Goal: Task Accomplishment & Management: Manage account settings

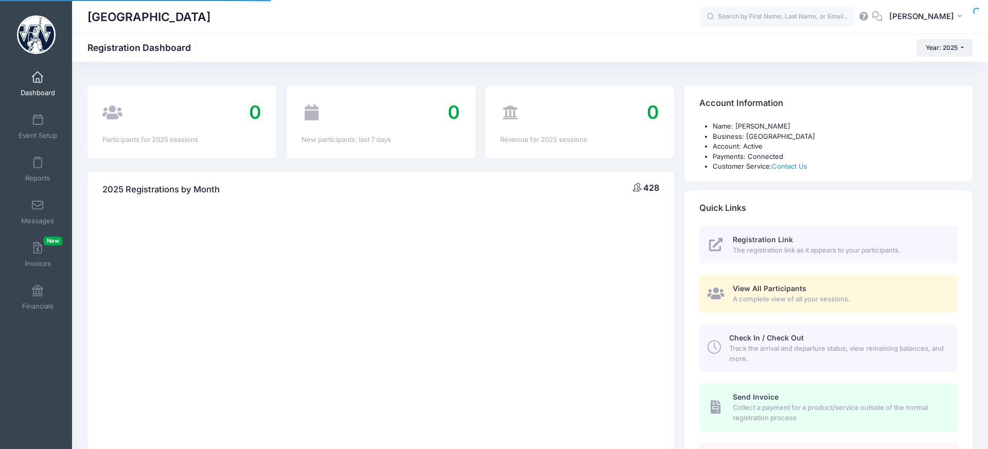
select select
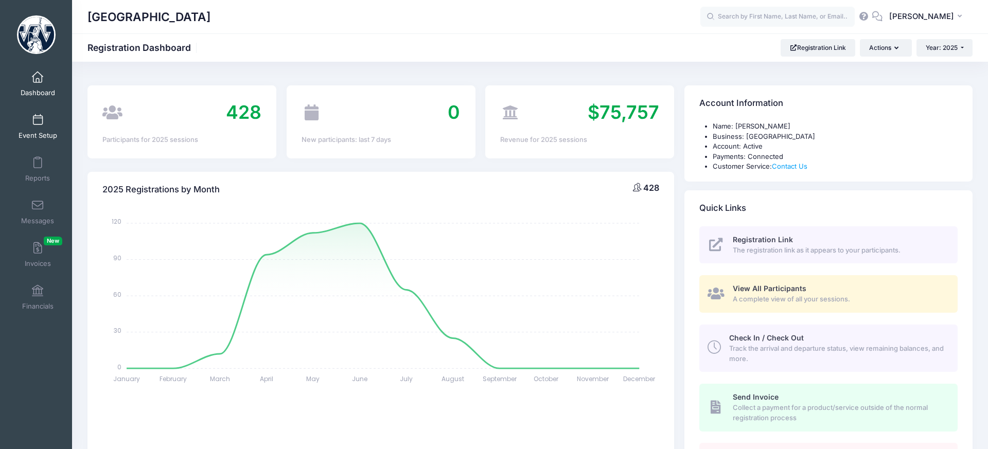
click at [38, 124] on span at bounding box center [38, 120] width 0 height 11
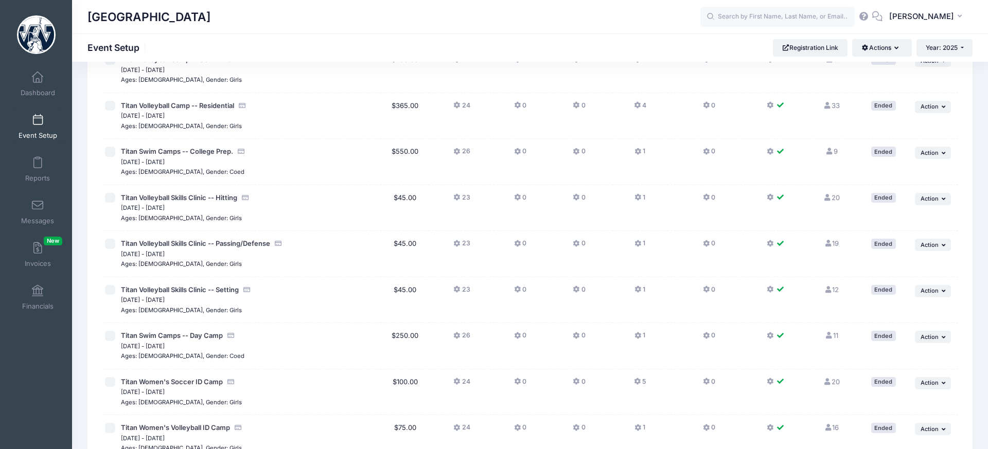
scroll to position [378, 0]
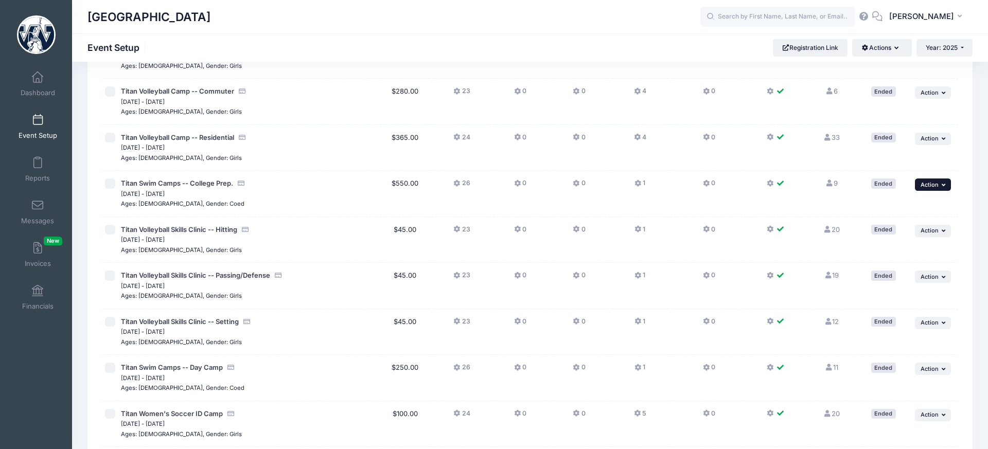
click at [947, 188] on button "... Action" at bounding box center [933, 185] width 36 height 12
click at [905, 227] on link "Duplicate Session" at bounding box center [899, 227] width 93 height 20
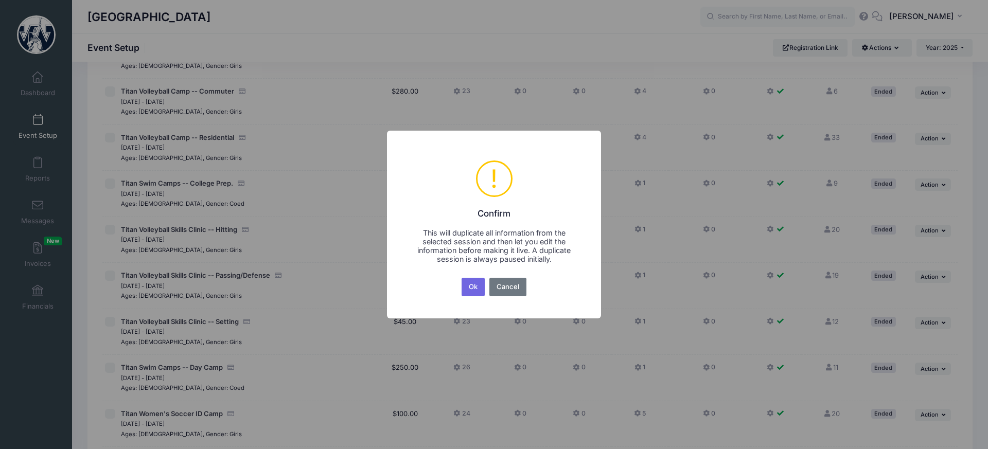
click at [481, 285] on button "Ok" at bounding box center [473, 287] width 24 height 19
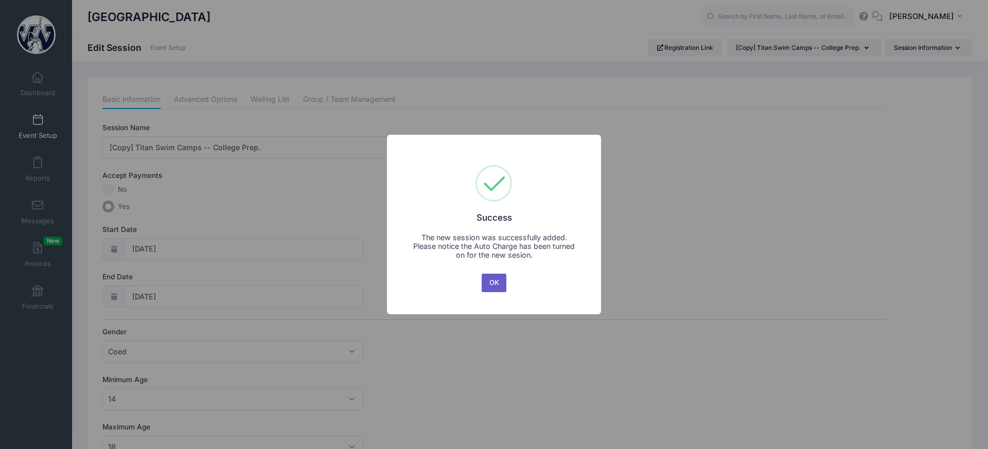
click at [487, 284] on button "OK" at bounding box center [494, 283] width 25 height 19
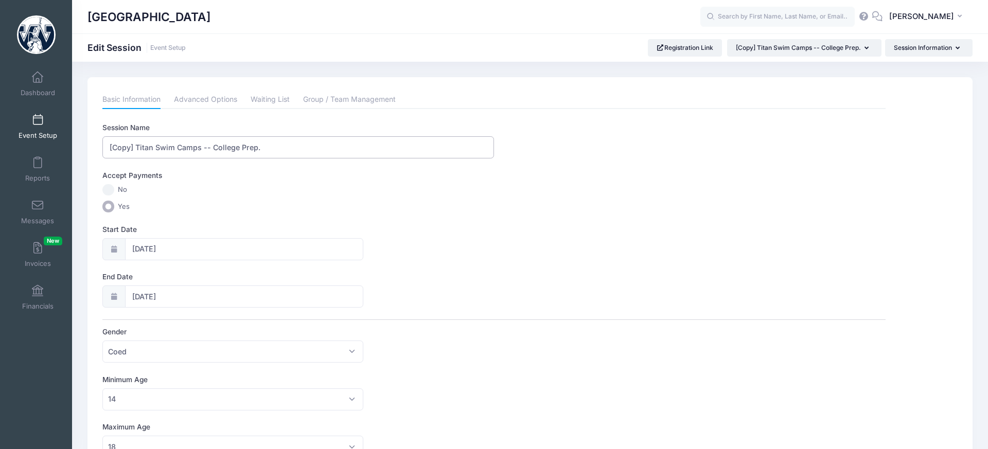
drag, startPoint x: 137, startPoint y: 148, endPoint x: 51, endPoint y: 144, distance: 86.0
click at [51, 144] on div "My Events Dashboard Reports" at bounding box center [494, 449] width 988 height 898
type input "Titan Swim Camps -- College Prep."
click at [137, 252] on input "06/23/2025" at bounding box center [244, 249] width 239 height 22
click at [253, 278] on icon at bounding box center [254, 276] width 7 height 7
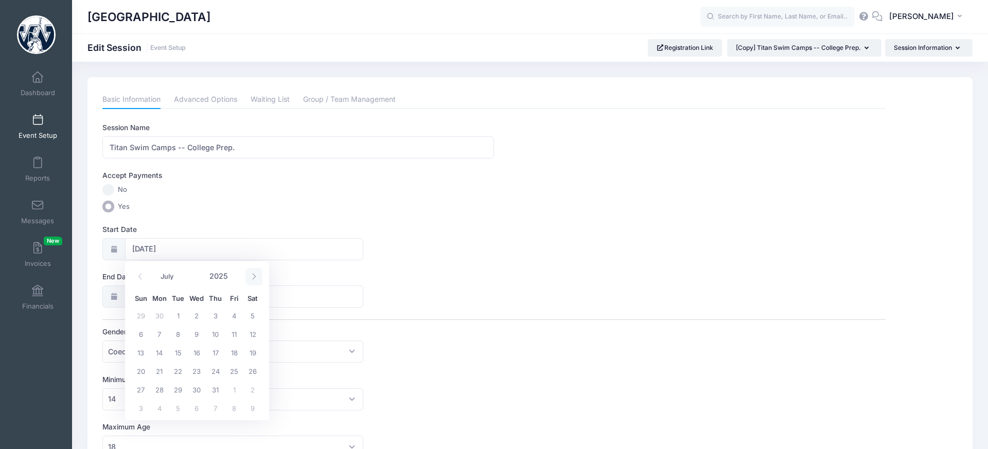
click at [253, 278] on icon at bounding box center [254, 276] width 7 height 7
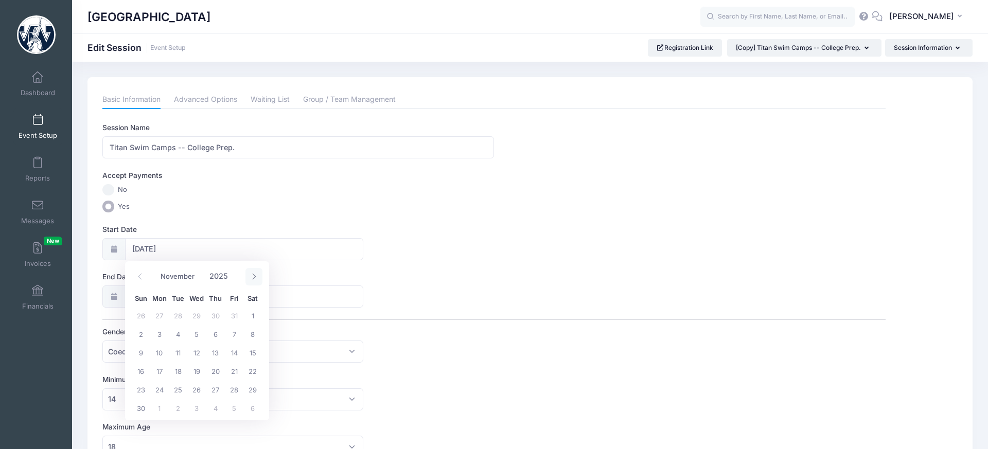
select select "11"
click at [253, 278] on icon at bounding box center [254, 276] width 7 height 7
type input "2026"
click at [253, 278] on icon at bounding box center [254, 276] width 7 height 7
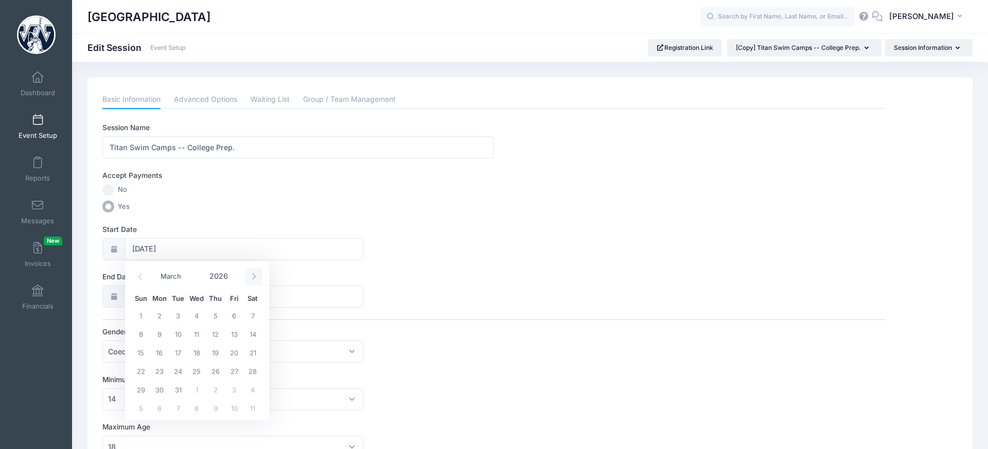
click at [253, 278] on icon at bounding box center [254, 276] width 7 height 7
click at [139, 278] on icon at bounding box center [140, 276] width 7 height 7
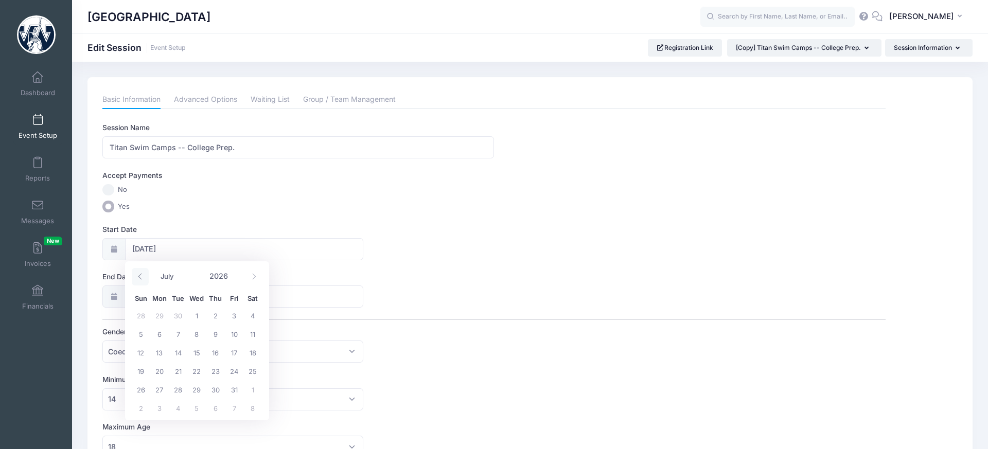
select select "5"
click at [139, 353] on span "14" at bounding box center [141, 352] width 19 height 19
type input "06/14/2026"
type input "06/15/2026"
type input "2026"
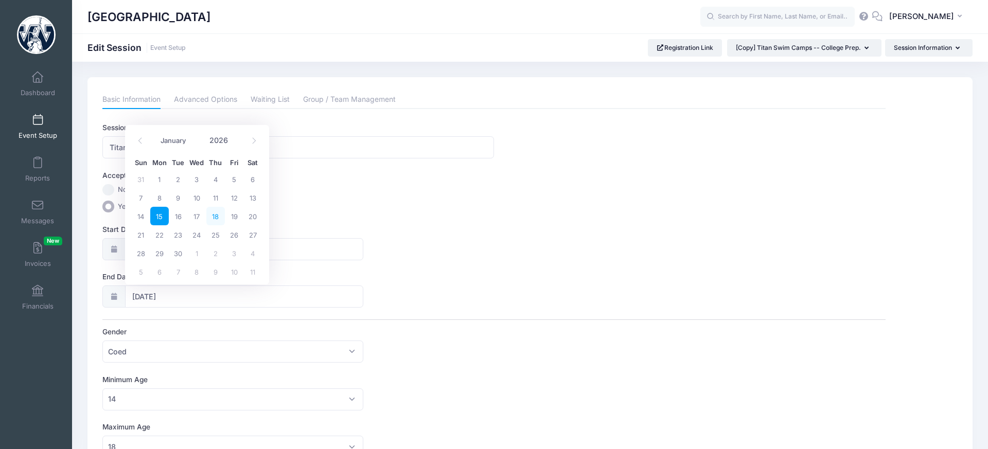
click at [221, 218] on span "18" at bounding box center [215, 216] width 19 height 19
type input "06/18/2026"
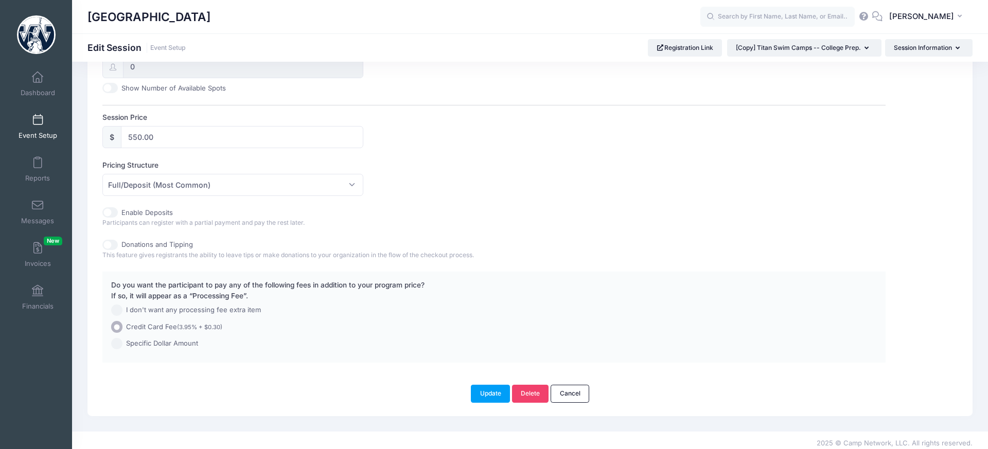
scroll to position [449, 0]
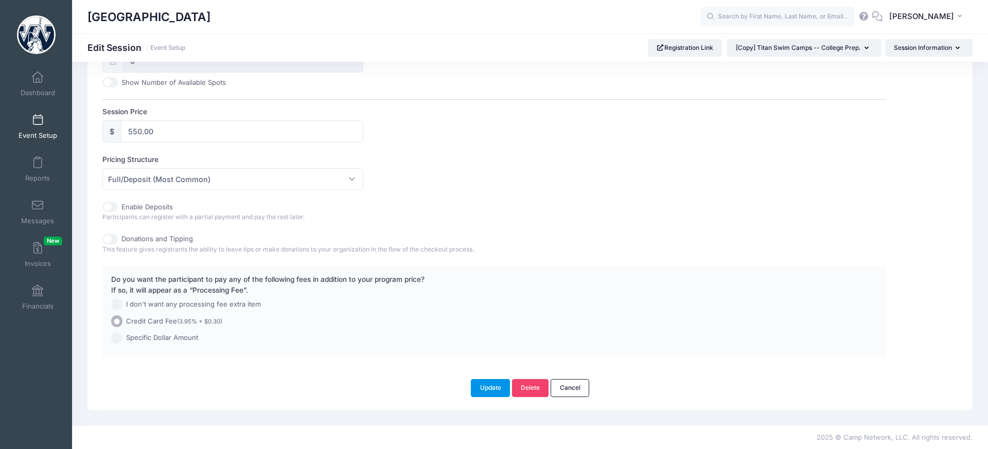
click at [485, 394] on button "Update" at bounding box center [490, 387] width 39 height 17
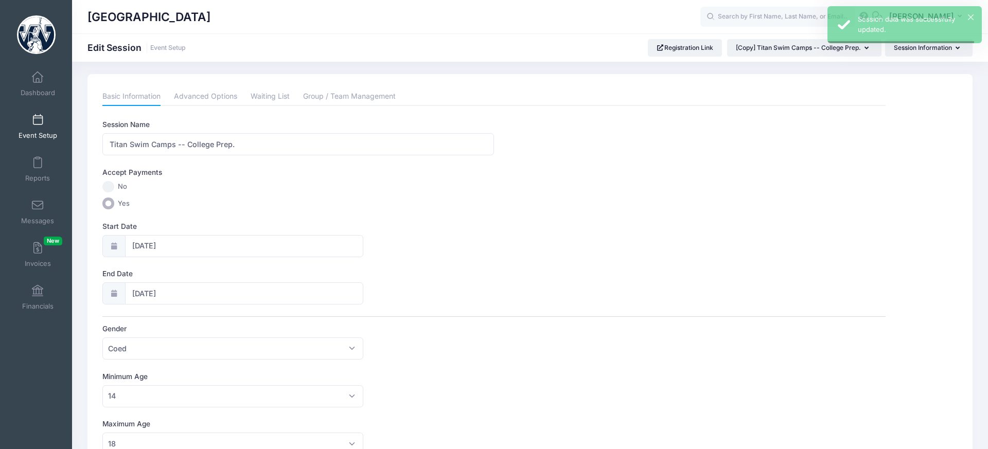
scroll to position [0, 0]
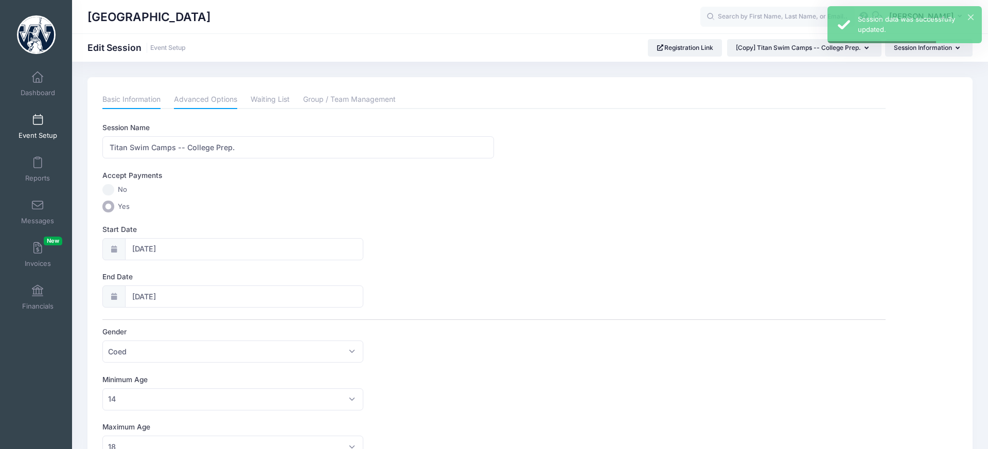
click at [216, 99] on link "Advanced Options" at bounding box center [205, 100] width 63 height 19
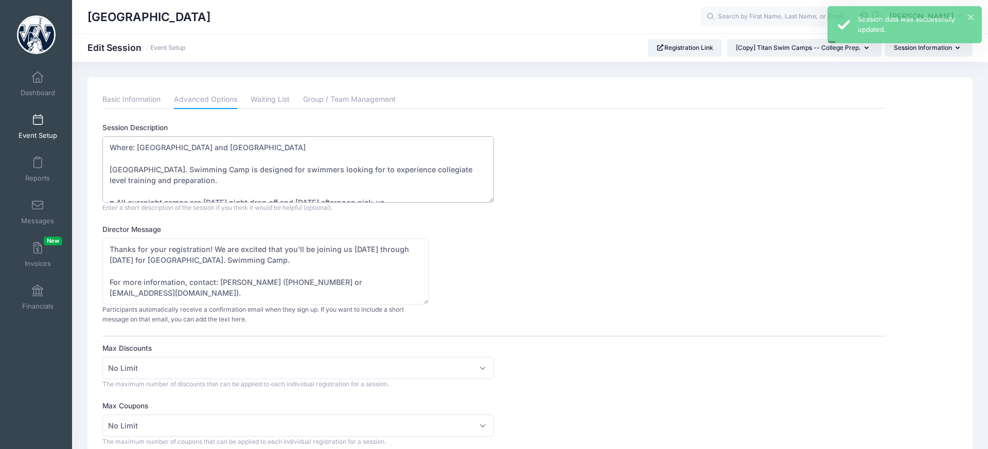
click at [300, 182] on textarea "Where: Westminster College's Memorial Field House and Natatorium Westminster's …" at bounding box center [298, 169] width 392 height 66
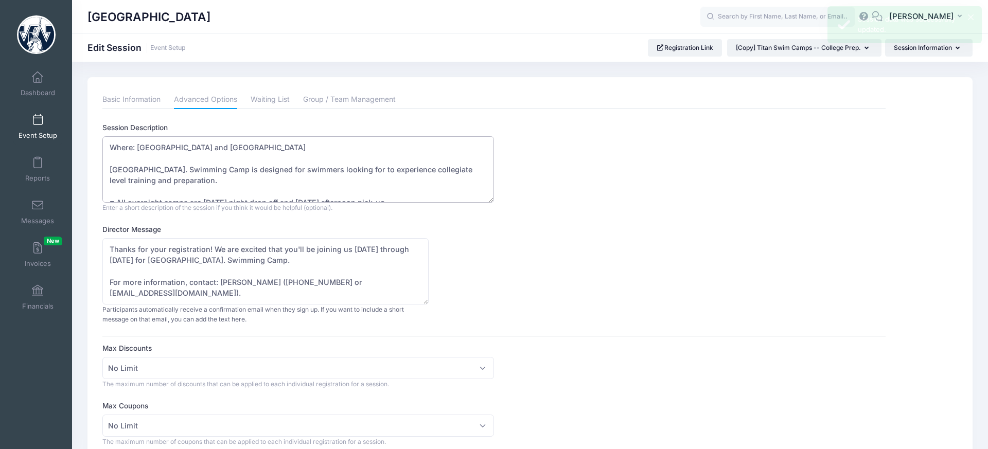
click at [328, 169] on textarea "Where: Westminster College's Memorial Field House and Natatorium Westminster's …" at bounding box center [298, 169] width 392 height 66
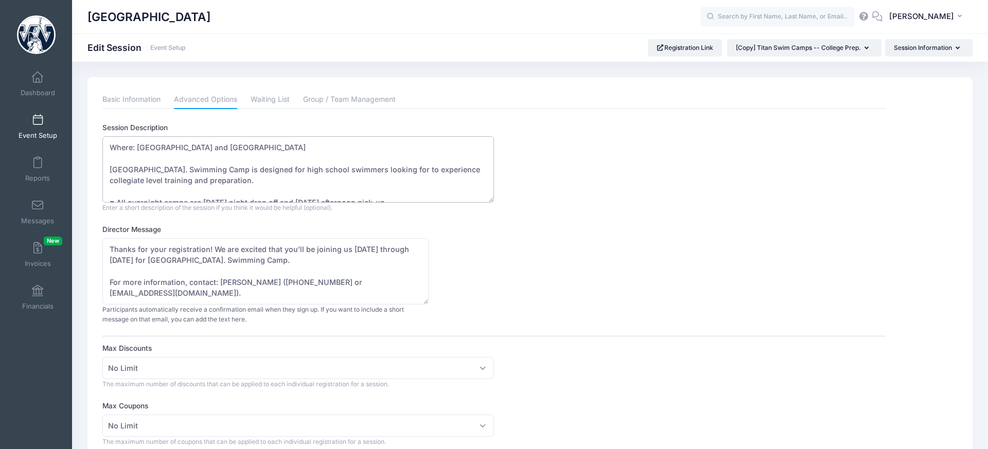
drag, startPoint x: 325, startPoint y: 167, endPoint x: 319, endPoint y: 180, distance: 13.6
click at [279, 167] on textarea "Where: Westminster College's Memorial Field House and Natatorium Westminster's …" at bounding box center [298, 169] width 392 height 66
click at [320, 180] on textarea "Where: Westminster College's Memorial Field House and Natatorium Westminster's …" at bounding box center [298, 169] width 392 height 66
click at [341, 181] on textarea "Where: Westminster College's Memorial Field House and Natatorium Westminster's …" at bounding box center [298, 169] width 392 height 66
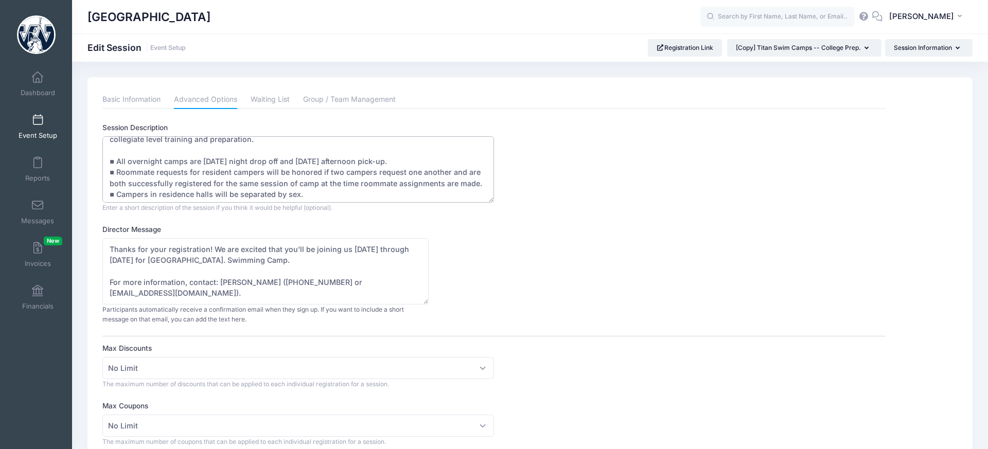
scroll to position [43, 0]
type textarea "Where: Westminster College's Memorial Field House and Natatorium Westminster's …"
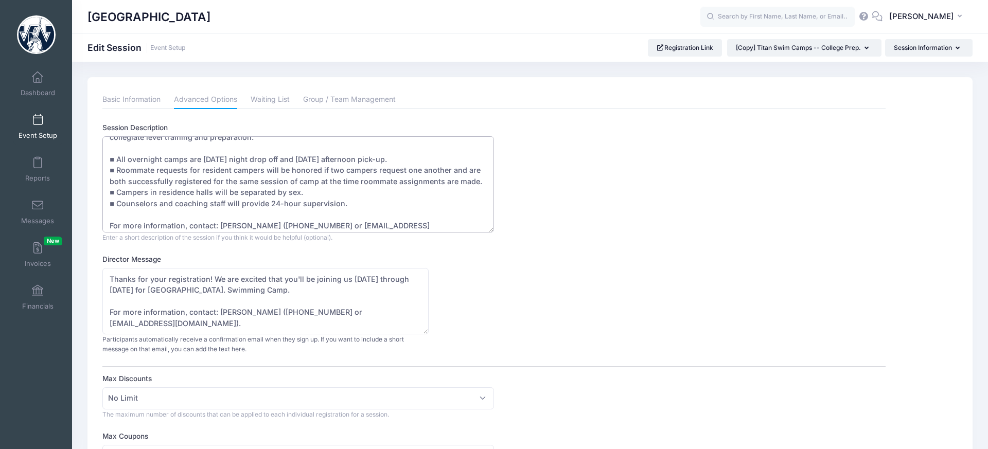
drag, startPoint x: 492, startPoint y: 199, endPoint x: 504, endPoint y: 229, distance: 31.9
click at [504, 229] on div "Session Description Where: Westminster College's Memorial Field House and Natat…" at bounding box center [493, 182] width 783 height 120
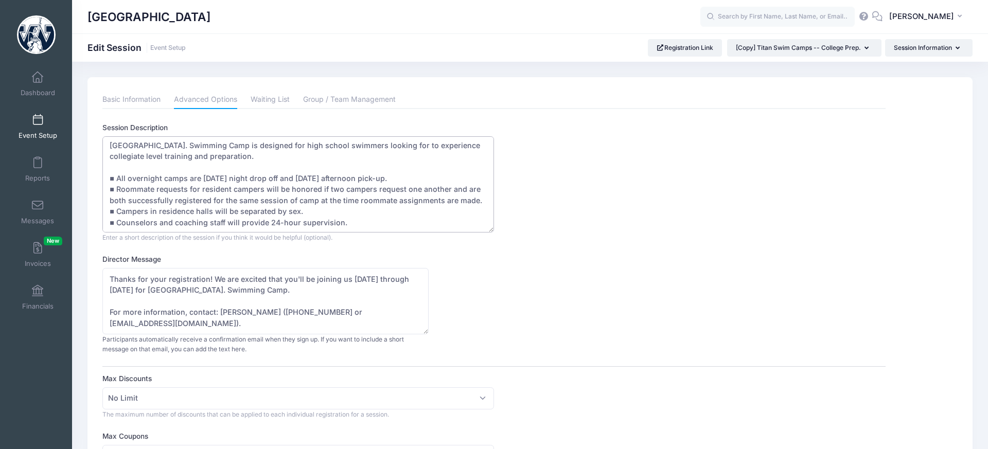
scroll to position [26, 0]
drag, startPoint x: 200, startPoint y: 175, endPoint x: 150, endPoint y: 175, distance: 49.9
click at [150, 175] on textarea "Where: Westminster College's Memorial Field House and Natatorium Westminster's …" at bounding box center [298, 184] width 392 height 96
click at [162, 176] on textarea "Where: Westminster College's Memorial Field House and Natatorium Westminster's …" at bounding box center [298, 184] width 392 height 96
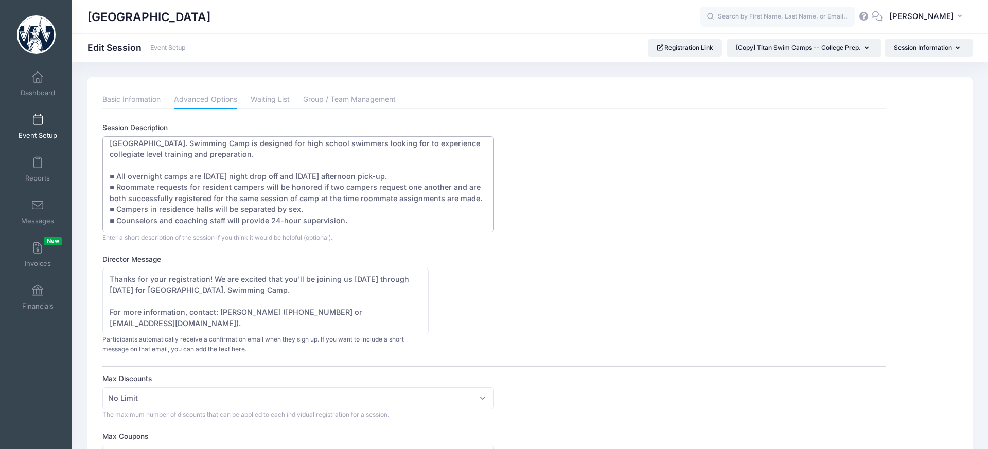
click at [154, 190] on textarea "Where: Westminster College's Memorial Field House and Natatorium Westminster's …" at bounding box center [298, 184] width 392 height 96
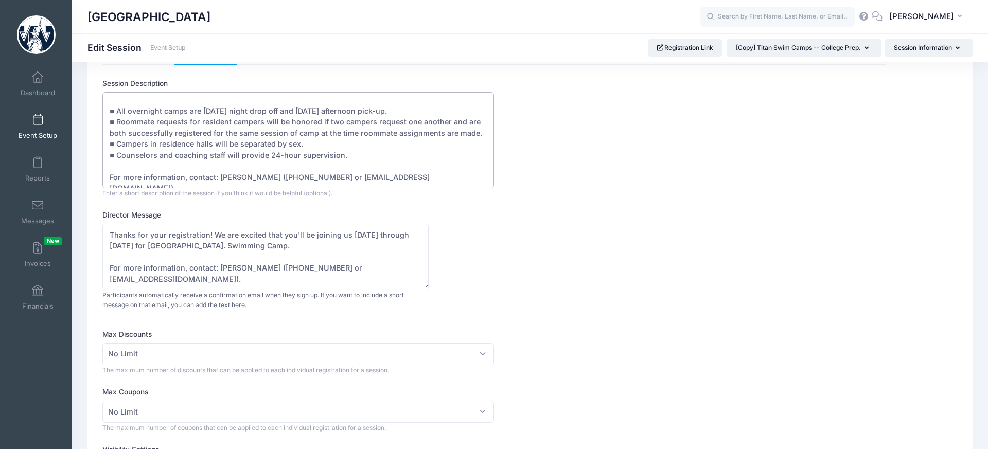
scroll to position [44, 0]
drag, startPoint x: 349, startPoint y: 237, endPoint x: 410, endPoint y: 236, distance: 60.7
click at [410, 236] on textarea "Thanks for your registration! We are excited that you'll be joining us Monday, …" at bounding box center [265, 257] width 326 height 66
drag, startPoint x: 204, startPoint y: 246, endPoint x: 196, endPoint y: 247, distance: 8.8
click at [196, 246] on textarea "Thanks for your registration! We are excited that you'll be joining us Monday, …" at bounding box center [265, 257] width 326 height 66
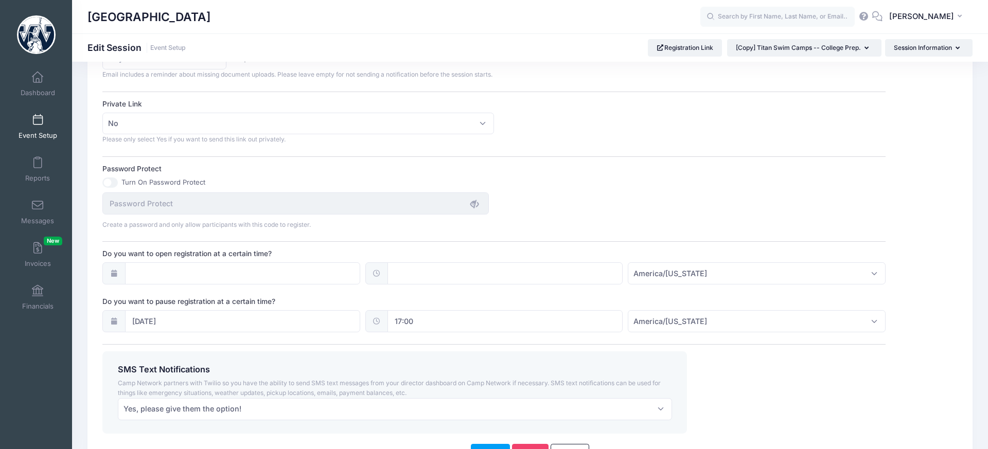
scroll to position [688, 0]
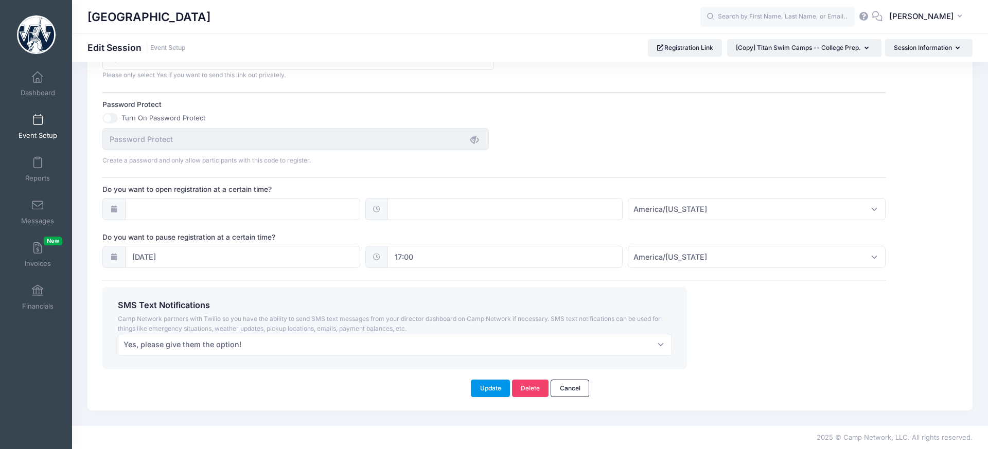
type textarea "Thanks for your registration! We are excited that you'll be joining us Sunday, …"
click at [485, 386] on button "Update" at bounding box center [490, 388] width 39 height 17
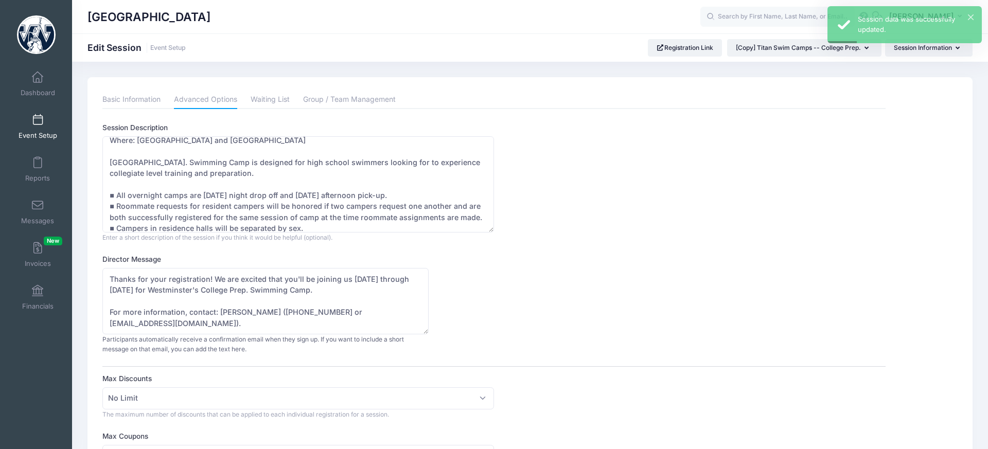
scroll to position [0, 0]
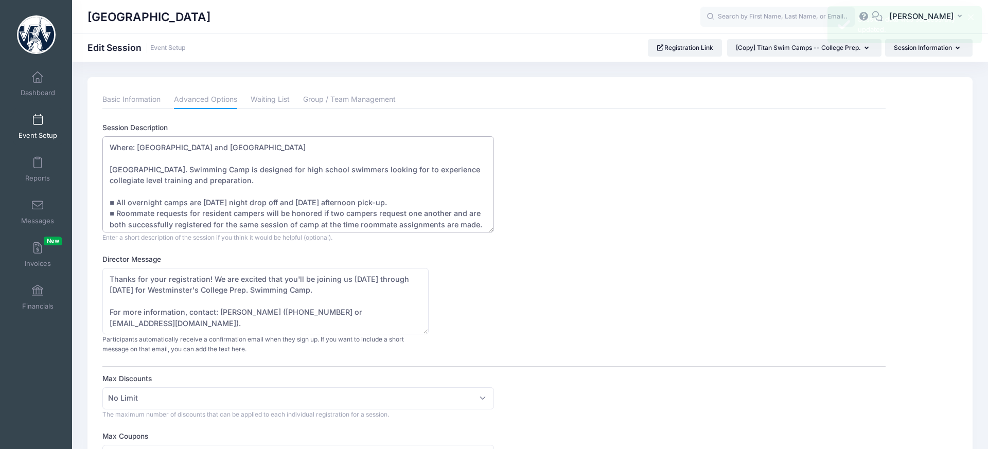
click at [318, 181] on textarea "Where: Westminster College's Memorial Field House and Natatorium Westminster's …" at bounding box center [298, 184] width 392 height 96
click at [313, 182] on textarea "Where: Westminster College's Memorial Field House and Natatorium Westminster's …" at bounding box center [298, 184] width 392 height 96
drag, startPoint x: 328, startPoint y: 171, endPoint x: 369, endPoint y: 170, distance: 41.2
click at [369, 170] on textarea "Where: Westminster College's Memorial Field House and Natatorium Westminster's …" at bounding box center [298, 184] width 392 height 96
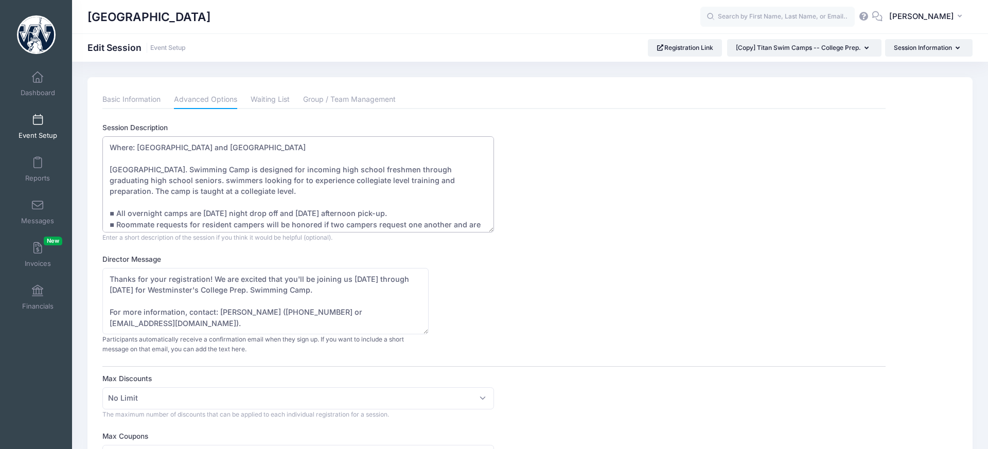
drag, startPoint x: 307, startPoint y: 181, endPoint x: 216, endPoint y: 184, distance: 91.6
click at [217, 180] on textarea "Where: Westminster College's Memorial Field House and Natatorium Westminster's …" at bounding box center [298, 184] width 392 height 96
click at [272, 190] on textarea "Where: Westminster College's Memorial Field House and Natatorium Westminster's …" at bounding box center [298, 184] width 392 height 96
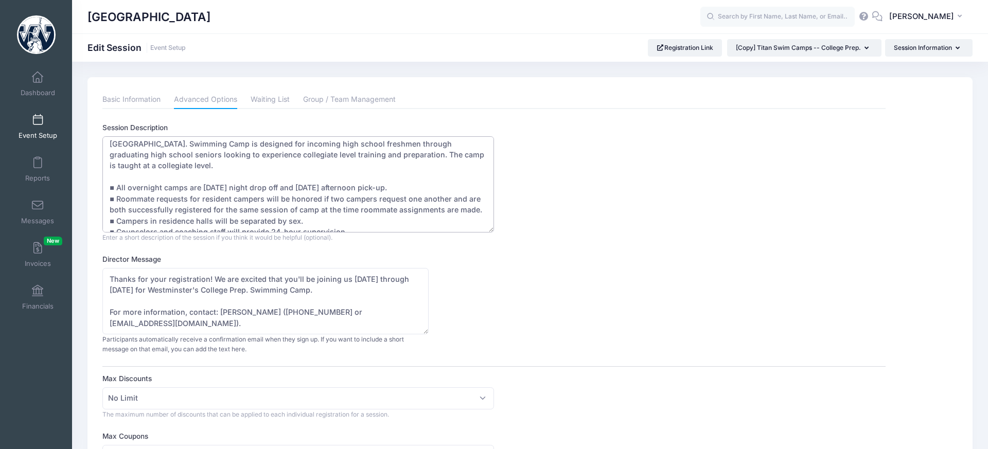
scroll to position [26, 0]
drag, startPoint x: 268, startPoint y: 183, endPoint x: 258, endPoint y: 198, distance: 18.1
click at [268, 183] on textarea "Where: Westminster College's Memorial Field House and Natatorium Westminster's …" at bounding box center [298, 184] width 392 height 96
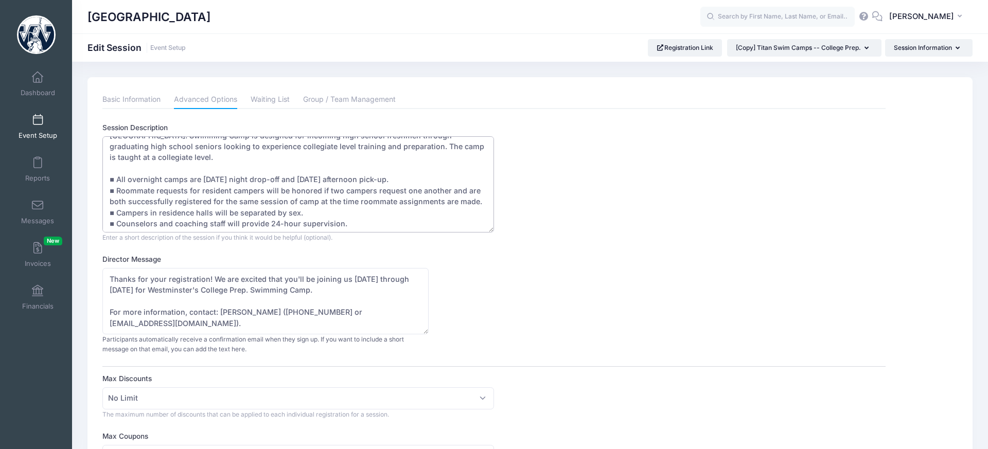
scroll to position [40, 0]
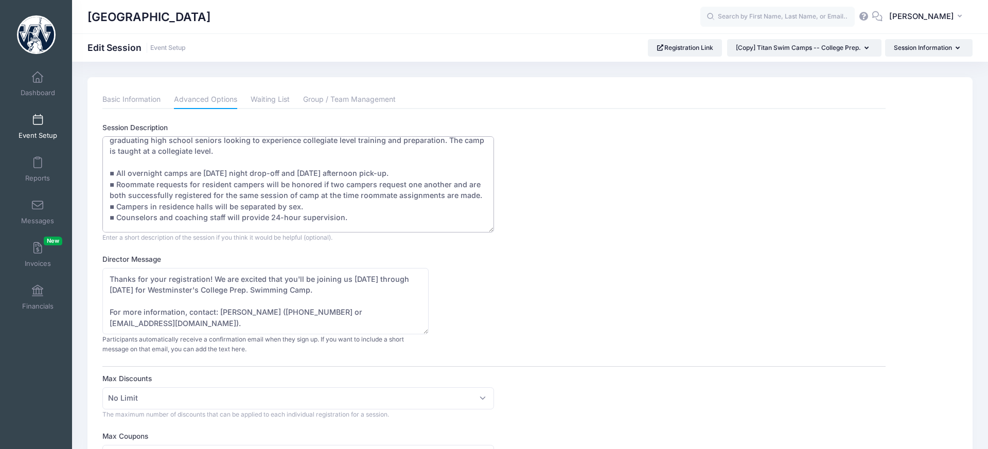
click at [339, 193] on textarea "Where: Westminster College's Memorial Field House and Natatorium Westminster's …" at bounding box center [298, 184] width 392 height 96
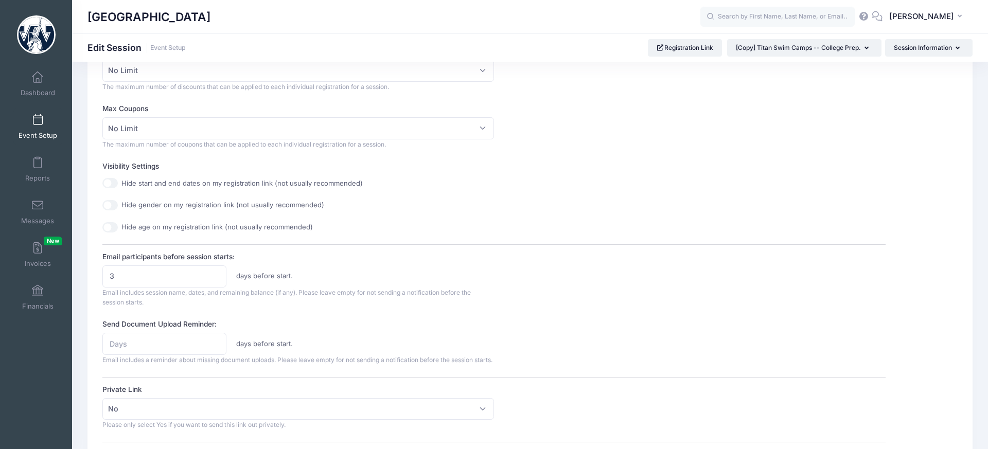
scroll to position [329, 0]
type textarea "Where: Westminster College's Memorial Field House and Natatorium Westminster's …"
drag, startPoint x: 93, startPoint y: 276, endPoint x: 58, endPoint y: 273, distance: 35.1
click at [58, 273] on div "My Events Dashboard Reports" at bounding box center [494, 234] width 988 height 1127
click at [215, 280] on input "5" at bounding box center [164, 275] width 124 height 22
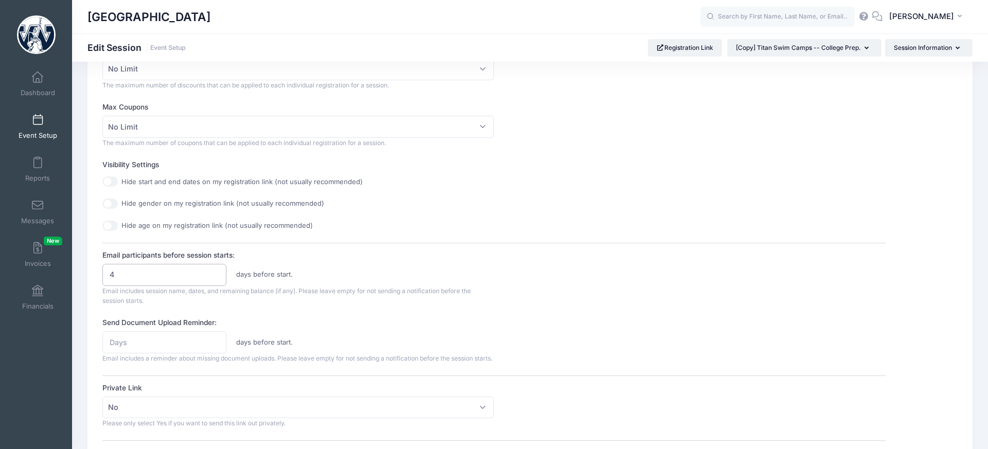
click at [216, 278] on input "4" at bounding box center [164, 275] width 124 height 22
type input "3"
click at [216, 278] on input "3" at bounding box center [164, 275] width 124 height 22
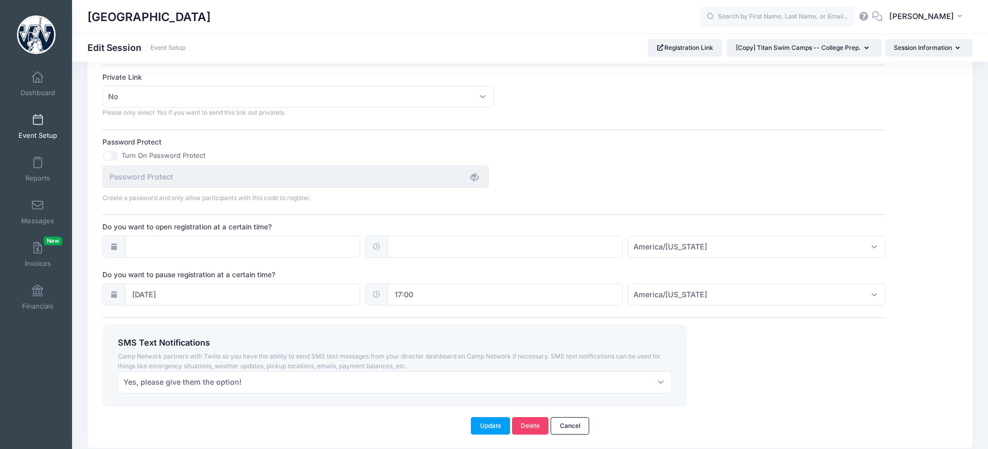
scroll to position [642, 0]
click at [179, 300] on input "06/22/2025" at bounding box center [242, 293] width 235 height 22
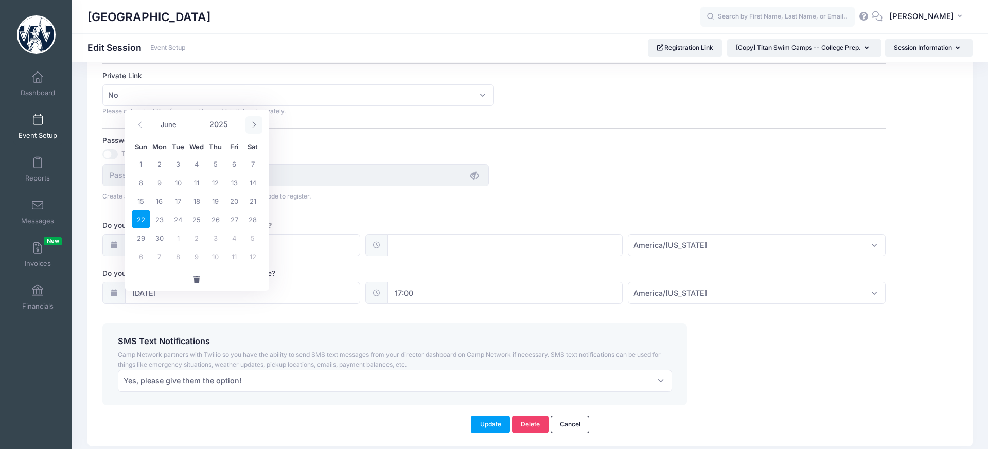
click at [255, 123] on icon at bounding box center [254, 124] width 7 height 7
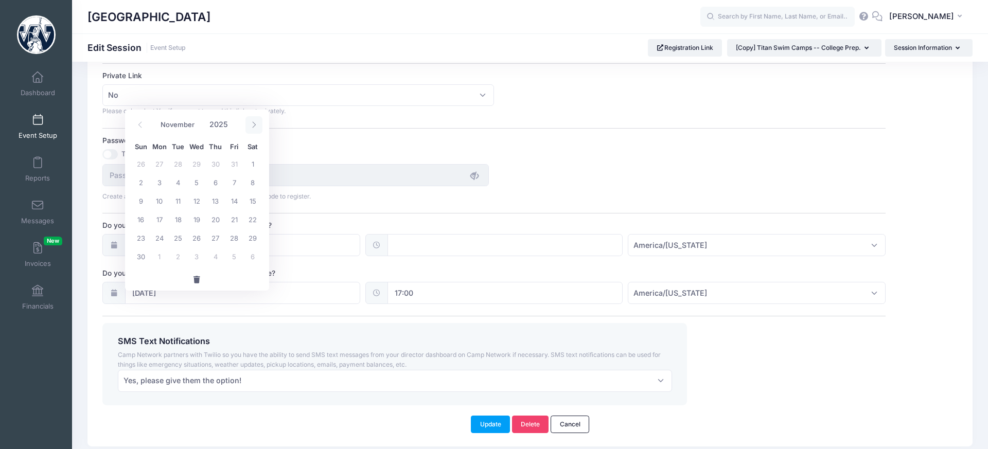
click at [255, 123] on icon at bounding box center [254, 124] width 7 height 7
select select "11"
click at [255, 123] on icon at bounding box center [254, 124] width 7 height 7
type input "2026"
click at [255, 123] on icon at bounding box center [254, 124] width 7 height 7
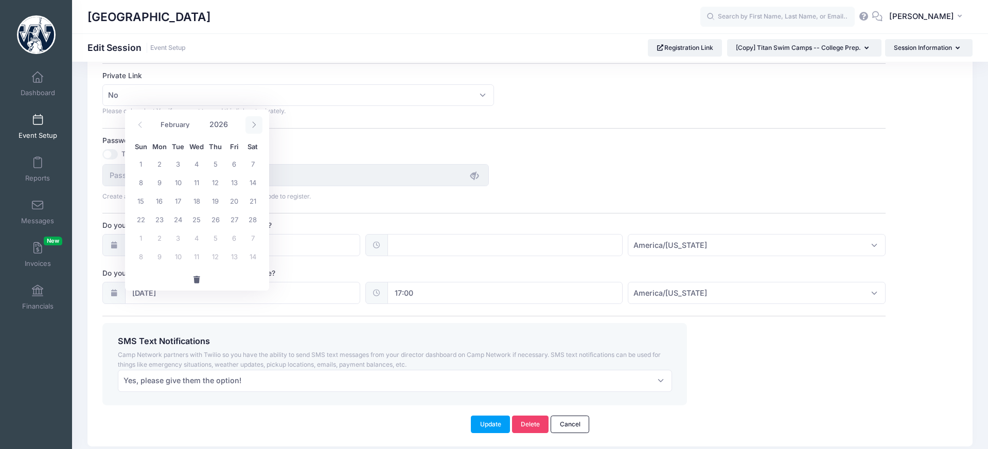
click at [255, 123] on icon at bounding box center [254, 124] width 7 height 7
select select "5"
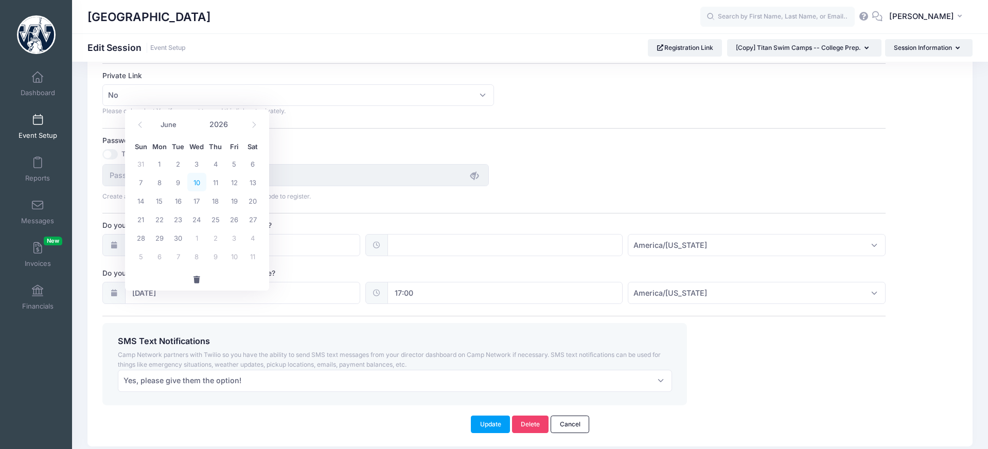
click at [196, 184] on span "10" at bounding box center [196, 182] width 19 height 19
type input "06/10/2026"
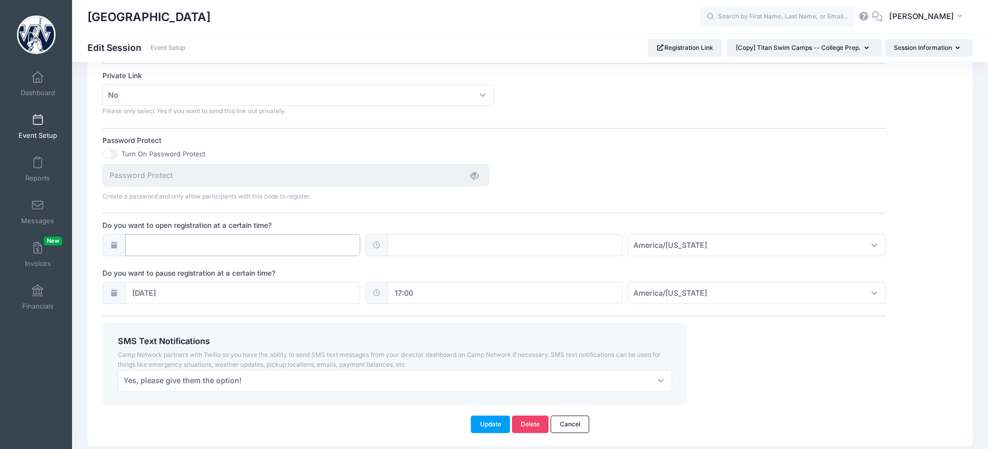
click at [213, 254] on input "Do you want to open registration at a certain time?" at bounding box center [242, 245] width 235 height 22
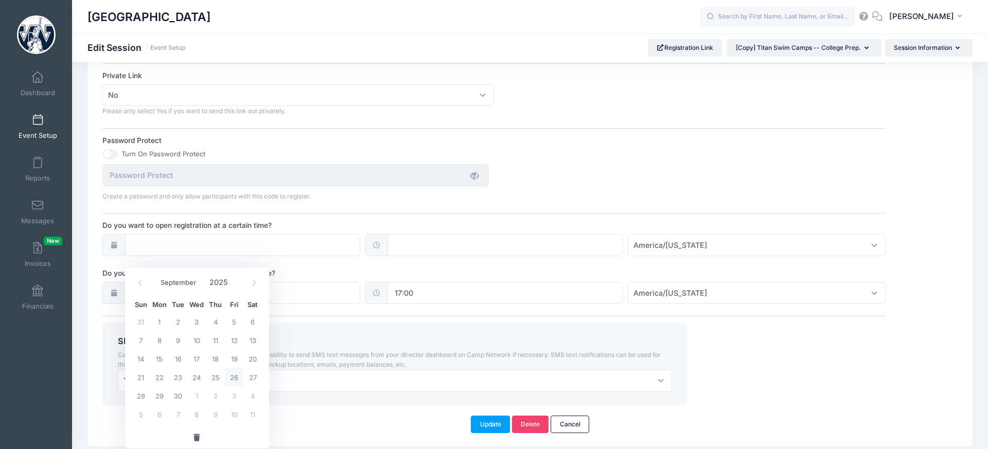
click at [236, 377] on span "26" at bounding box center [234, 377] width 19 height 19
type input "09/26/2025"
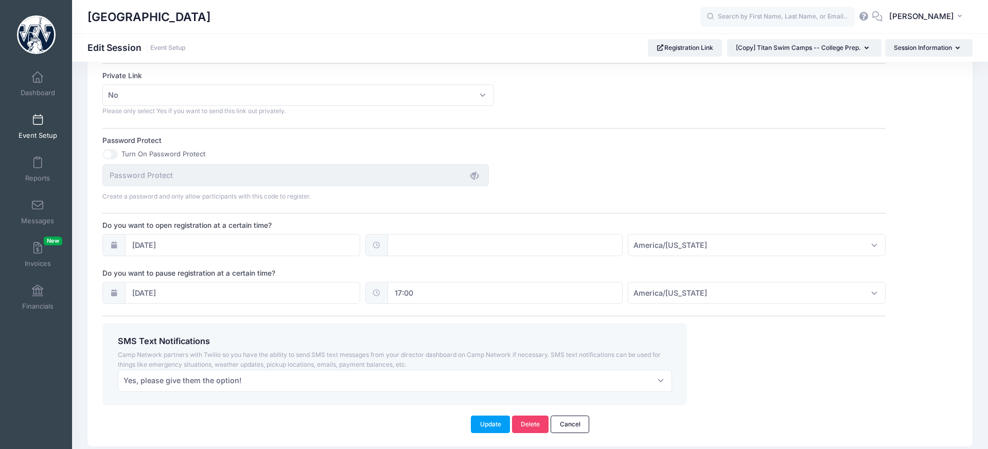
click at [444, 256] on input "text" at bounding box center [504, 245] width 235 height 22
click at [441, 274] on span at bounding box center [441, 273] width 7 height 10
type input "13:00"
type input "01"
click at [441, 274] on span at bounding box center [441, 273] width 7 height 10
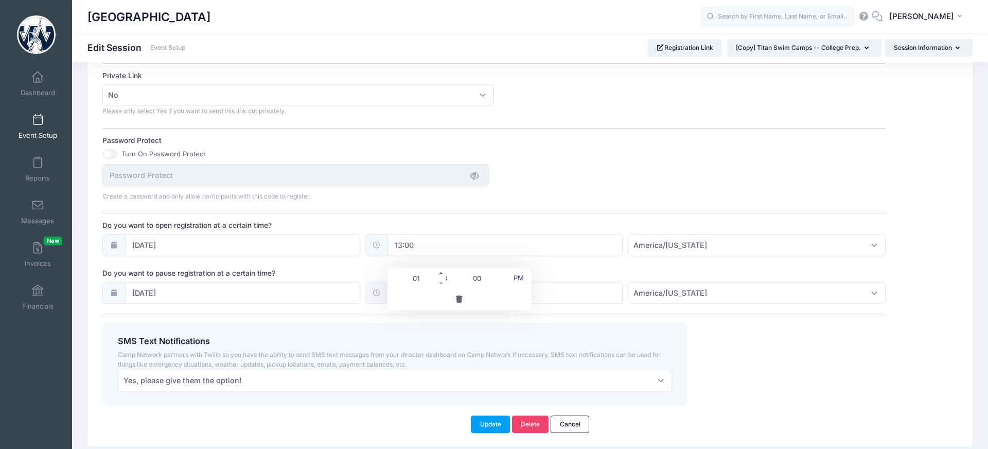
type input "14:00"
type input "02"
click at [441, 274] on span at bounding box center [441, 273] width 7 height 10
type input "15:00"
type input "03"
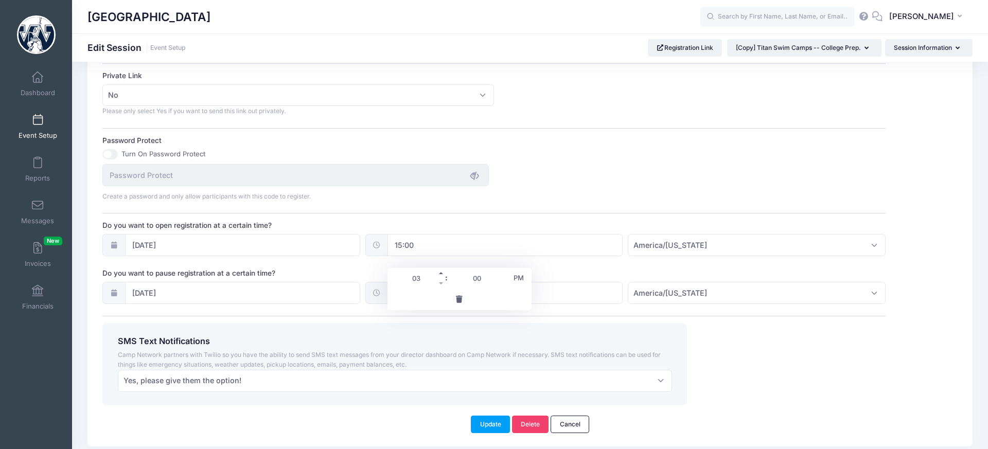
click at [441, 274] on span at bounding box center [441, 273] width 7 height 10
type input "16:00"
type input "04"
click at [441, 274] on span at bounding box center [441, 273] width 7 height 10
type input "17:00"
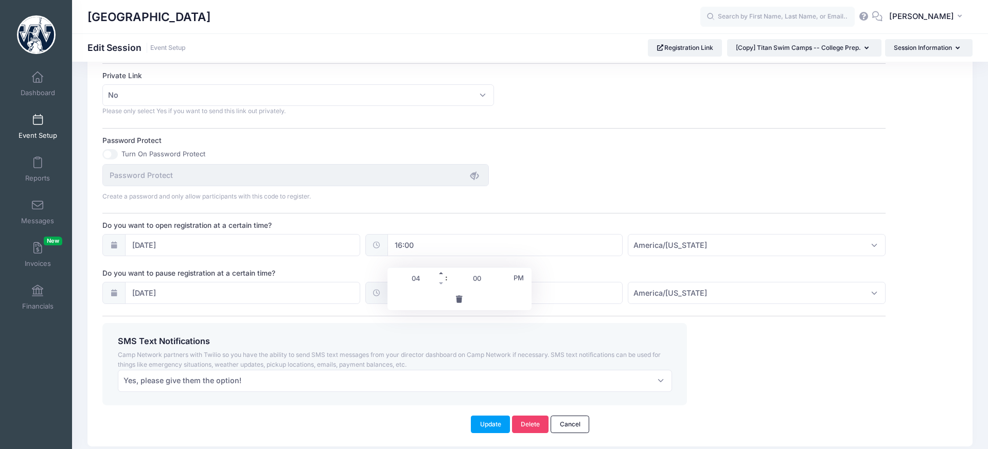
type input "05"
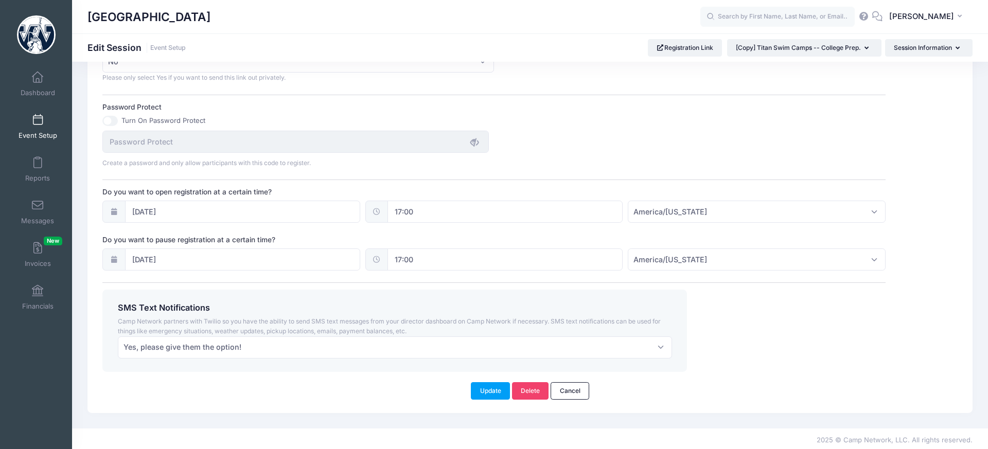
scroll to position [676, 0]
click at [499, 399] on button "Update" at bounding box center [490, 389] width 39 height 17
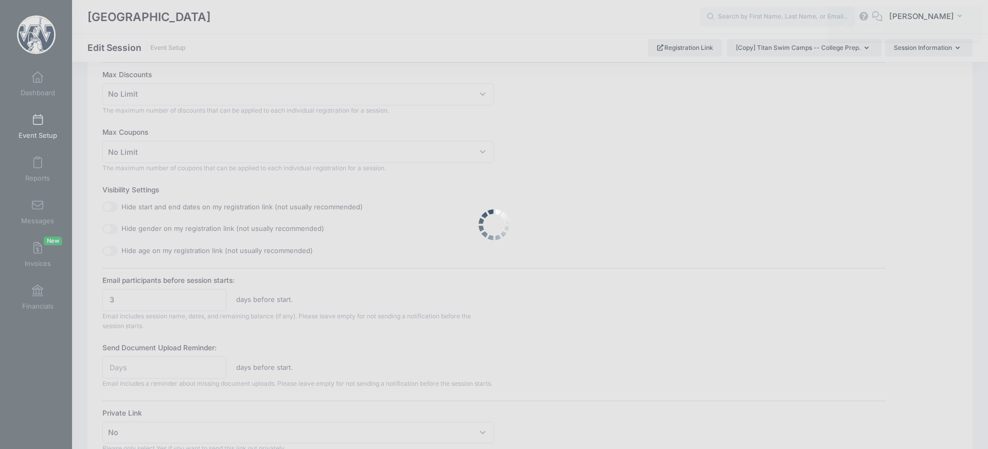
scroll to position [0, 0]
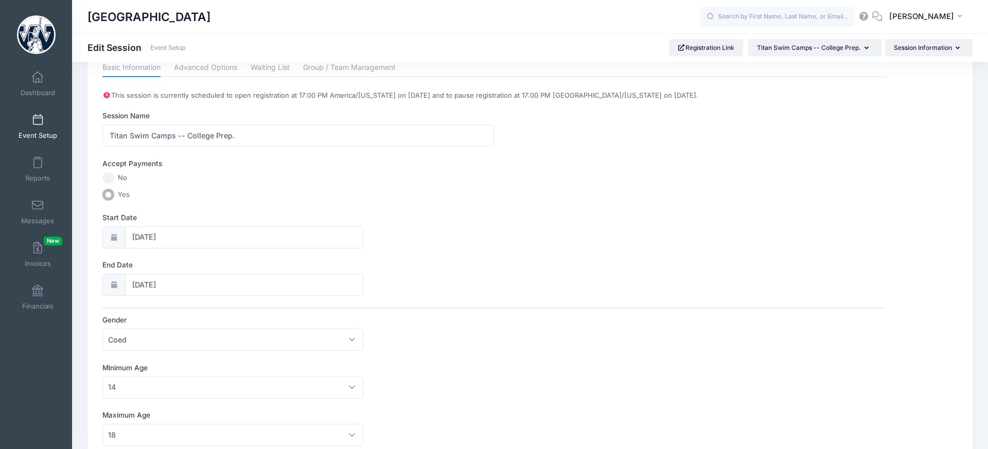
scroll to position [4, 0]
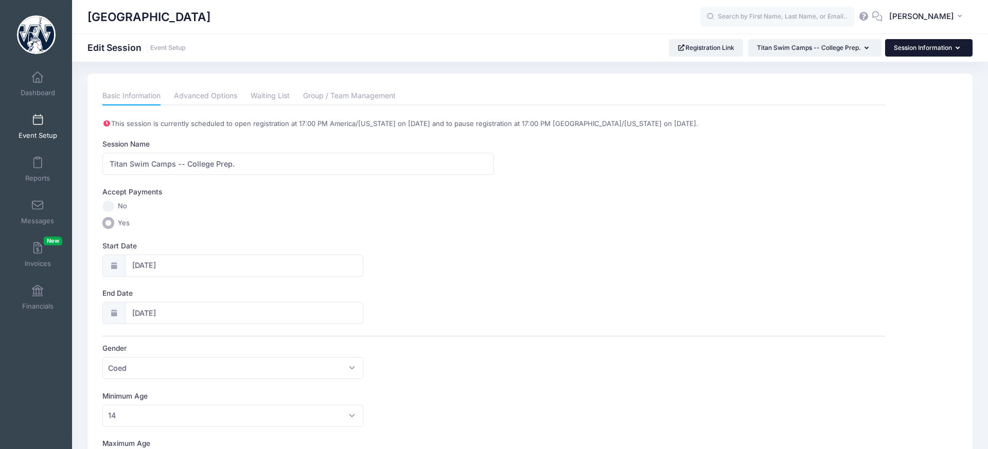
click at [935, 49] on button "Session Information" at bounding box center [928, 47] width 87 height 17
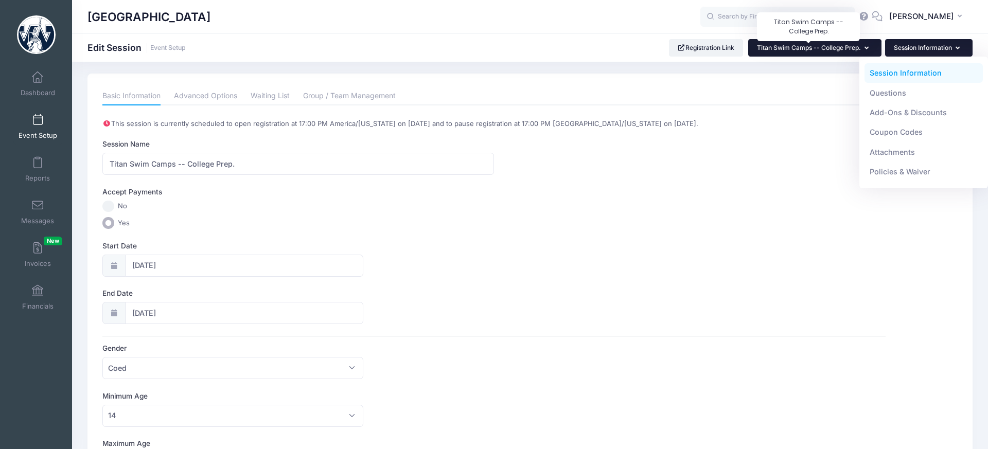
click at [854, 49] on span "Titan Swim Camps -- College Prep." at bounding box center [809, 48] width 104 height 8
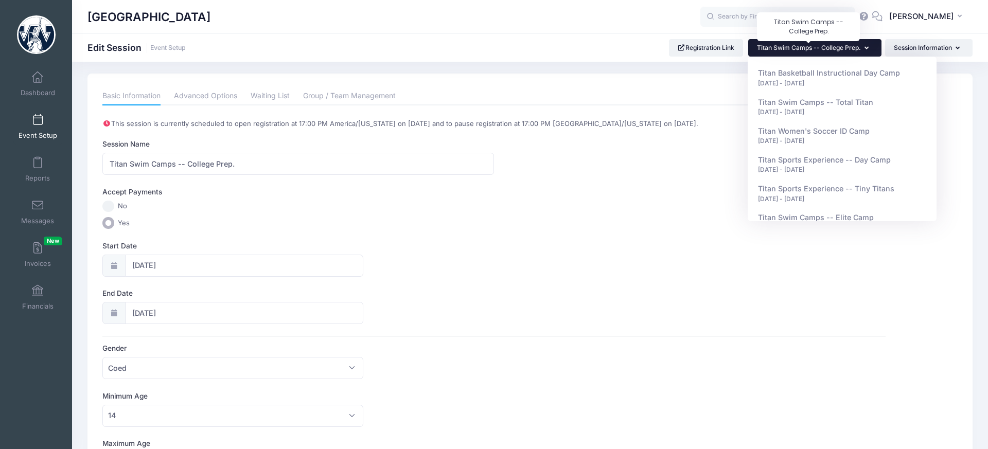
click at [854, 49] on span "Titan Swim Camps -- College Prep." at bounding box center [809, 48] width 104 height 8
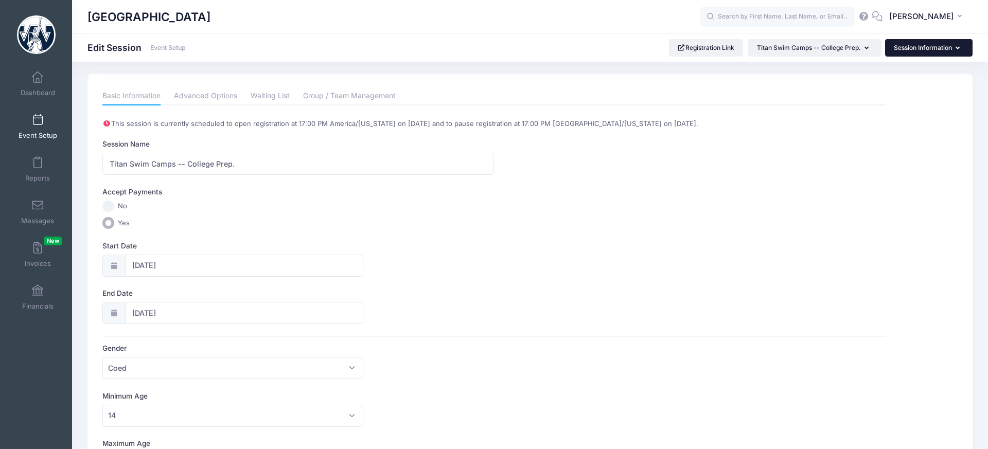
click at [914, 43] on button "Session Information" at bounding box center [928, 47] width 87 height 17
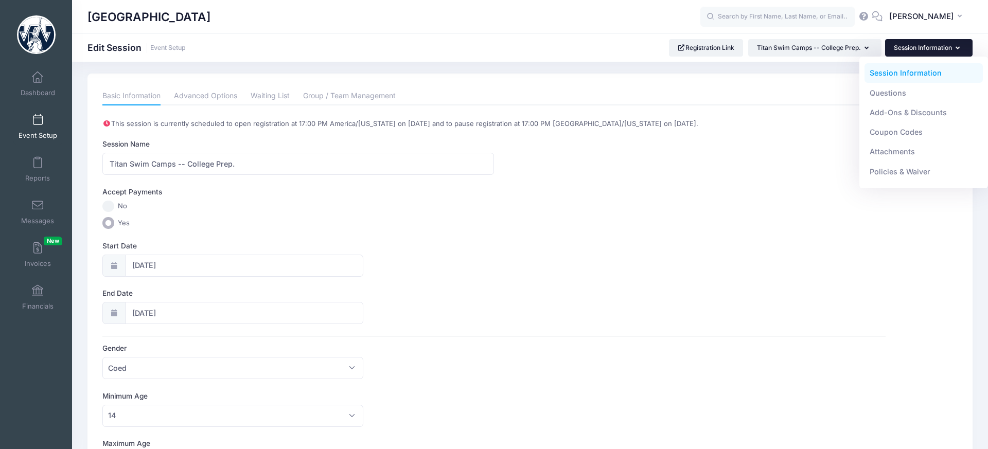
click at [809, 94] on ul "Basic Information Advanced Options Waiting List Group / Team Management" at bounding box center [493, 96] width 783 height 19
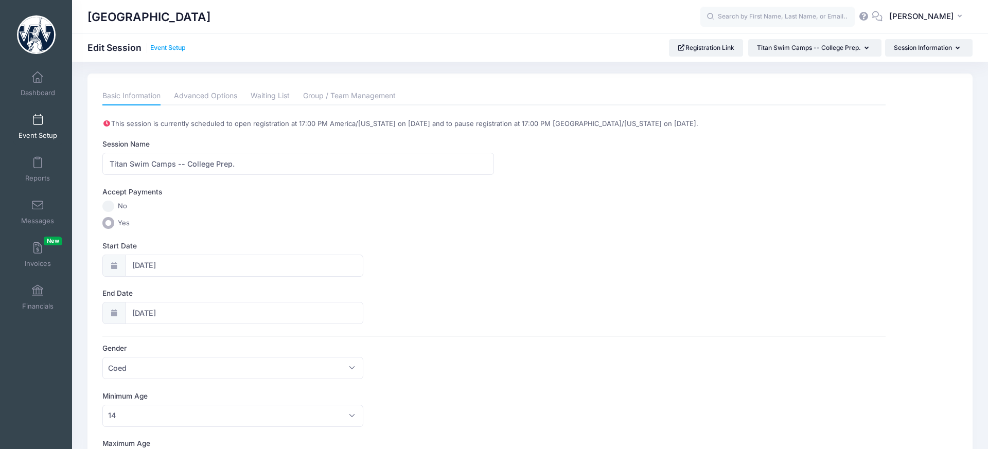
click at [166, 48] on link "Event Setup" at bounding box center [167, 48] width 35 height 8
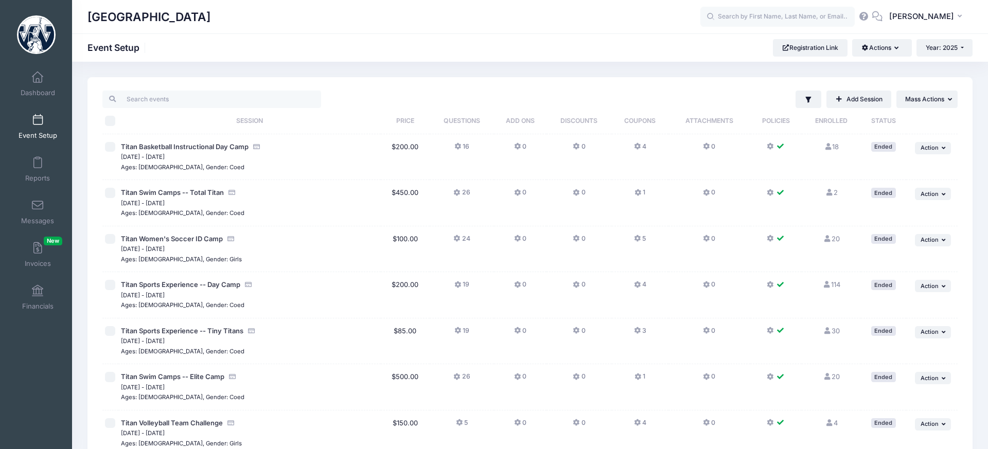
click at [126, 52] on h1 "Event Setup" at bounding box center [117, 47] width 61 height 11
click at [934, 103] on button "... Mass Actions" at bounding box center [926, 99] width 61 height 17
click at [895, 48] on icon "button" at bounding box center [898, 48] width 8 height 0
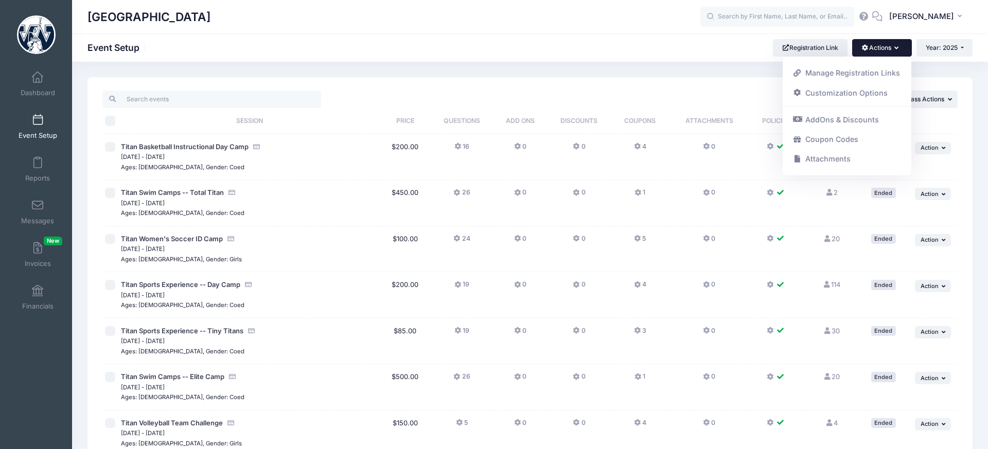
click at [895, 48] on icon "button" at bounding box center [898, 48] width 8 height 0
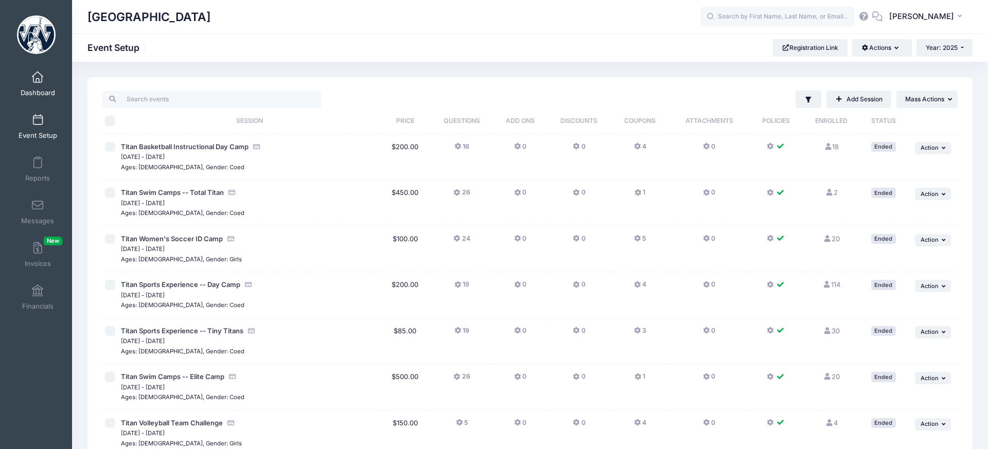
click at [44, 83] on link "Dashboard" at bounding box center [37, 84] width 49 height 36
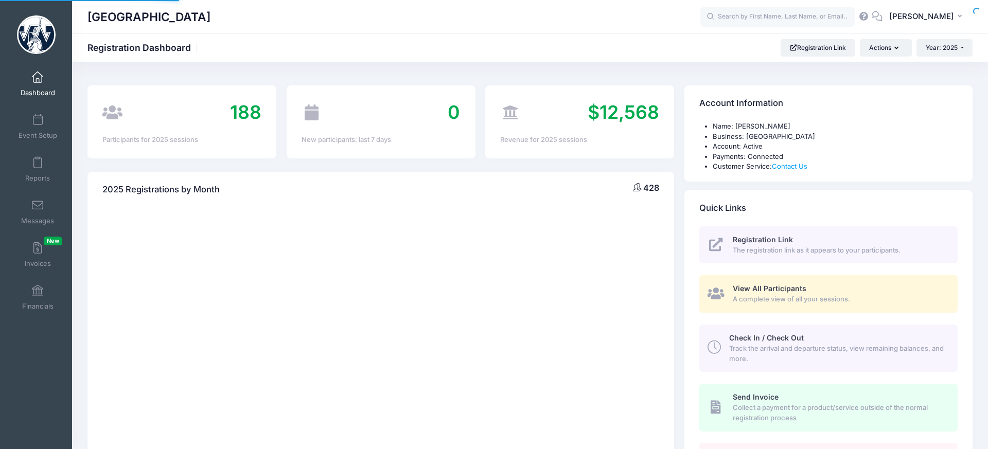
select select
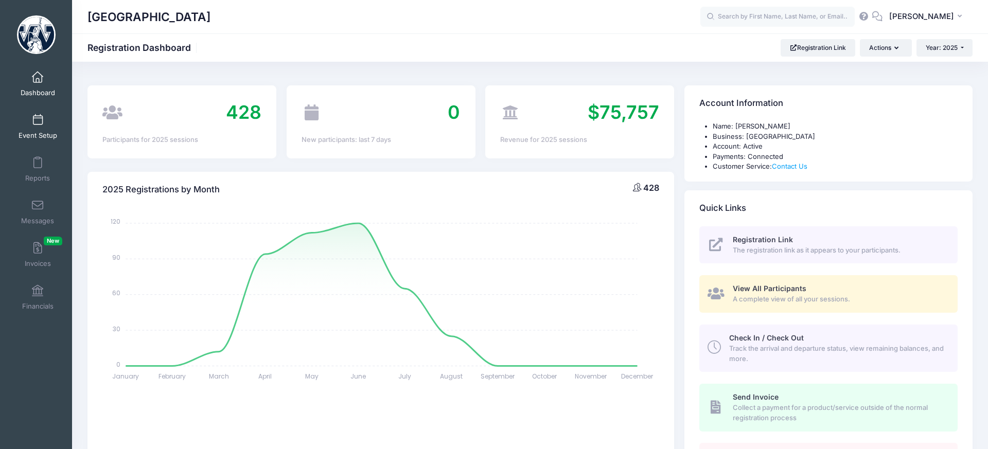
click at [38, 122] on span at bounding box center [38, 120] width 0 height 11
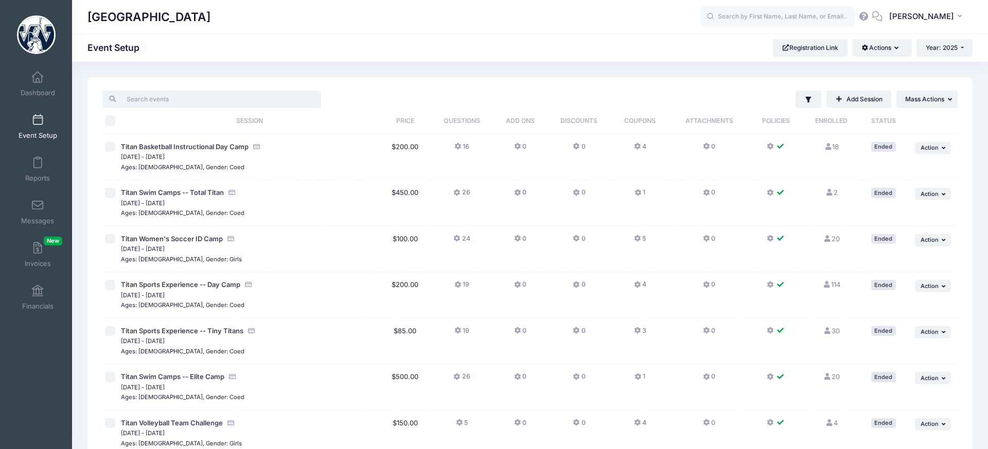
click at [240, 108] on input "search" at bounding box center [211, 99] width 219 height 17
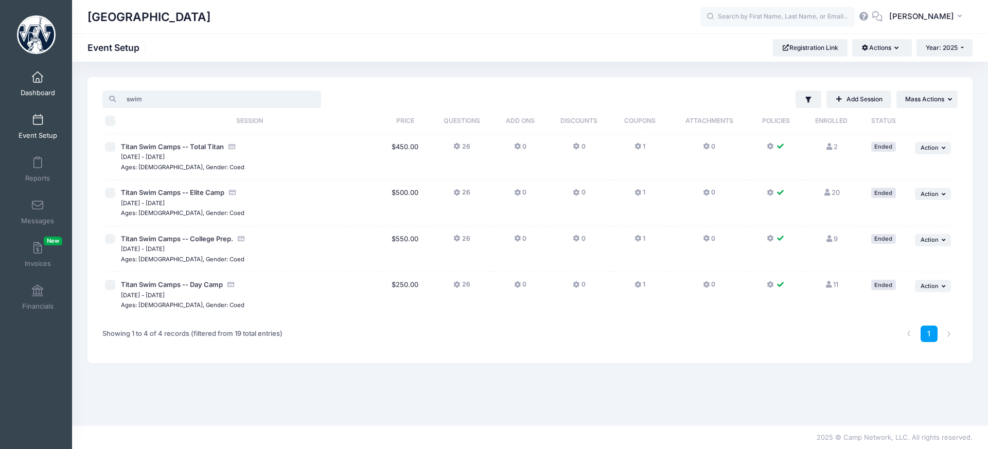
type input "swim"
click at [43, 88] on span "Dashboard" at bounding box center [38, 92] width 34 height 9
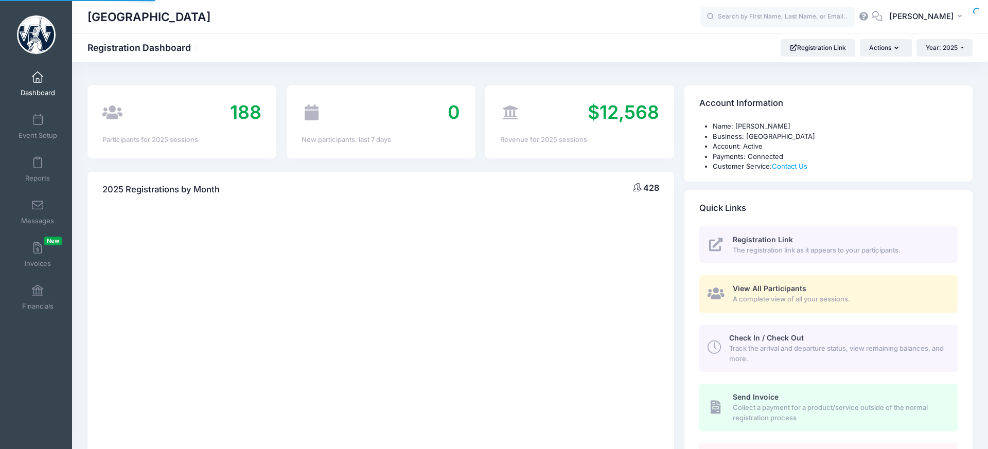
select select
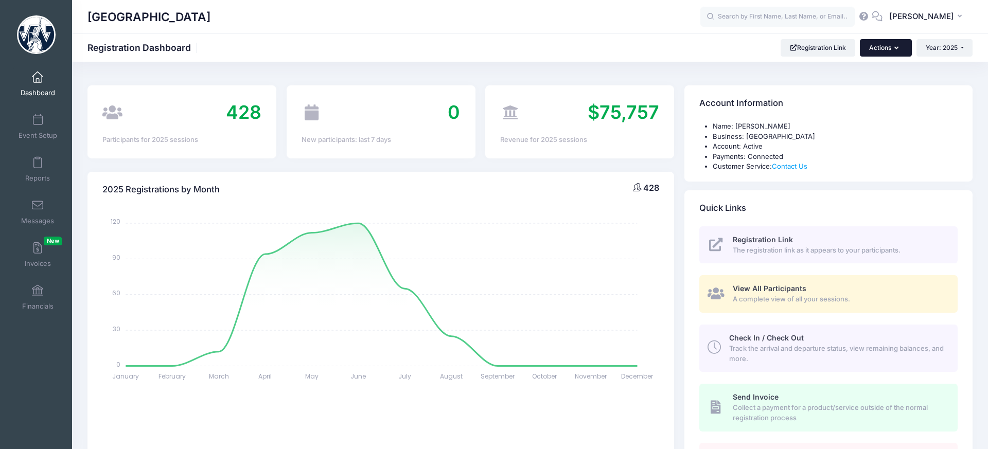
click at [889, 47] on button "Actions" at bounding box center [885, 47] width 51 height 17
click at [945, 44] on span "Year: 2025" at bounding box center [942, 48] width 32 height 8
click at [947, 66] on link "Year: 2026" at bounding box center [949, 67] width 67 height 13
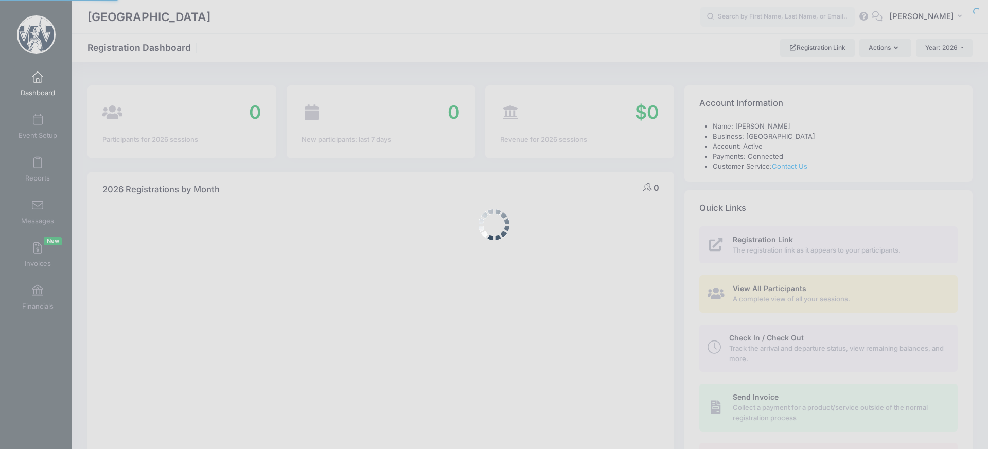
select select
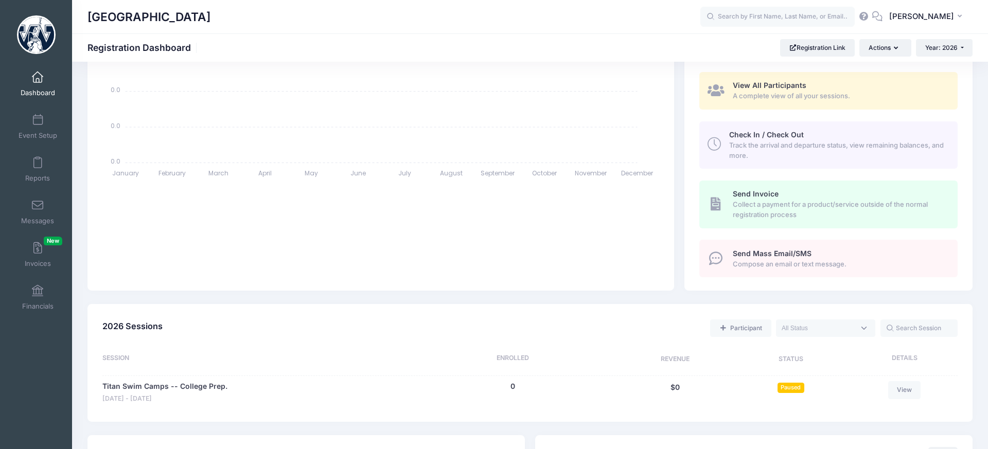
scroll to position [315, 0]
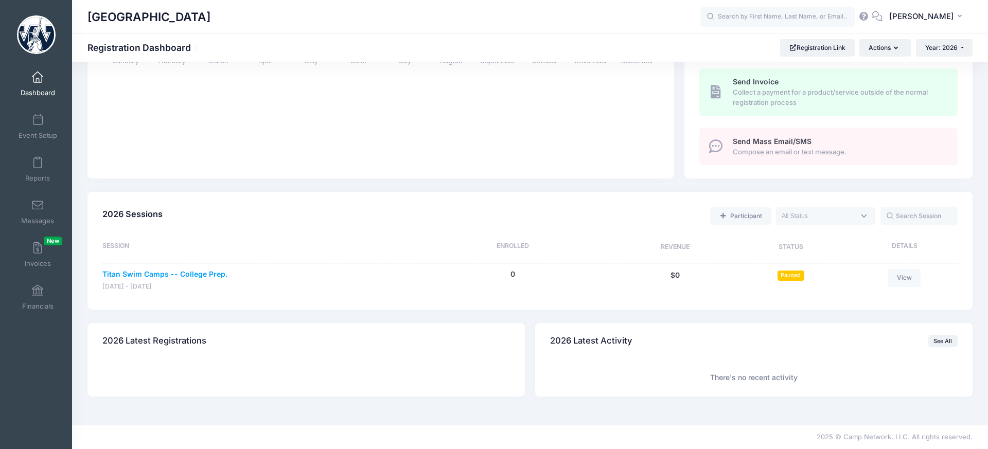
click at [206, 272] on link "Titan Swim Camps -- College Prep." at bounding box center [164, 274] width 125 height 11
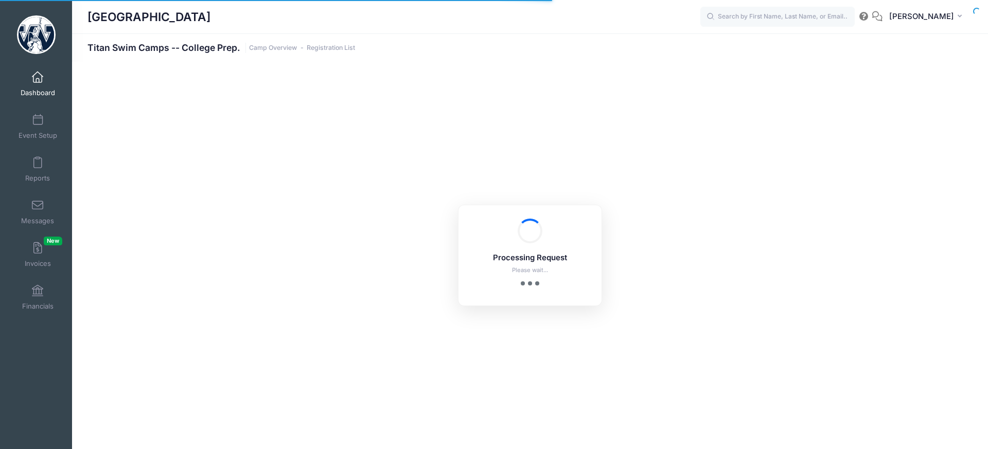
select select "10"
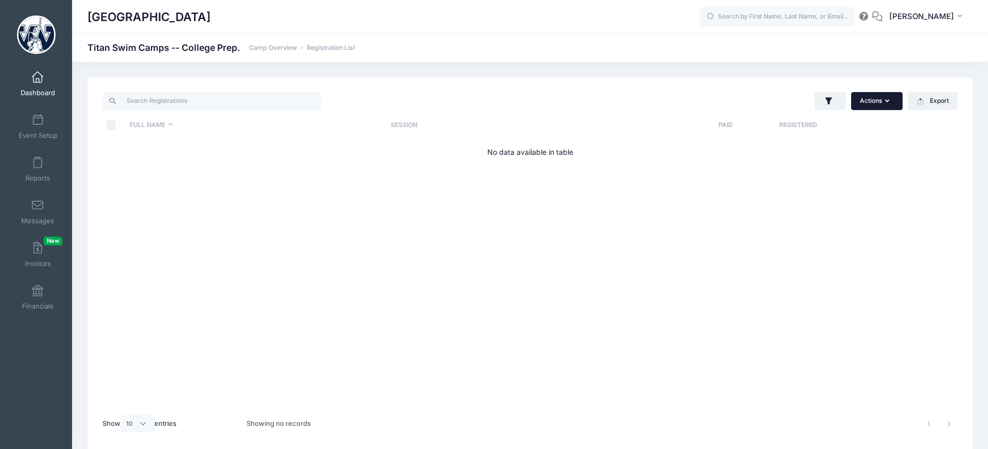
click at [894, 103] on button "Actions" at bounding box center [876, 100] width 51 height 17
click at [38, 75] on span at bounding box center [38, 77] width 0 height 11
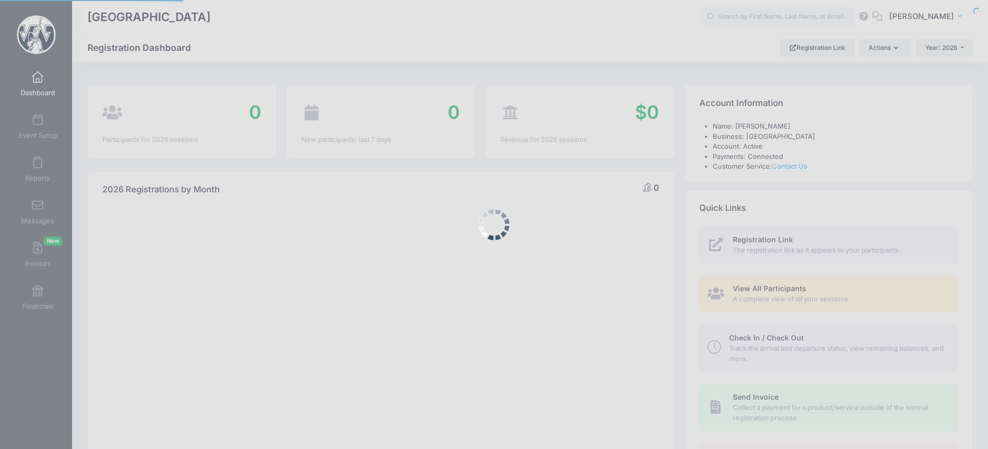
select select
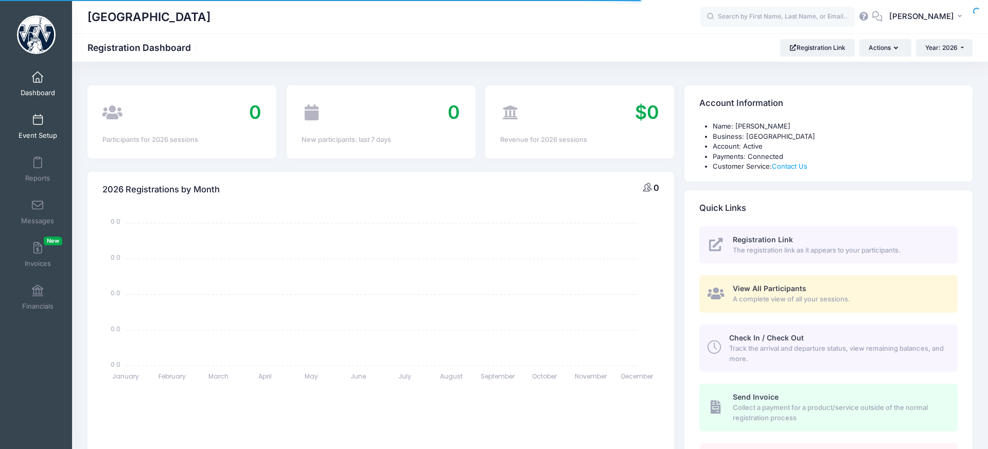
click at [38, 121] on span at bounding box center [38, 120] width 0 height 11
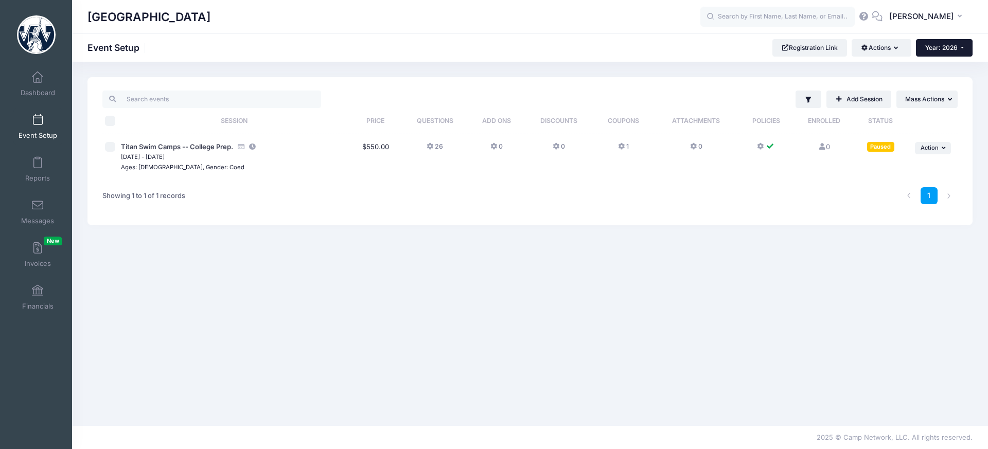
click at [938, 51] on button "Year: 2026" at bounding box center [944, 47] width 57 height 17
click at [944, 75] on link "Year: 2025" at bounding box center [949, 80] width 67 height 13
click at [945, 77] on div "Filter Filter Options Show: Active Live Completed Add Session ... Mass Actions" at bounding box center [529, 151] width 885 height 148
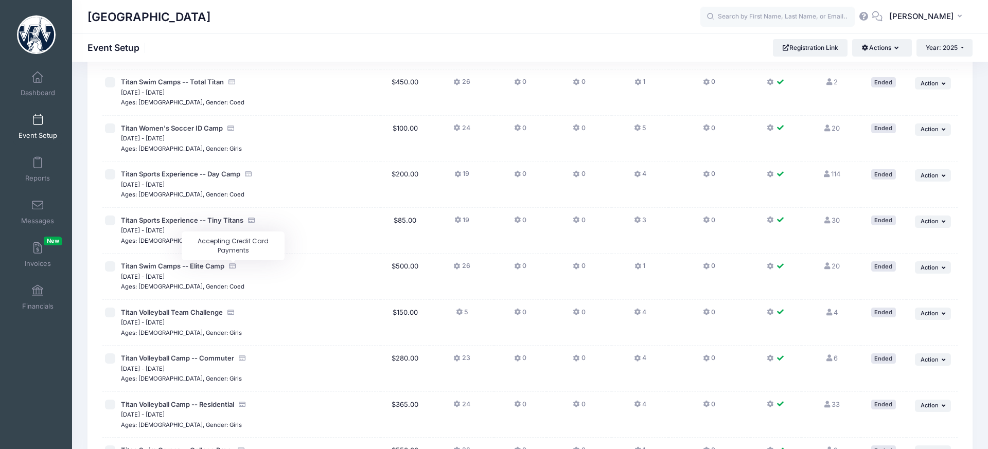
scroll to position [115, 0]
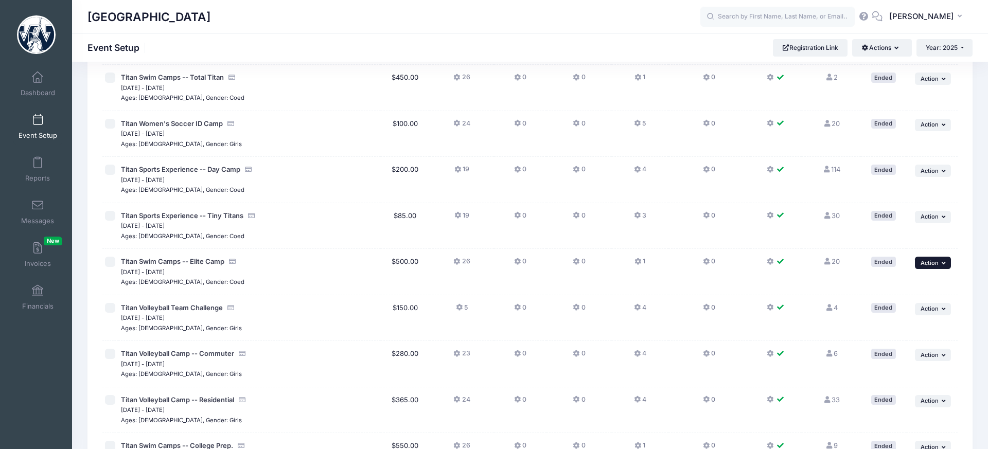
click at [924, 266] on span "Action" at bounding box center [929, 262] width 18 height 7
click at [912, 304] on link "Duplicate Session" at bounding box center [899, 305] width 93 height 20
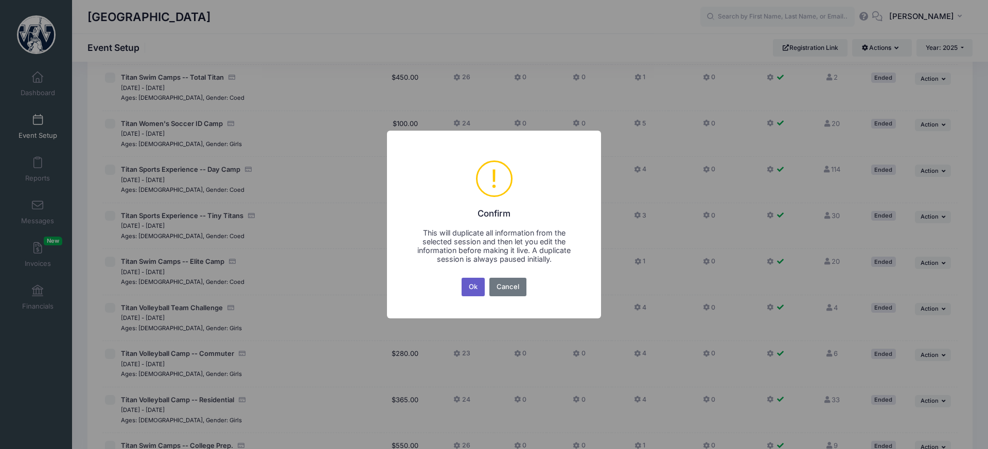
click at [472, 287] on button "Ok" at bounding box center [473, 287] width 24 height 19
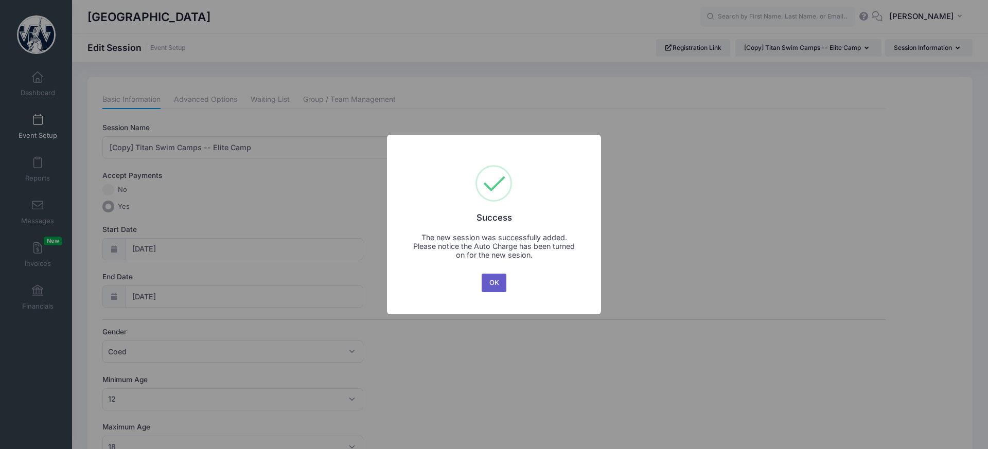
click at [492, 284] on button "OK" at bounding box center [494, 283] width 25 height 19
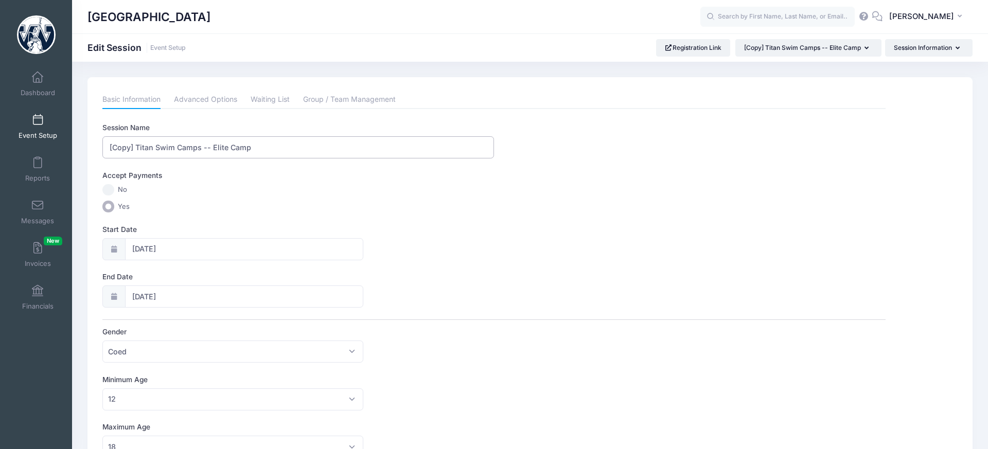
drag, startPoint x: 137, startPoint y: 145, endPoint x: 58, endPoint y: 139, distance: 79.5
click at [58, 139] on div "My Events Dashboard Reports" at bounding box center [494, 449] width 988 height 898
type input "Titan Swim Camps -- Elite Camp"
click at [200, 245] on input "[DATE]" at bounding box center [244, 249] width 239 height 22
click at [255, 279] on icon at bounding box center [254, 276] width 7 height 7
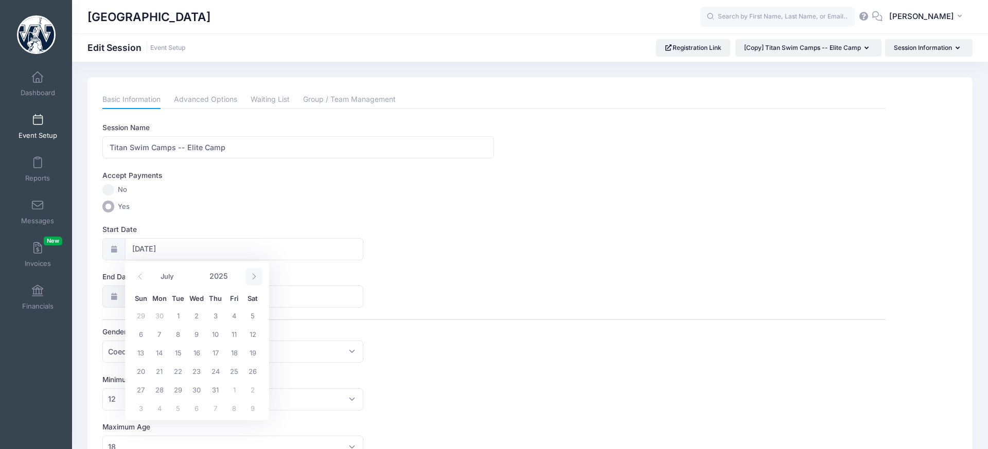
click at [255, 279] on icon at bounding box center [254, 276] width 7 height 7
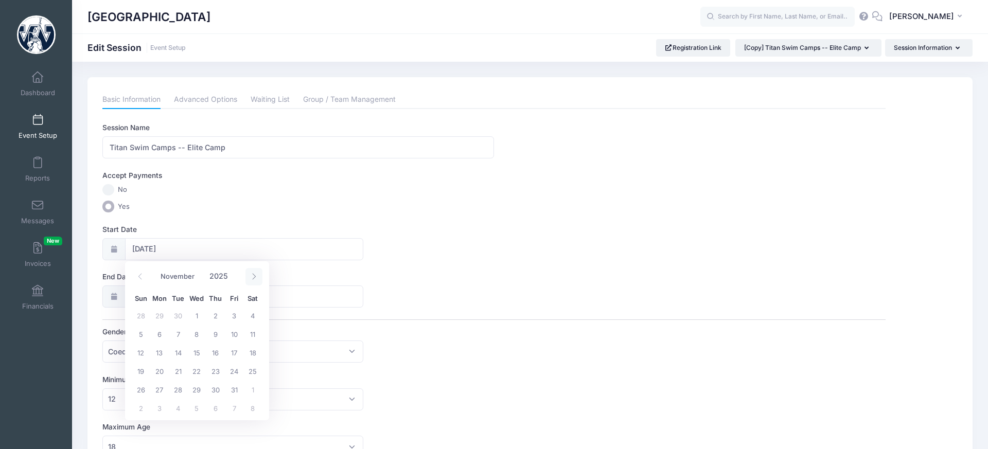
select select "11"
click at [255, 279] on icon at bounding box center [254, 276] width 7 height 7
type input "2026"
click at [255, 279] on icon at bounding box center [254, 276] width 7 height 7
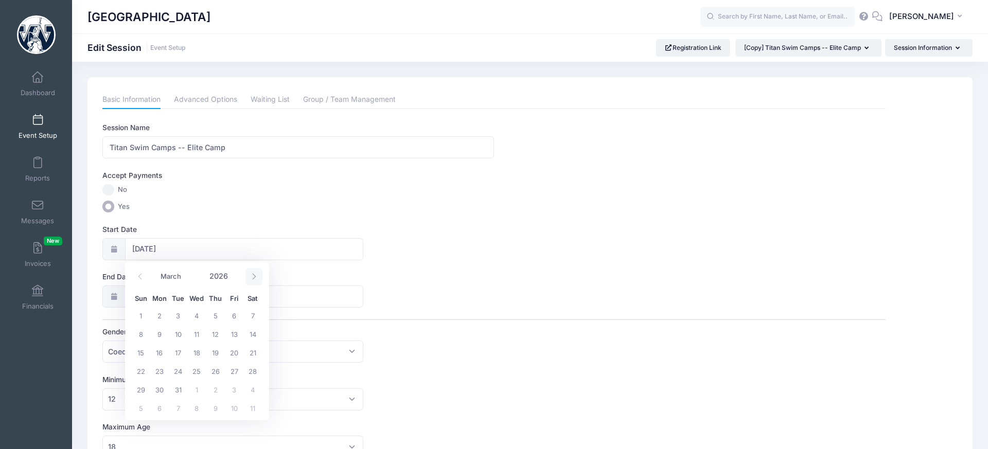
click at [255, 279] on icon at bounding box center [254, 276] width 7 height 7
select select "5"
click at [138, 367] on span "21" at bounding box center [141, 371] width 19 height 19
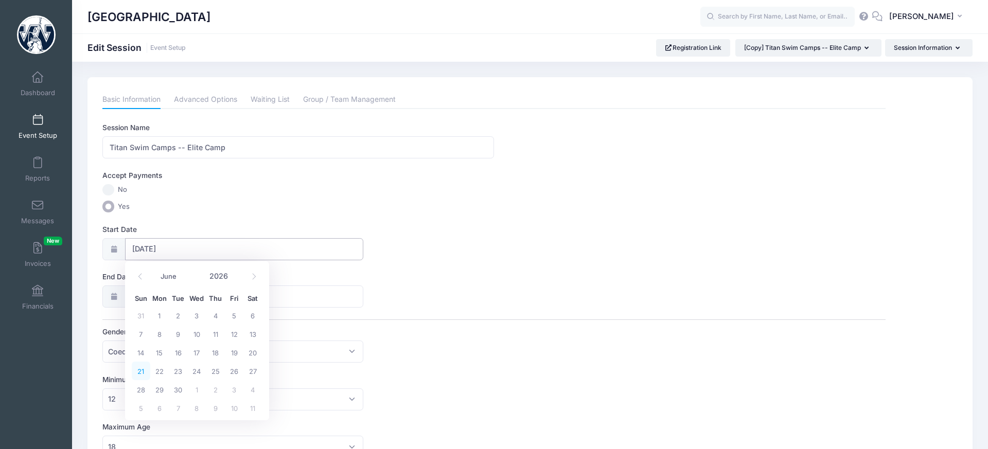
type input "[DATE]"
type input "2026"
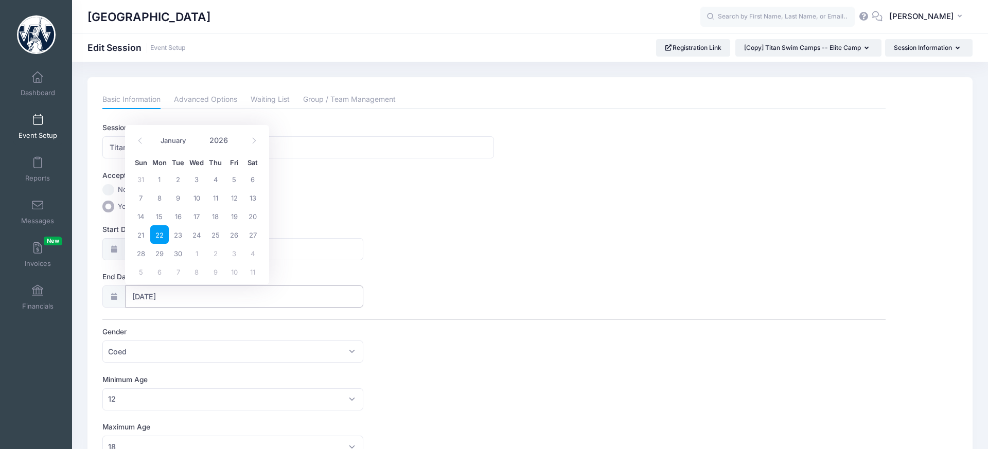
click at [179, 297] on input "[DATE]" at bounding box center [244, 297] width 239 height 22
click at [216, 239] on span "25" at bounding box center [215, 234] width 19 height 19
type input "[DATE]"
click at [243, 147] on input "Titan Swim Camps -- Elite Camp" at bounding box center [298, 147] width 392 height 22
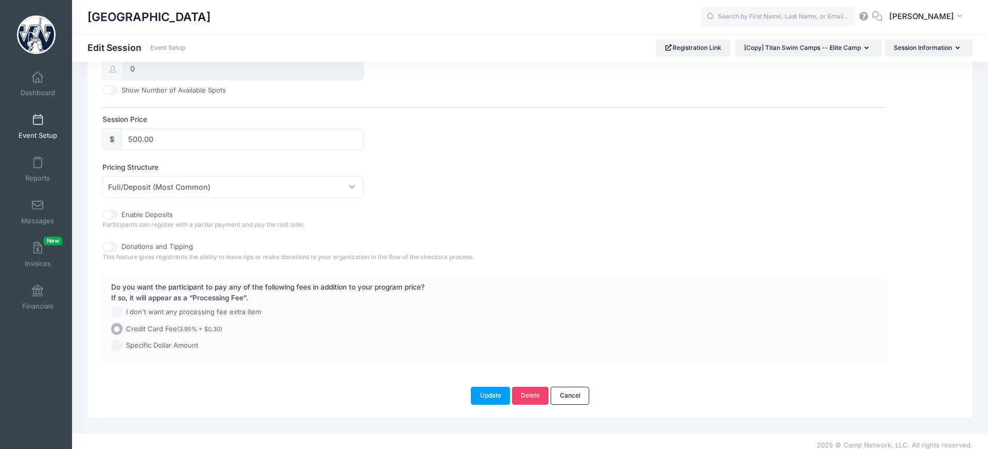
scroll to position [449, 0]
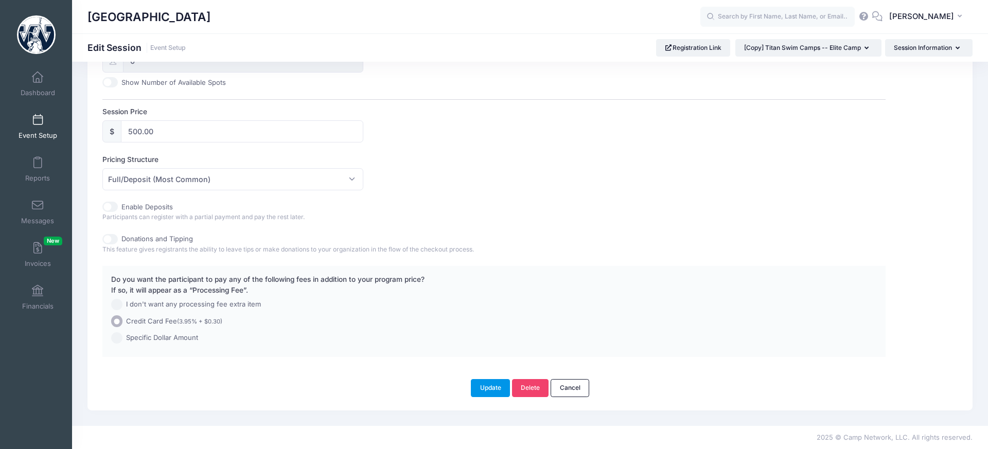
type input "Titan Swim Camps -- Elite Camp [Resident]"
click at [486, 385] on button "Update" at bounding box center [490, 387] width 39 height 17
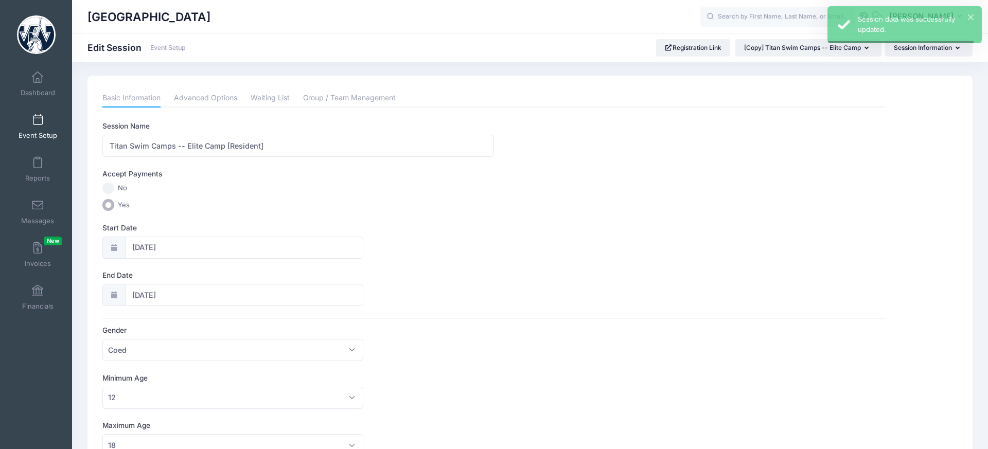
scroll to position [0, 0]
click at [222, 100] on link "Advanced Options" at bounding box center [205, 100] width 63 height 19
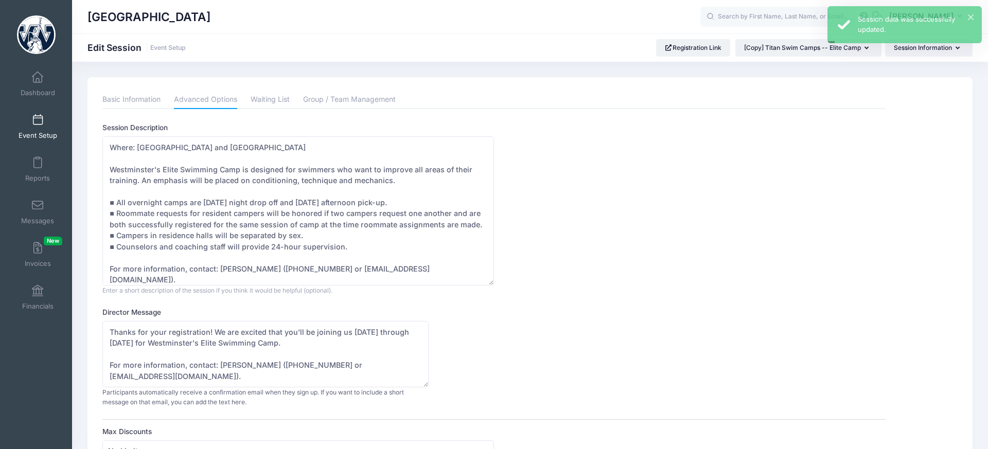
drag, startPoint x: 489, startPoint y: 199, endPoint x: 514, endPoint y: 281, distance: 86.4
click at [514, 281] on div "Session Description Where: [GEOGRAPHIC_DATA] and [GEOGRAPHIC_DATA] Westminster'…" at bounding box center [493, 208] width 783 height 173
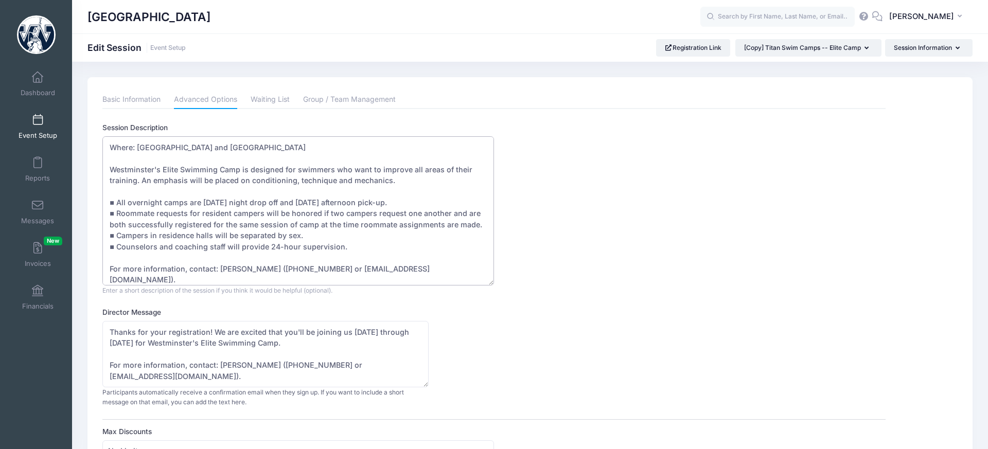
click at [250, 169] on textarea "Where: Westminster College's Memorial Field House and Natatorium Westminster's …" at bounding box center [298, 210] width 392 height 149
click at [296, 169] on textarea "Where: Westminster College's Memorial Field House and Natatorium Westminster's …" at bounding box center [298, 210] width 392 height 149
click at [294, 171] on textarea "Where: Westminster College's Memorial Field House and Natatorium Westminster's …" at bounding box center [298, 210] width 392 height 149
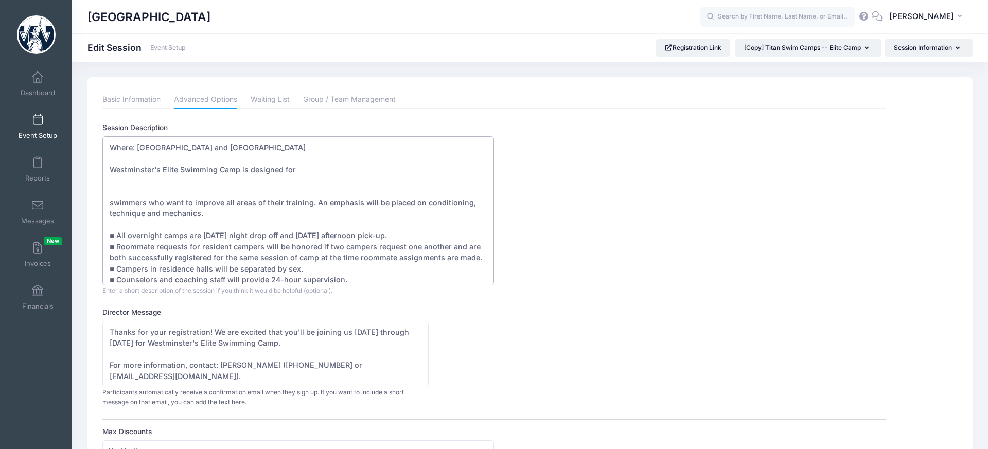
drag, startPoint x: 298, startPoint y: 170, endPoint x: 248, endPoint y: 170, distance: 49.9
click at [248, 170] on textarea "Where: Westminster College's Memorial Field House and Natatorium Westminster's …" at bounding box center [298, 210] width 392 height 149
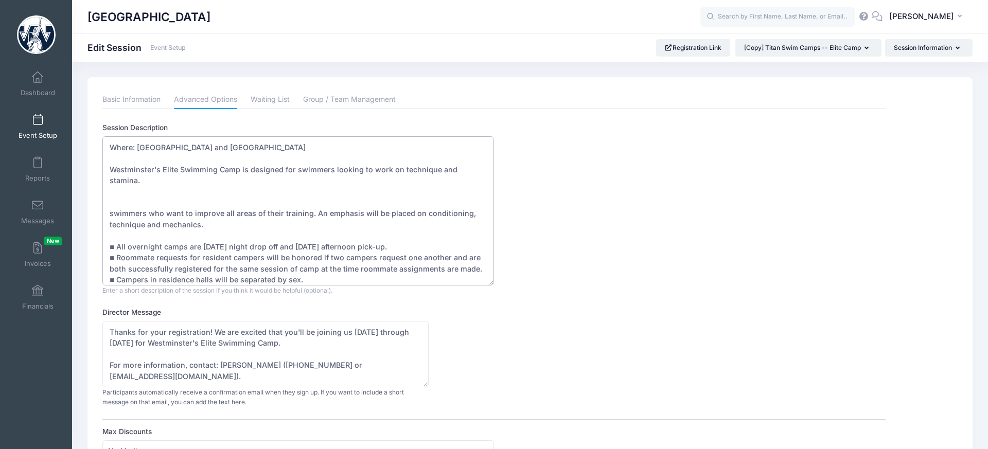
drag, startPoint x: 294, startPoint y: 169, endPoint x: 287, endPoint y: 182, distance: 14.0
click at [294, 169] on textarea "Where: Westminster College's Memorial Field House and Natatorium Westminster's …" at bounding box center [298, 210] width 392 height 149
click at [294, 170] on textarea "Where: Westminster College's Memorial Field House and Natatorium Westminster's …" at bounding box center [298, 210] width 392 height 149
drag, startPoint x: 177, startPoint y: 220, endPoint x: 19, endPoint y: 208, distance: 159.5
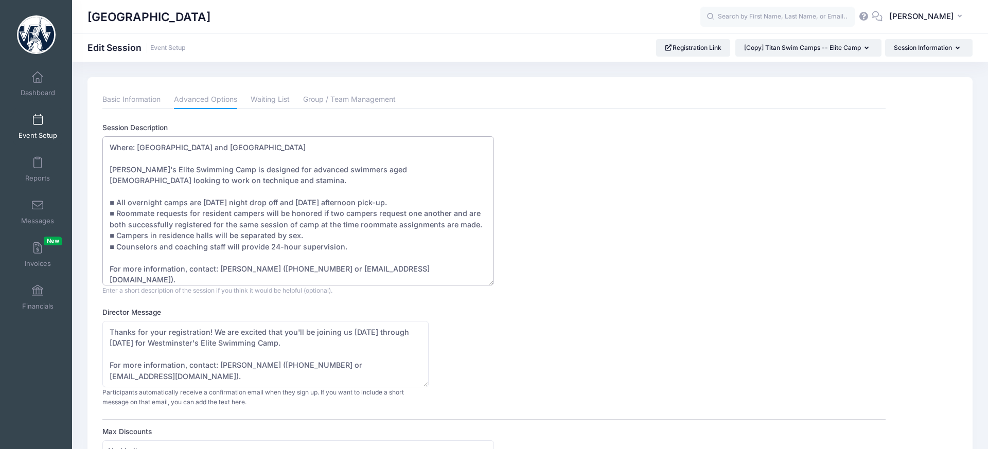
drag, startPoint x: 268, startPoint y: 202, endPoint x: 252, endPoint y: 221, distance: 25.2
click at [268, 202] on textarea "Where: Westminster College's Memorial Field House and Natatorium Westminster's …" at bounding box center [298, 210] width 392 height 149
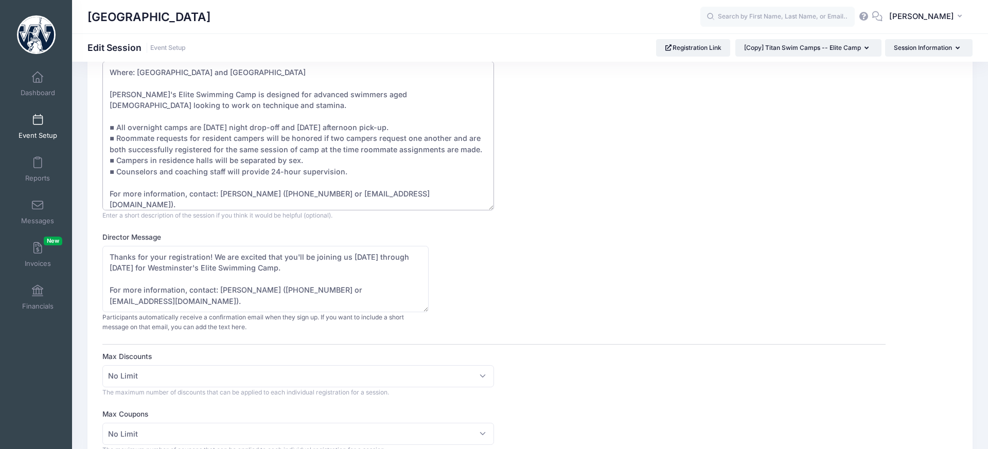
scroll to position [81, 0]
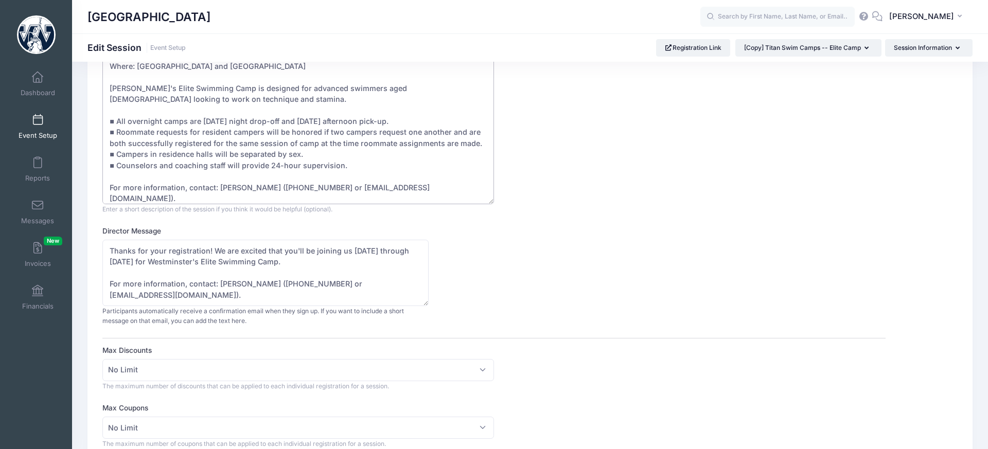
type textarea "Where: Westminster College's Memorial Field House and Natatorium Westminster's …"
click at [271, 267] on textarea "Thanks for your registration! We are excited that you'll be joining us Monday, …" at bounding box center [265, 273] width 326 height 66
drag, startPoint x: 408, startPoint y: 251, endPoint x: 363, endPoint y: 273, distance: 49.9
click at [348, 249] on textarea "Thanks for your registration! We are excited that you'll be joining us Monday, …" at bounding box center [265, 273] width 326 height 66
drag, startPoint x: 204, startPoint y: 259, endPoint x: 196, endPoint y: 271, distance: 14.1
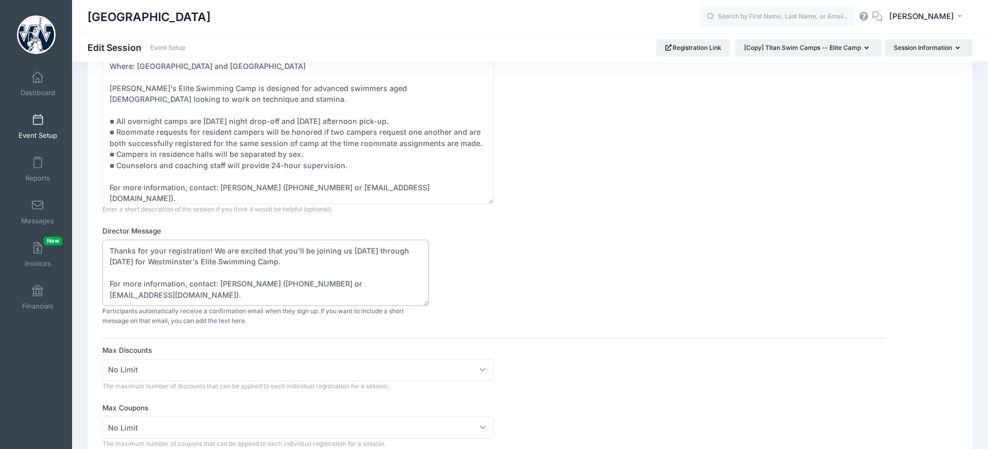
click at [204, 259] on textarea "Thanks for your registration! We are excited that you'll be joining us Monday, …" at bounding box center [265, 273] width 326 height 66
click at [272, 280] on textarea "Thanks for your registration! We are excited that you'll be joining us Monday, …" at bounding box center [265, 273] width 326 height 66
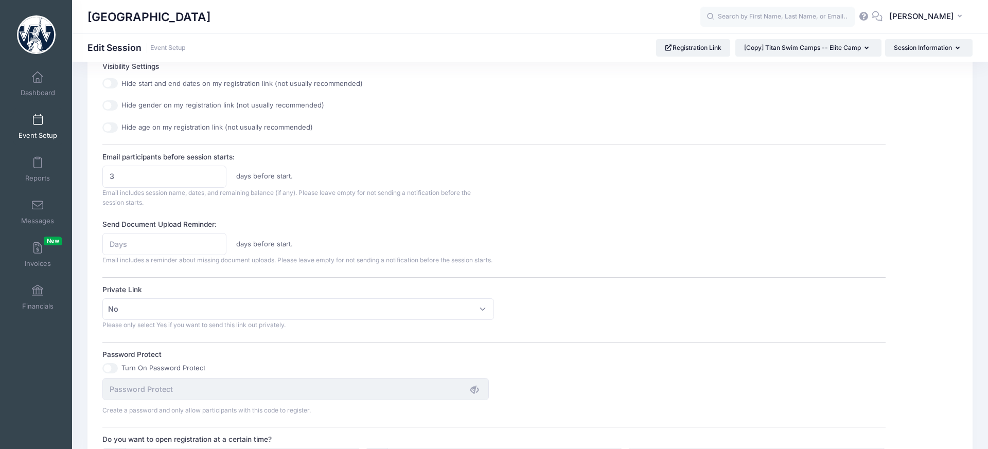
scroll to position [499, 0]
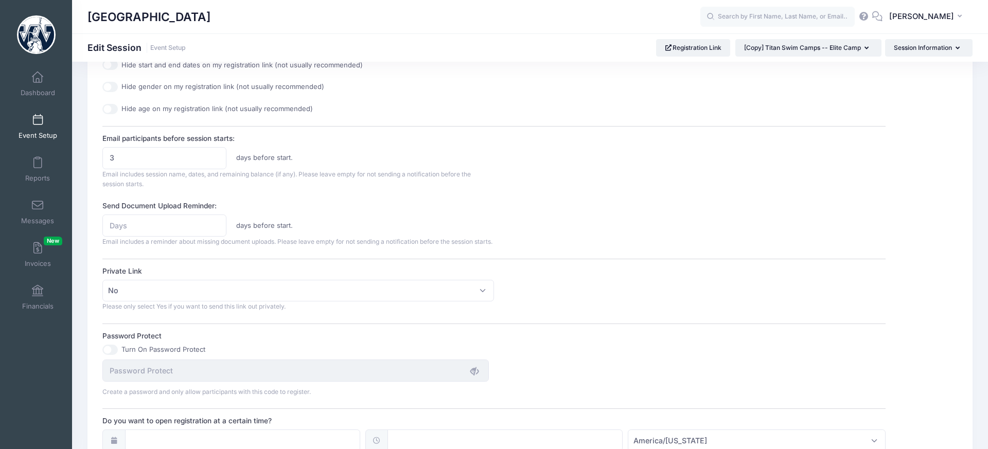
type textarea "Thanks for your registration! We are excited that you'll be joining us Sunday, …"
type input "4"
click at [217, 153] on input "4" at bounding box center [164, 158] width 124 height 22
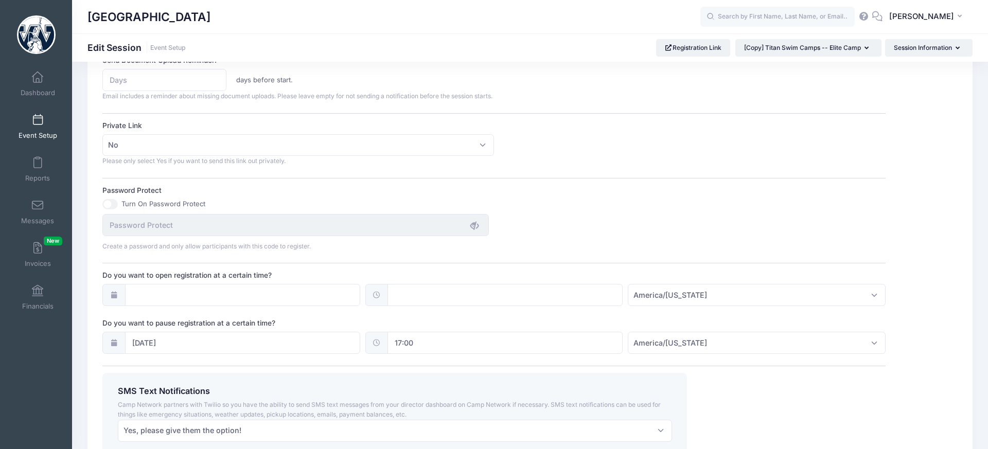
scroll to position [653, 0]
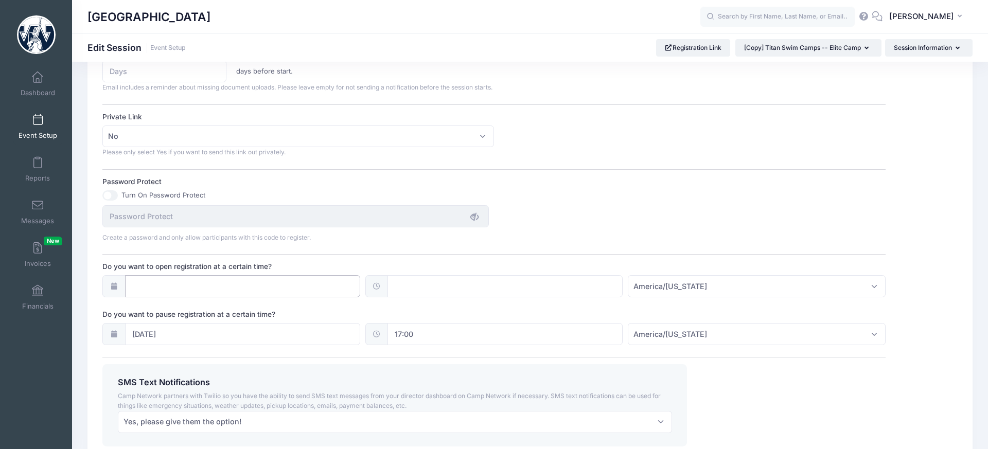
click at [224, 297] on input "Do you want to open registration at a certain time?" at bounding box center [242, 286] width 235 height 22
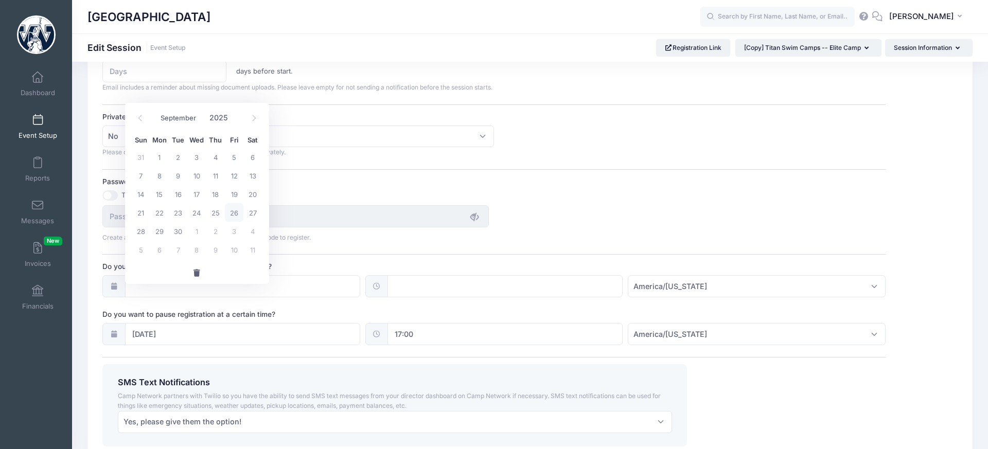
click at [235, 218] on span "26" at bounding box center [234, 212] width 19 height 19
type input "09/26/2025"
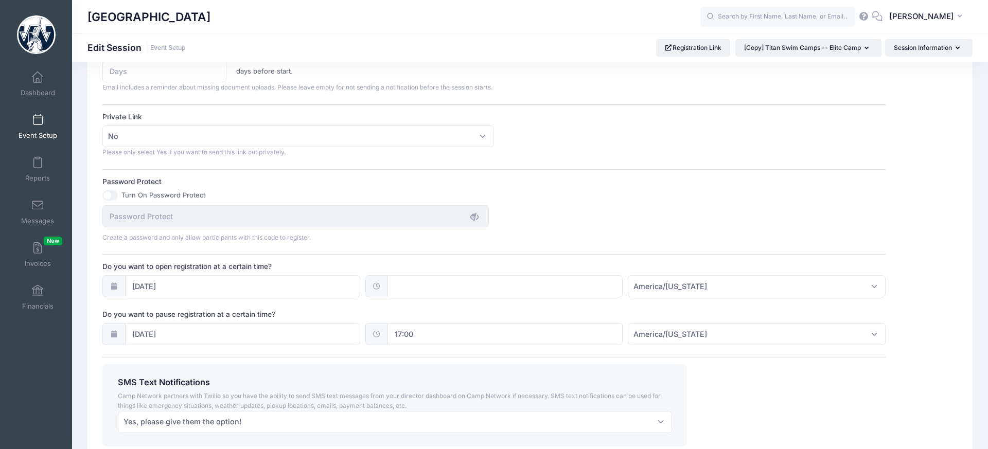
click at [431, 295] on input "text" at bounding box center [504, 286] width 235 height 22
click at [442, 314] on span at bounding box center [441, 314] width 7 height 10
type input "13:00"
type input "01"
click at [442, 314] on span at bounding box center [441, 314] width 7 height 10
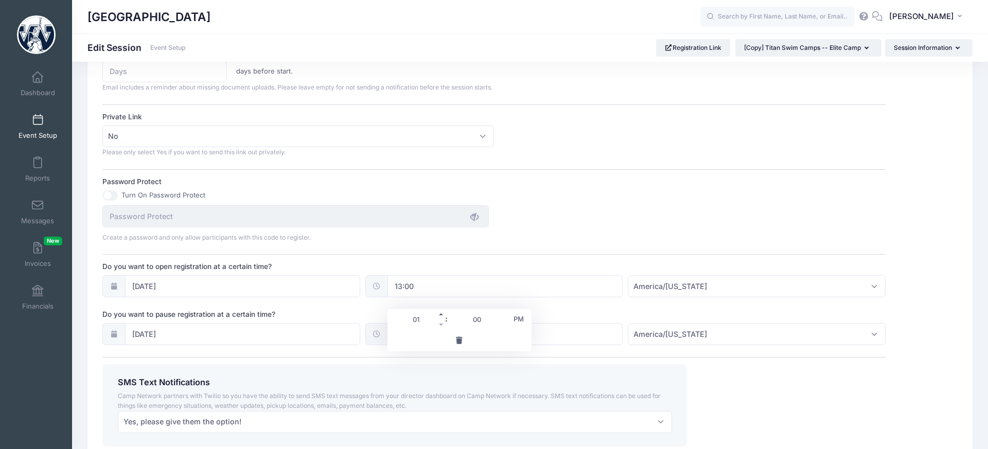
type input "14:00"
type input "02"
click at [442, 314] on span at bounding box center [441, 314] width 7 height 10
type input "15:00"
type input "03"
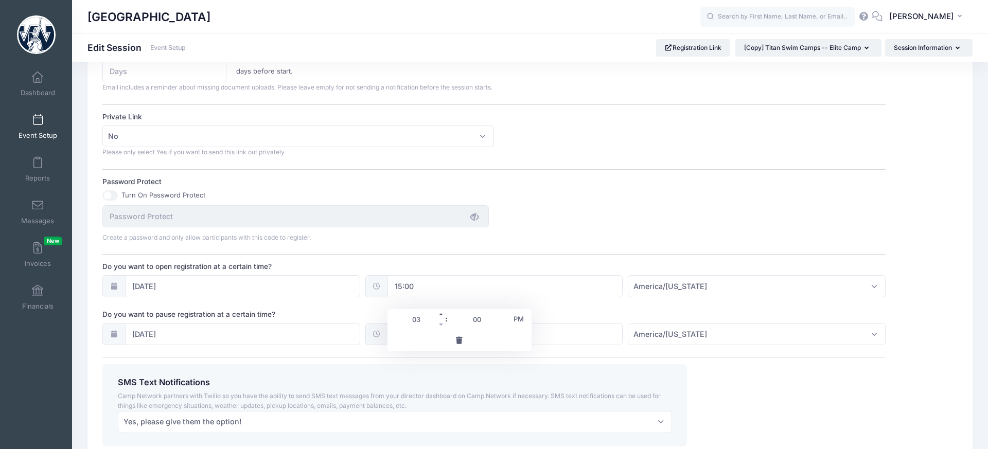
click at [442, 314] on span at bounding box center [441, 314] width 7 height 10
type input "16:00"
type input "04"
click at [442, 314] on span at bounding box center [441, 314] width 7 height 10
type input "17:00"
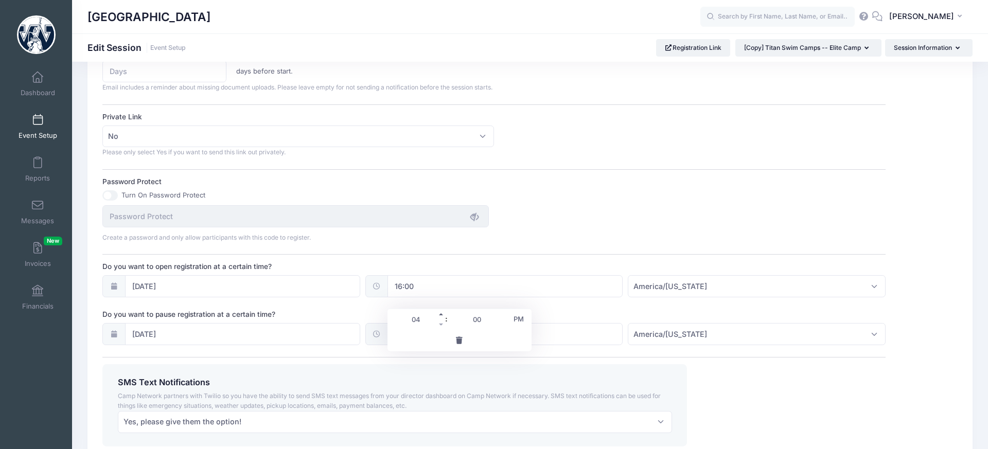
type input "05"
click at [442, 314] on span at bounding box center [441, 314] width 7 height 10
type input "18:00"
type input "06"
click at [439, 323] on span at bounding box center [441, 324] width 7 height 10
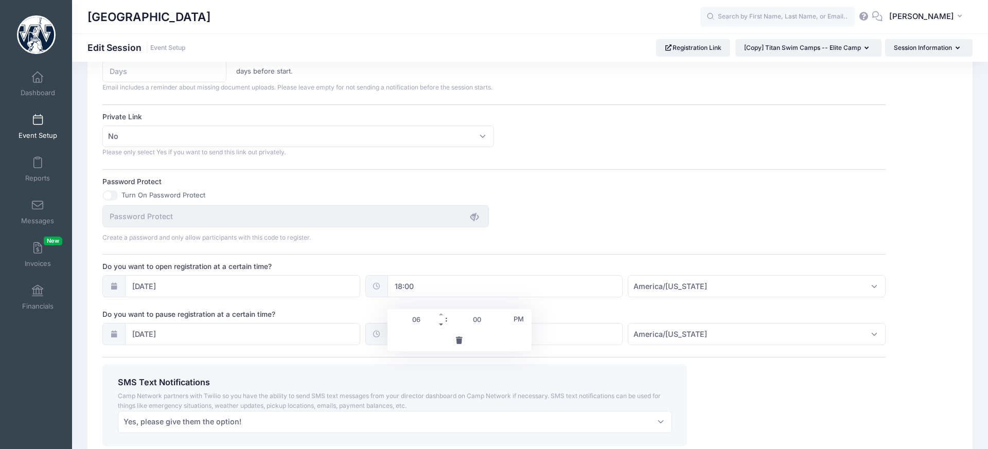
type input "17:00"
type input "05"
click at [192, 342] on input "06/11/2025" at bounding box center [242, 334] width 235 height 22
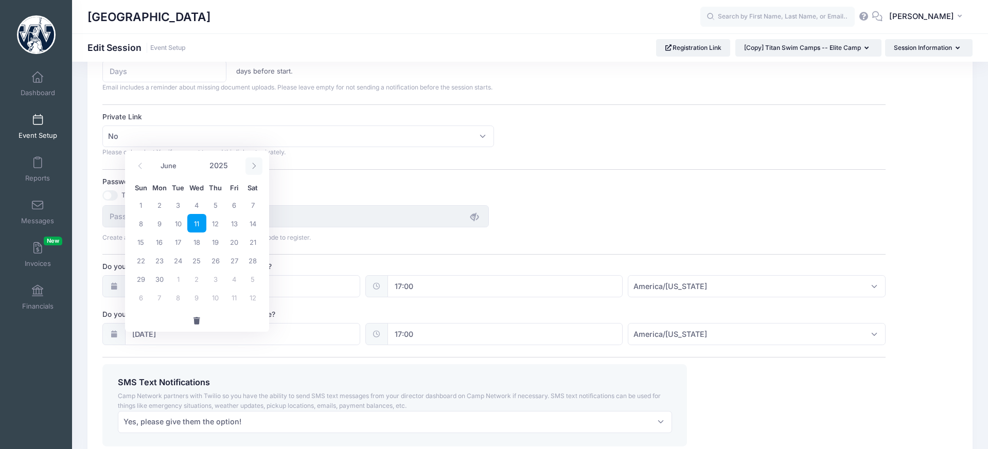
click at [257, 165] on span at bounding box center [253, 165] width 17 height 17
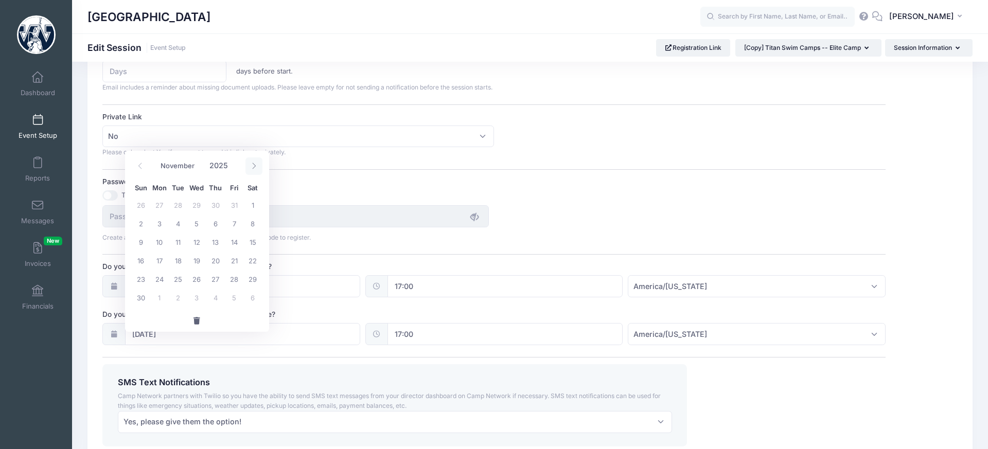
click at [257, 165] on span at bounding box center [253, 165] width 17 height 17
select select "11"
click at [257, 165] on span at bounding box center [253, 165] width 17 height 17
type input "2026"
click at [257, 165] on span at bounding box center [253, 165] width 17 height 17
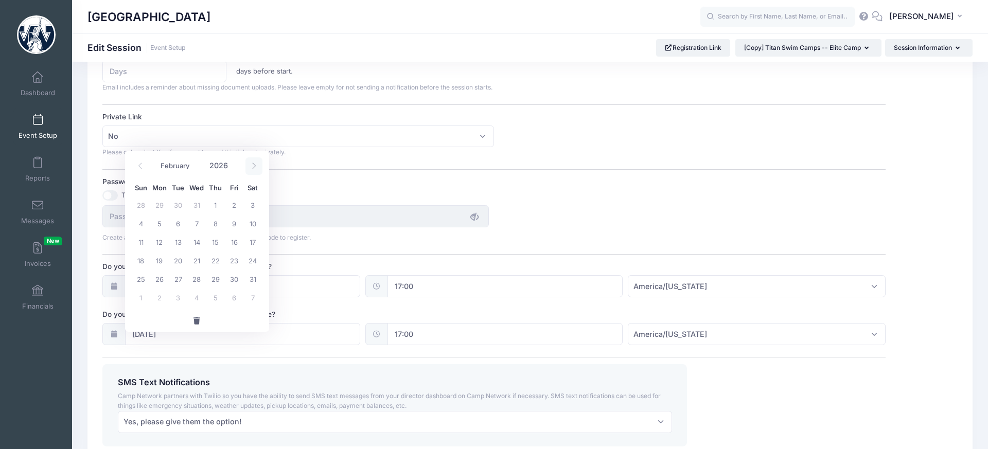
click at [257, 165] on span at bounding box center [253, 165] width 17 height 17
select select "5"
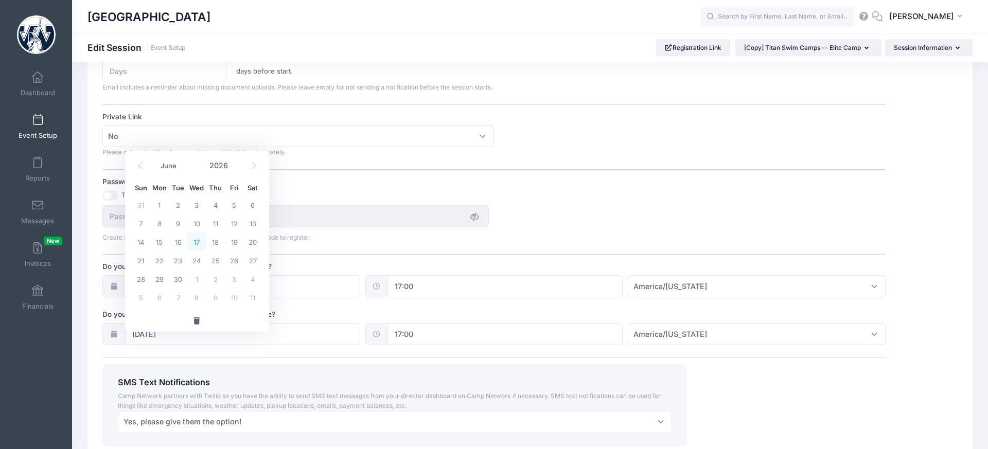
click at [204, 244] on span "17" at bounding box center [196, 242] width 19 height 19
type input "06/17/2026"
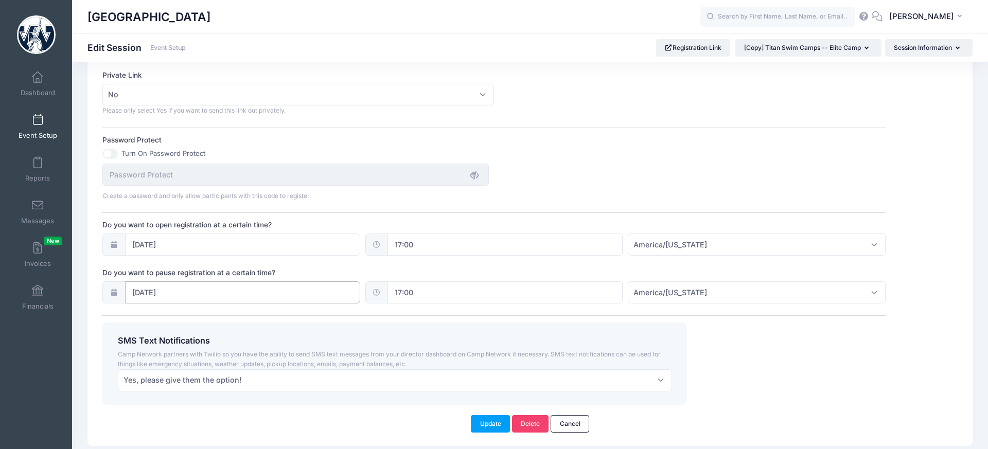
scroll to position [741, 0]
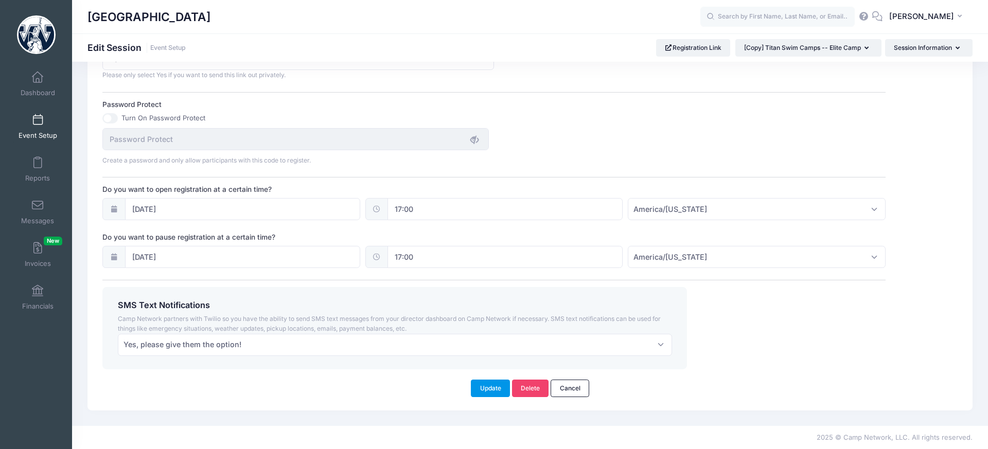
click at [487, 392] on button "Update" at bounding box center [490, 388] width 39 height 17
click at [481, 387] on button "Update" at bounding box center [490, 388] width 39 height 17
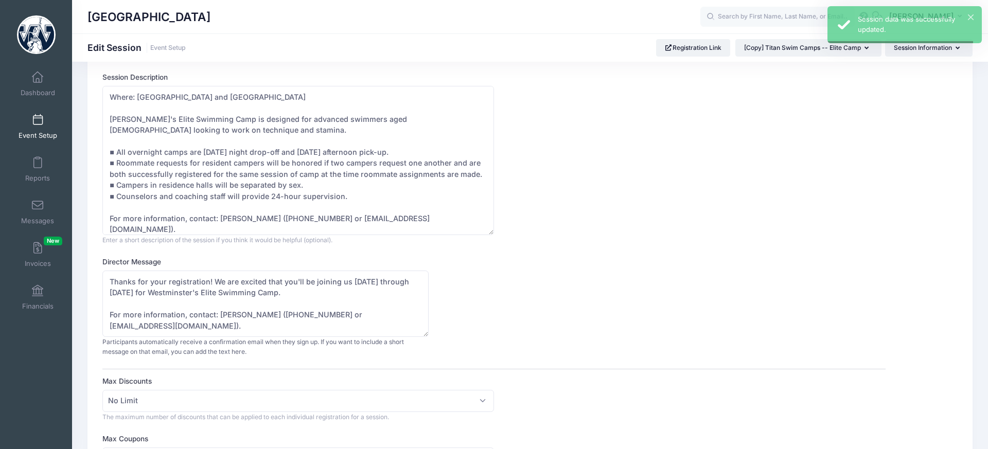
scroll to position [0, 0]
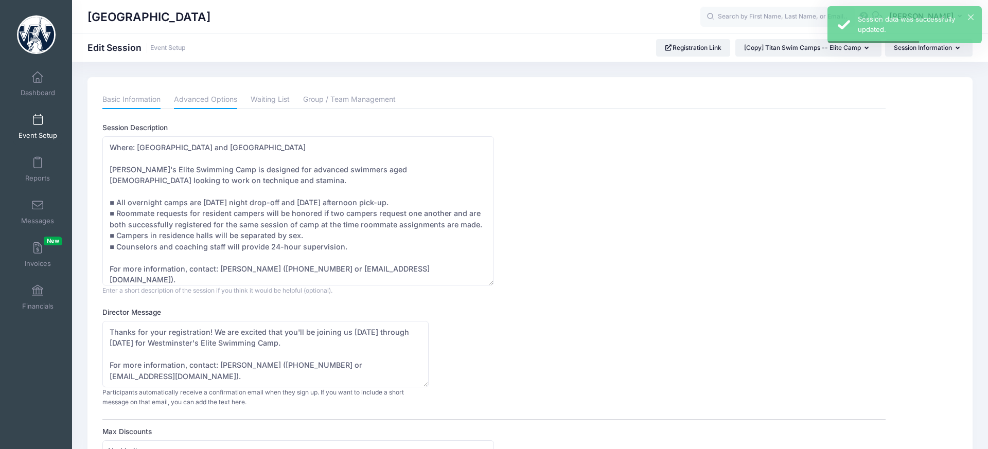
click at [136, 92] on link "Basic Information" at bounding box center [131, 100] width 58 height 19
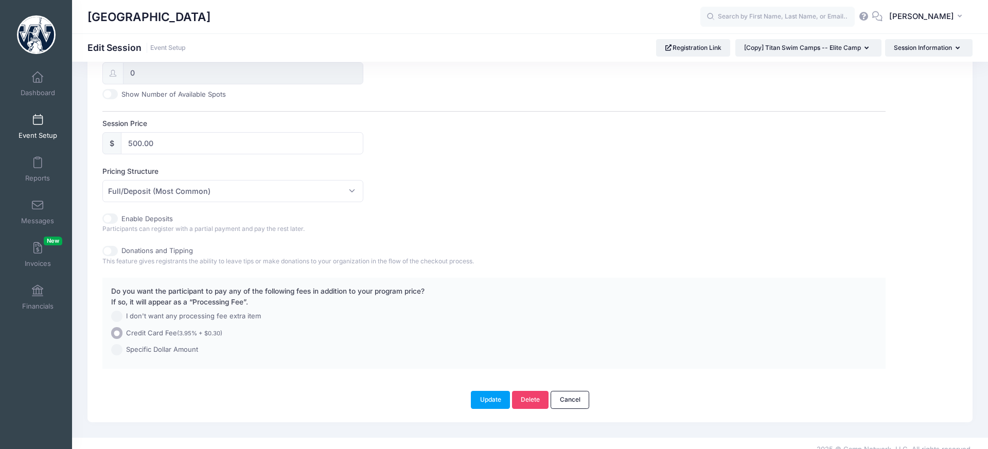
scroll to position [449, 0]
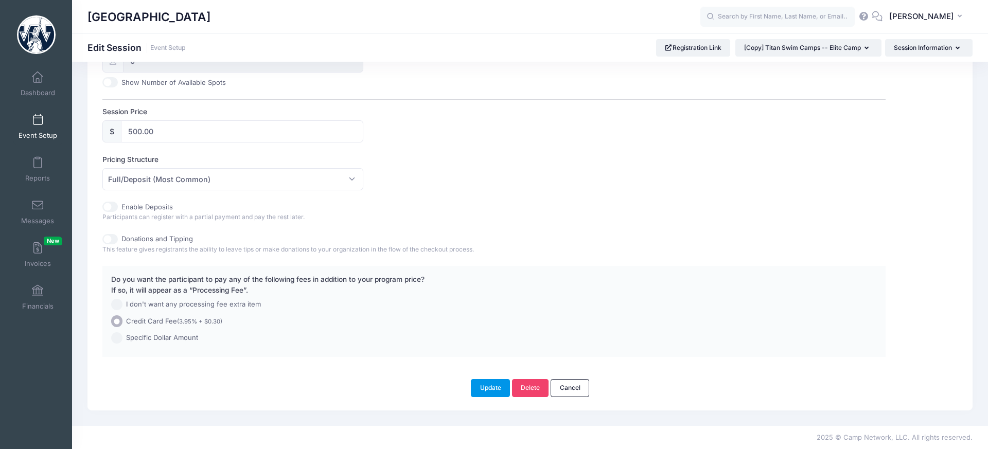
click at [492, 390] on button "Update" at bounding box center [490, 387] width 39 height 17
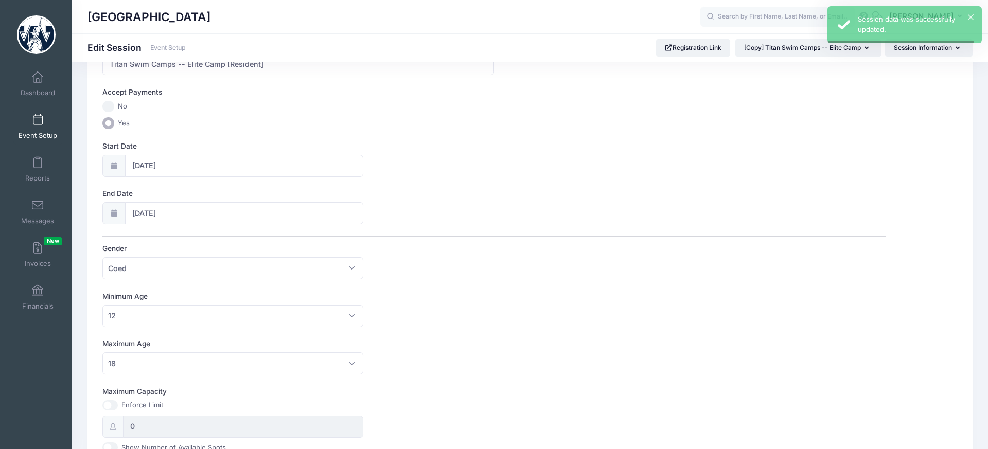
scroll to position [0, 0]
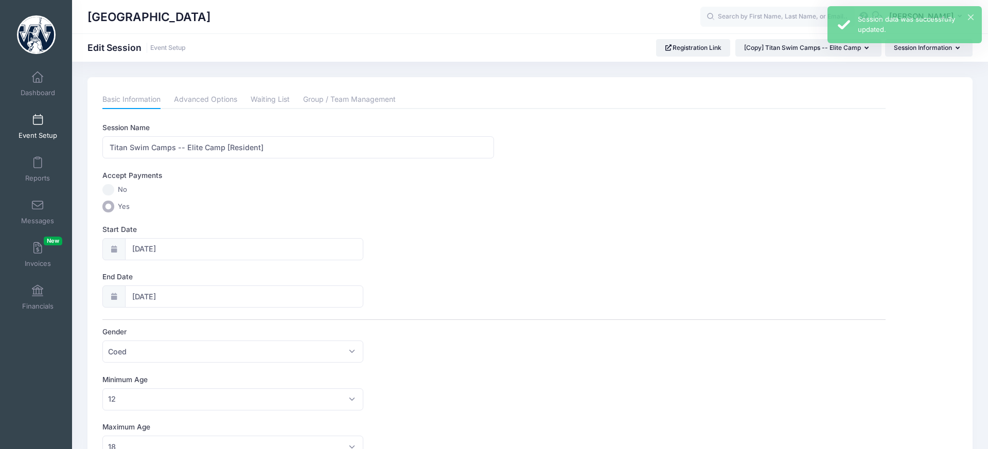
click at [38, 122] on span at bounding box center [38, 120] width 0 height 11
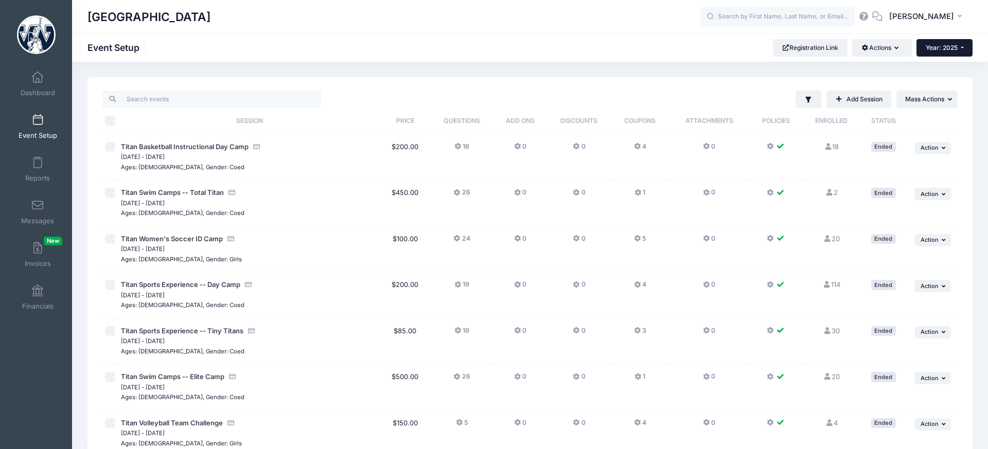
click at [929, 52] on button "Year: 2025" at bounding box center [944, 47] width 56 height 17
click at [933, 78] on link "Year: 2025" at bounding box center [949, 80] width 67 height 13
click at [943, 52] on button "Year: 2025" at bounding box center [944, 47] width 56 height 17
click at [940, 67] on link "Year: 2026" at bounding box center [949, 67] width 67 height 13
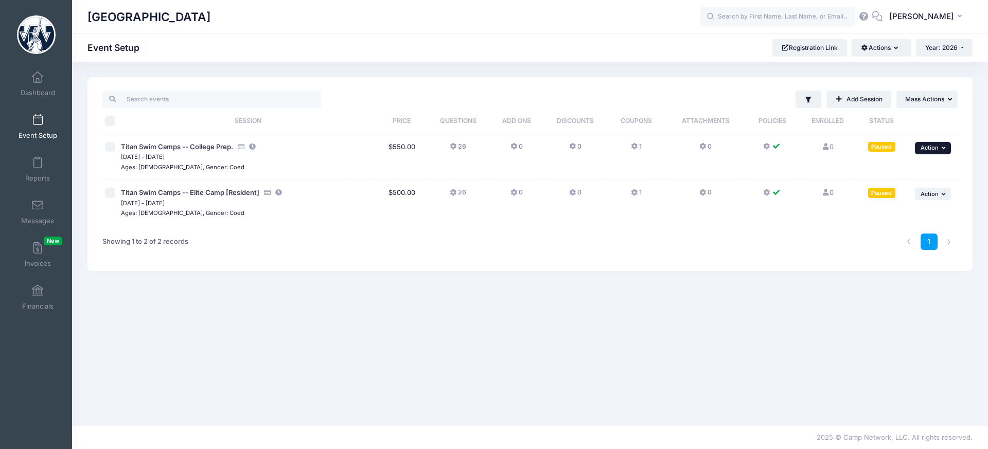
click at [936, 147] on span "Action" at bounding box center [929, 147] width 18 height 7
click at [942, 127] on th at bounding box center [931, 121] width 51 height 26
click at [929, 150] on span "Action" at bounding box center [929, 147] width 18 height 7
click at [908, 185] on link "Edit Session" at bounding box center [899, 191] width 93 height 20
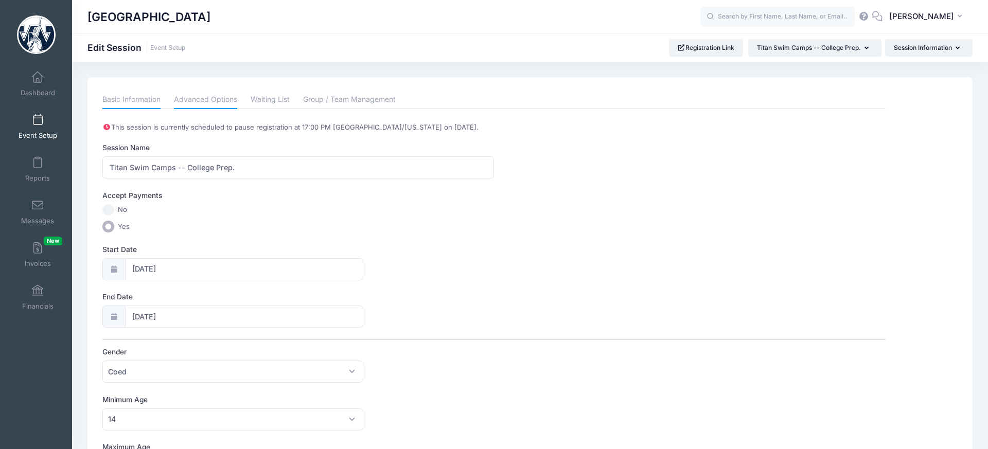
click at [196, 99] on link "Advanced Options" at bounding box center [205, 100] width 63 height 19
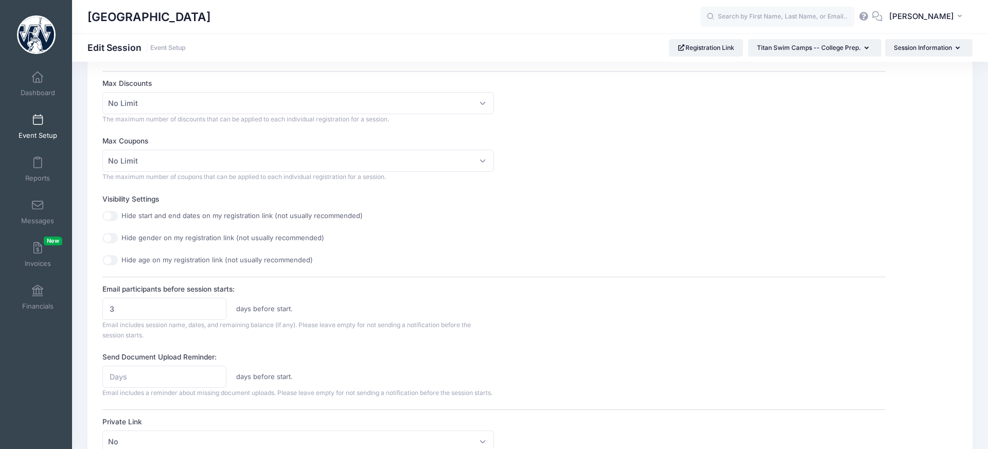
scroll to position [265, 0]
type input "4"
click at [216, 305] on input "4" at bounding box center [164, 308] width 124 height 22
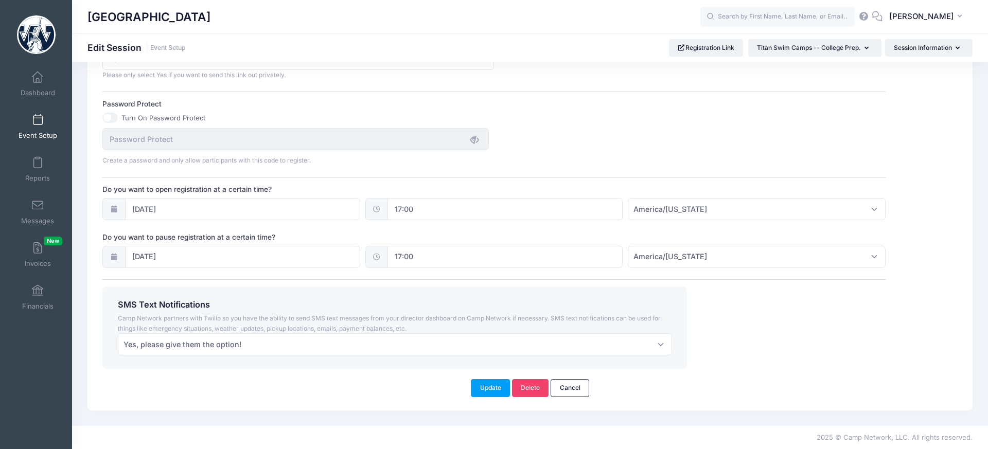
scroll to position [653, 0]
click at [491, 394] on button "Update" at bounding box center [490, 387] width 39 height 17
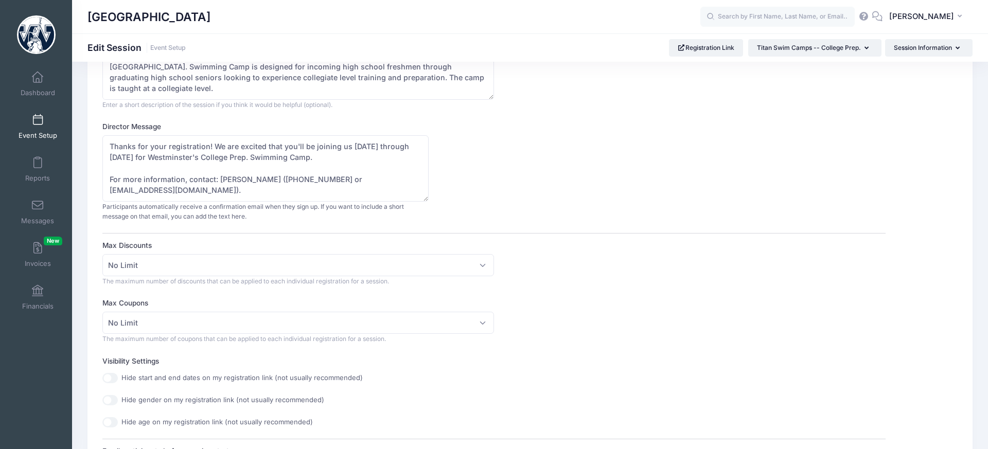
scroll to position [0, 0]
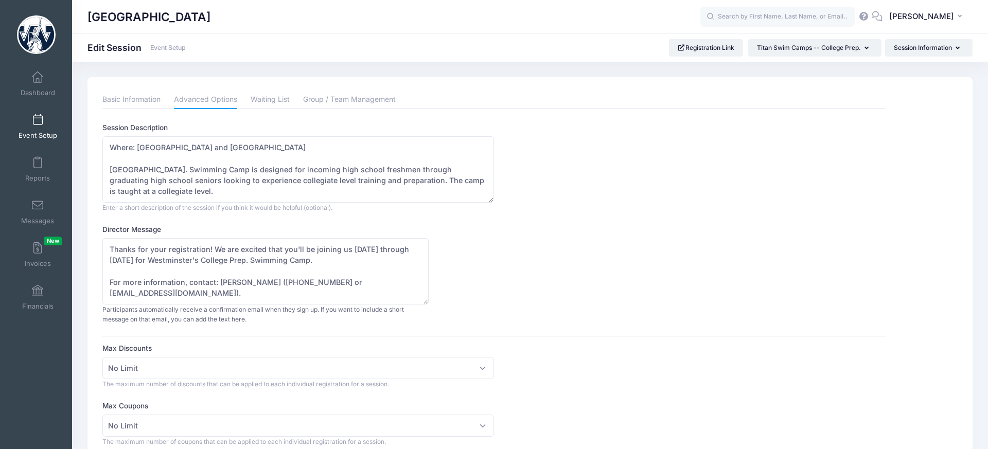
click at [38, 124] on span at bounding box center [38, 120] width 0 height 11
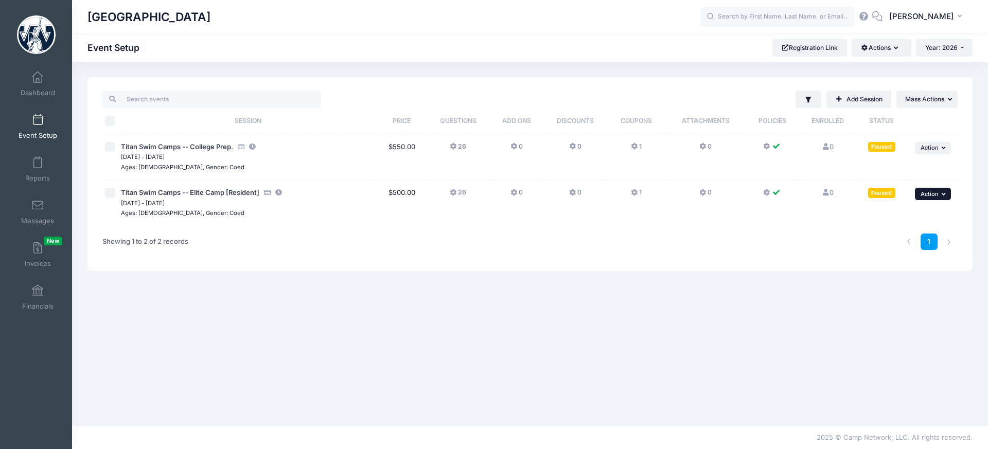
click at [936, 196] on span "Action" at bounding box center [929, 193] width 18 height 7
click at [919, 255] on link "Duplicate Session" at bounding box center [899, 256] width 93 height 20
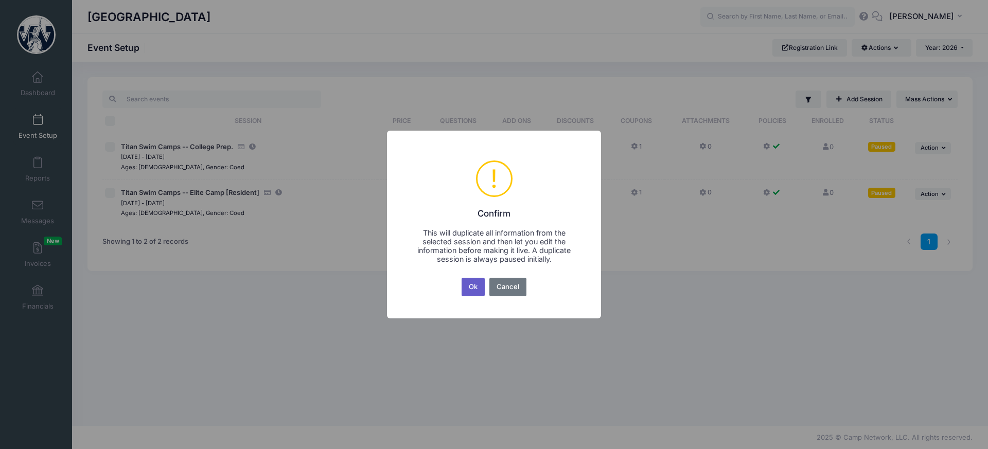
click at [470, 289] on button "Ok" at bounding box center [473, 287] width 24 height 19
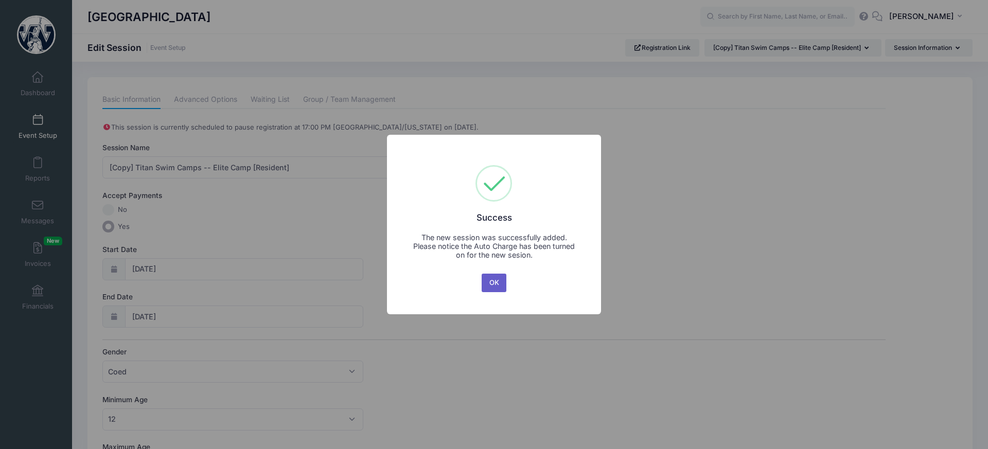
click at [490, 276] on button "OK" at bounding box center [494, 283] width 25 height 19
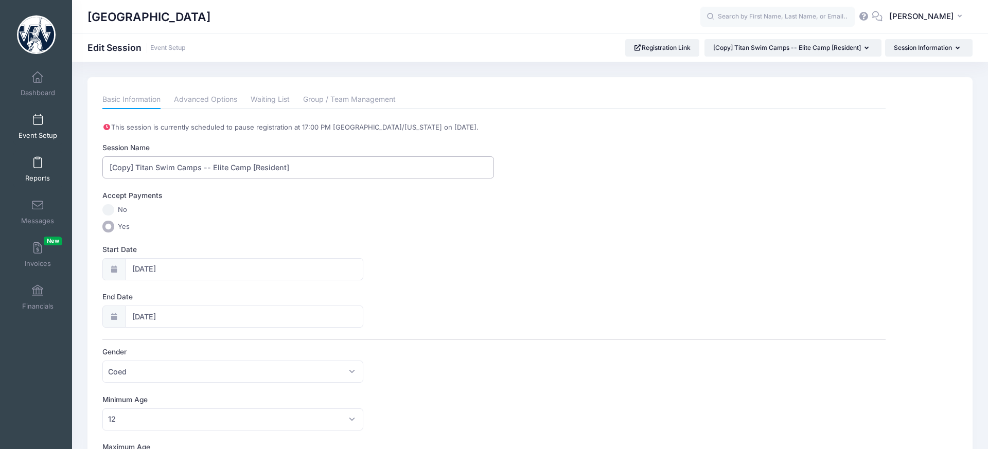
drag, startPoint x: 136, startPoint y: 165, endPoint x: 46, endPoint y: 156, distance: 90.4
drag, startPoint x: 260, startPoint y: 168, endPoint x: 254, endPoint y: 184, distance: 16.6
click at [260, 168] on input "Titan Swim Camps -- Elite Camp [Resident]" at bounding box center [298, 167] width 392 height 22
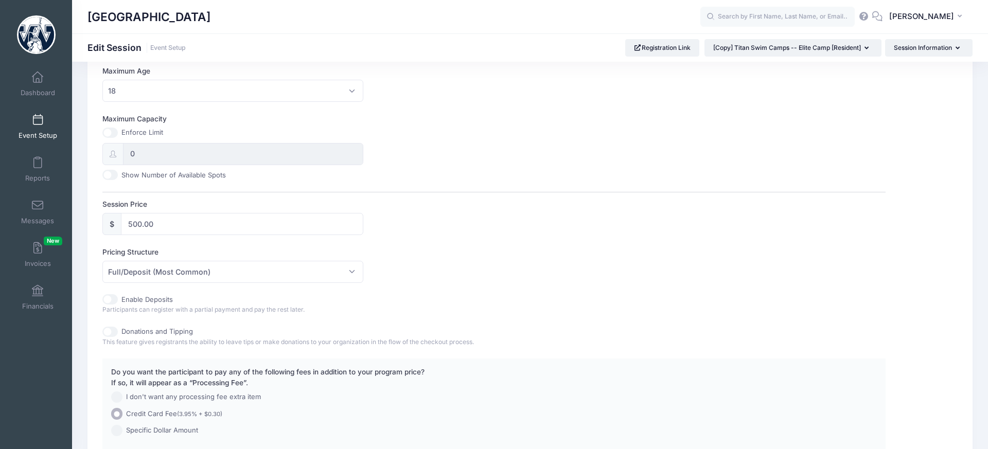
scroll to position [377, 0]
type input "Titan Swim Camps -- Elite Camp [Commuter]"
drag, startPoint x: 111, startPoint y: 222, endPoint x: 86, endPoint y: 221, distance: 24.2
click at [86, 221] on div "Please update the information for this particular session. Basic Information Ad…" at bounding box center [529, 102] width 895 height 802
type input "450.00"
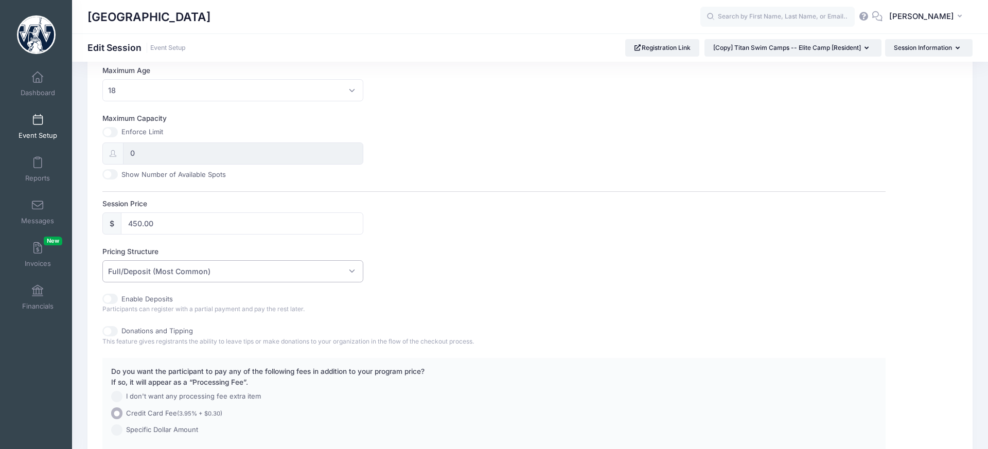
scroll to position [469, 0]
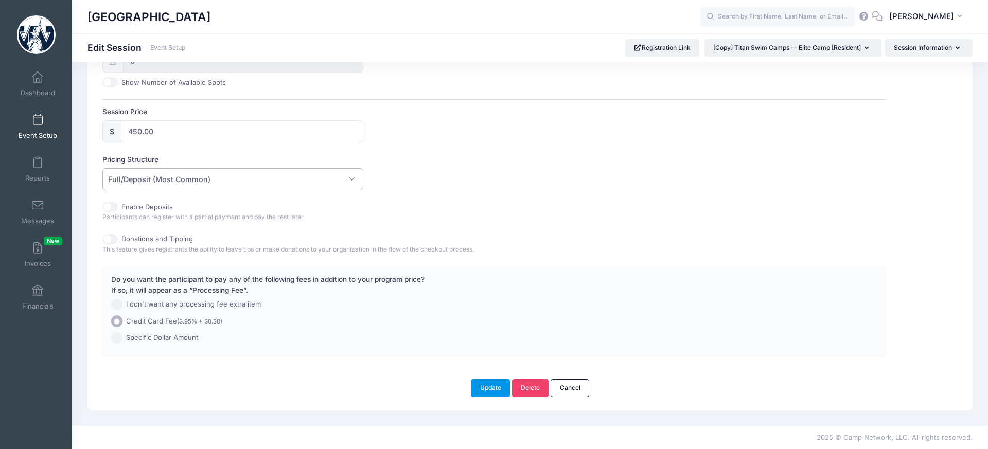
click at [487, 391] on button "Update" at bounding box center [490, 387] width 39 height 17
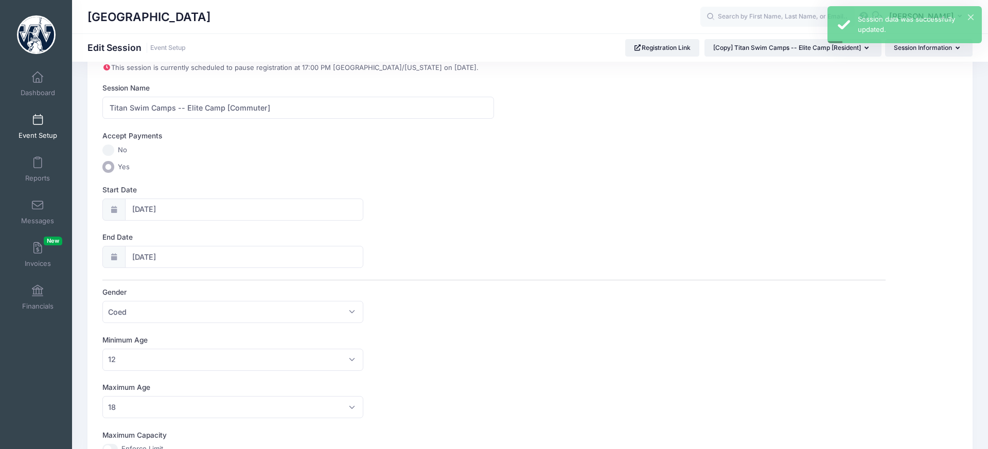
scroll to position [0, 0]
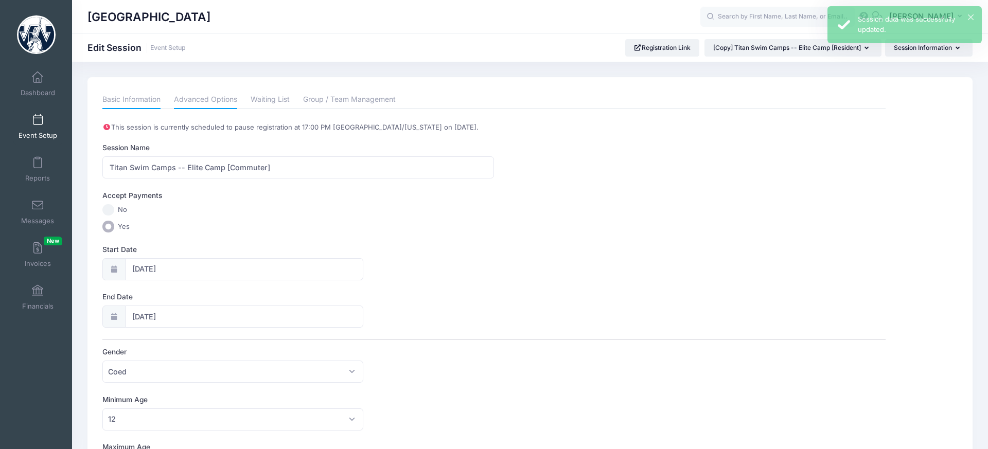
click at [191, 103] on link "Advanced Options" at bounding box center [205, 100] width 63 height 19
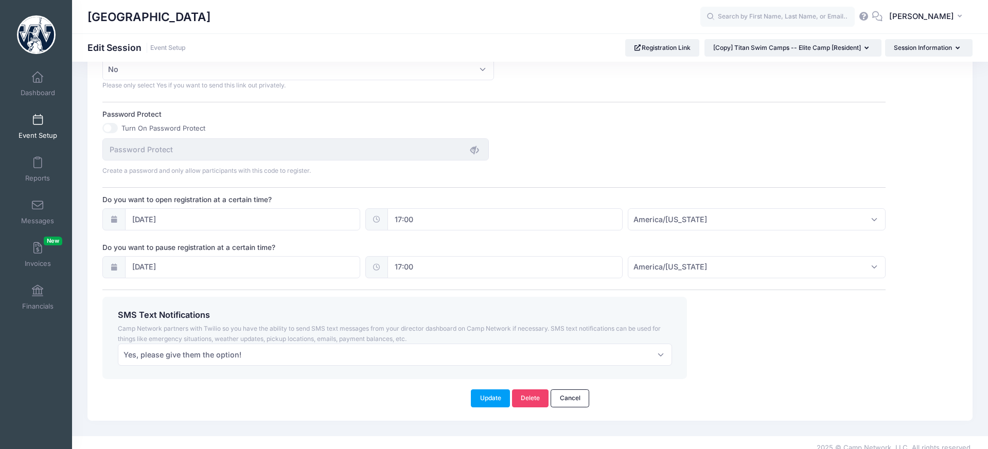
scroll to position [638, 0]
click at [498, 406] on button "Update" at bounding box center [490, 397] width 39 height 17
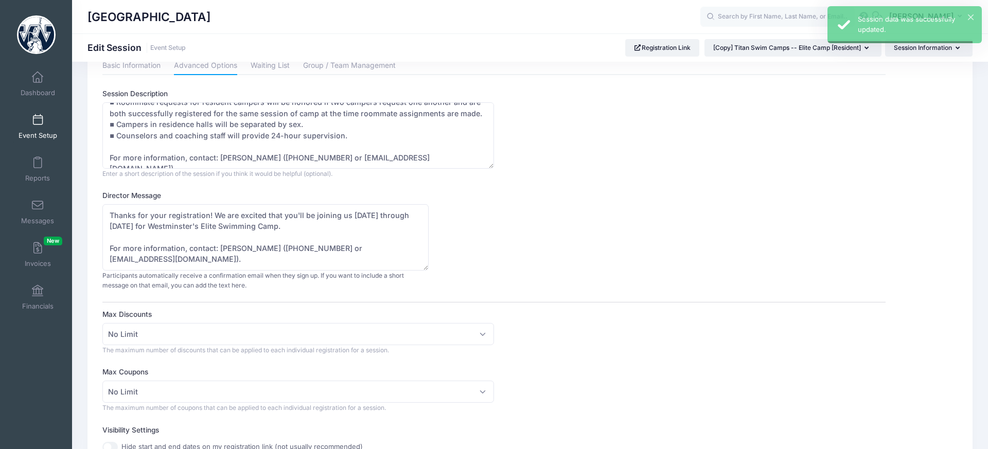
scroll to position [0, 0]
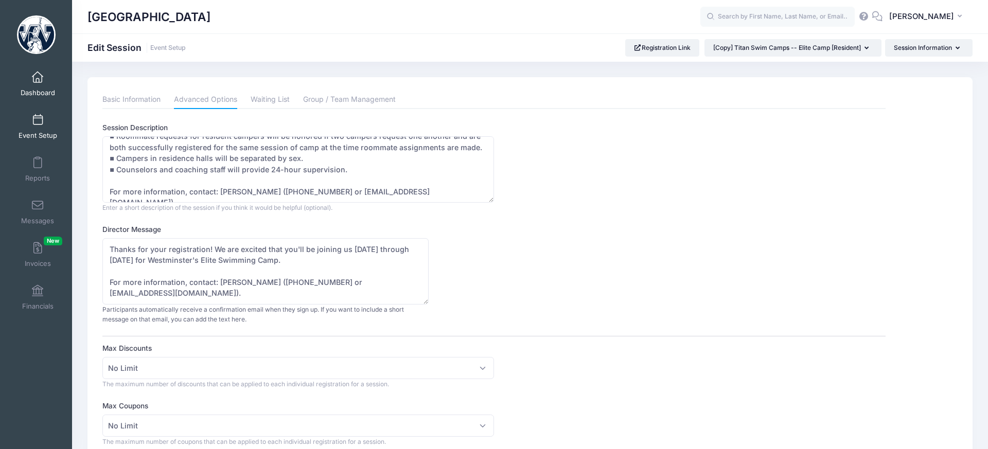
click at [46, 83] on link "Dashboard" at bounding box center [37, 84] width 49 height 36
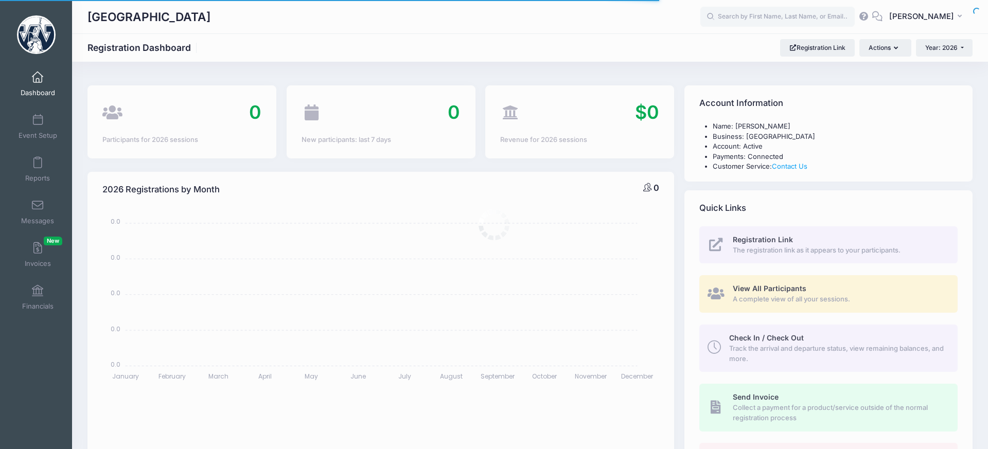
select select
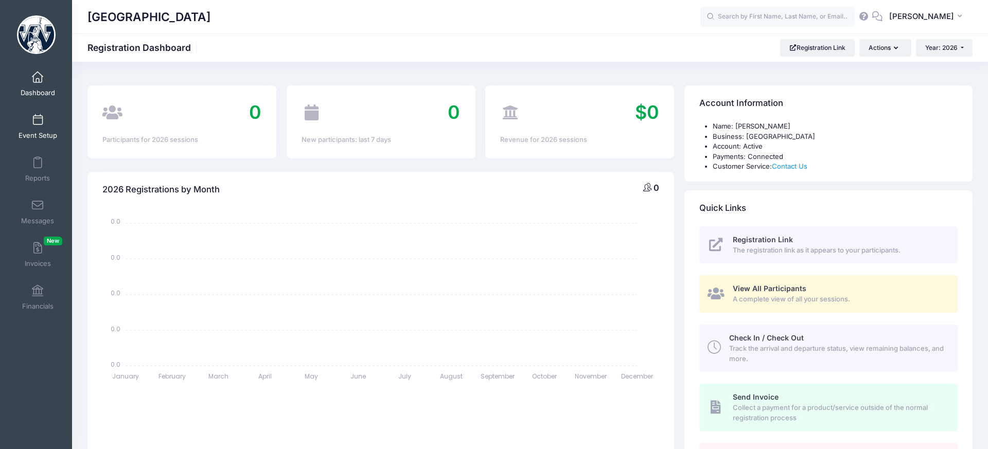
click at [38, 125] on span at bounding box center [38, 120] width 0 height 11
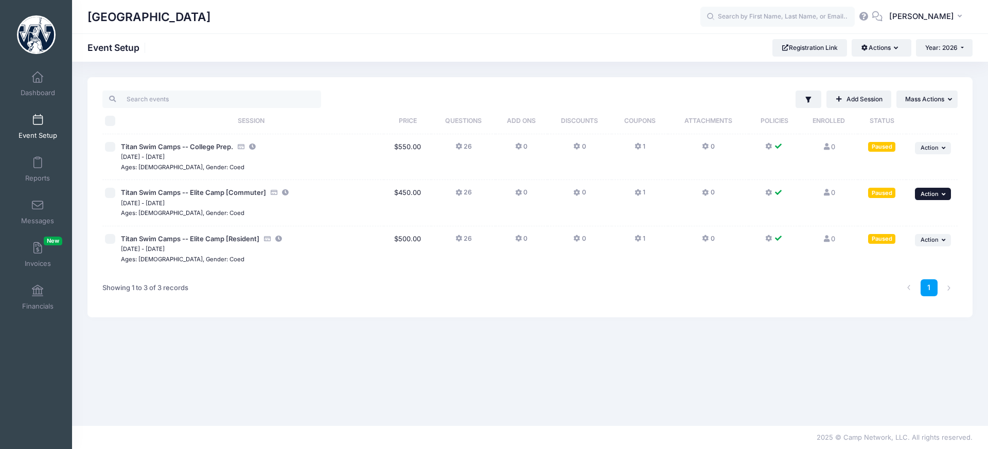
click at [938, 197] on button "... Action" at bounding box center [933, 194] width 36 height 12
click at [916, 259] on link "Duplicate Session" at bounding box center [899, 256] width 93 height 20
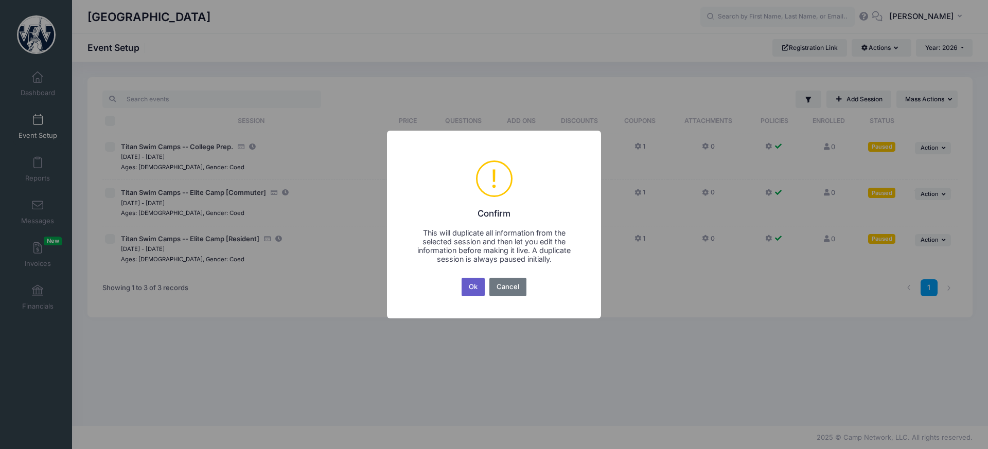
click at [482, 292] on button "Ok" at bounding box center [473, 287] width 24 height 19
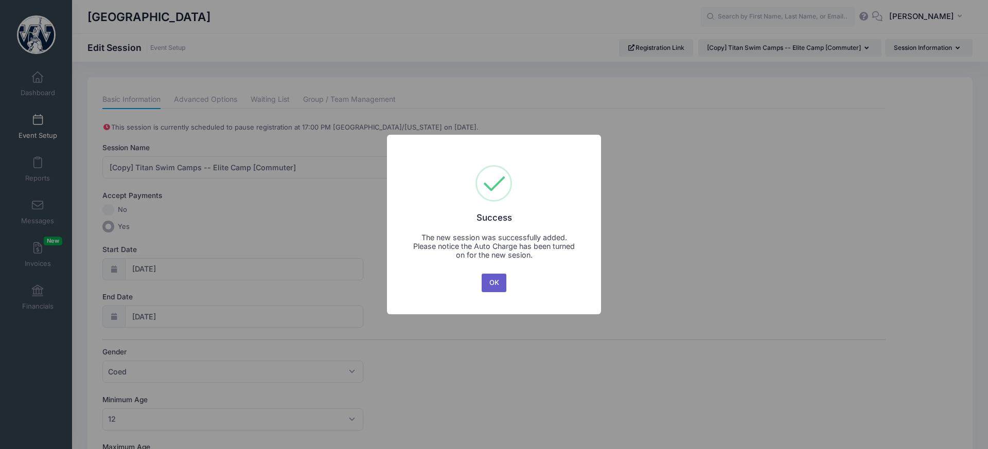
click at [502, 285] on button "OK" at bounding box center [494, 283] width 25 height 19
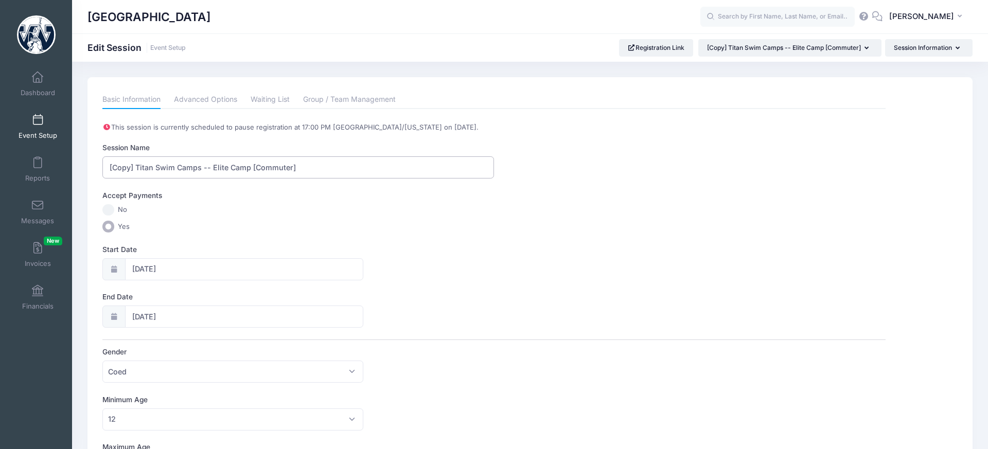
drag, startPoint x: 137, startPoint y: 166, endPoint x: 70, endPoint y: 157, distance: 68.0
click at [190, 166] on input "Titan Swim Camps -- Elite Camp [Commuter]" at bounding box center [298, 167] width 392 height 22
drag, startPoint x: 186, startPoint y: 167, endPoint x: 223, endPoint y: 166, distance: 37.0
click at [223, 166] on input "Titan Swim Camps -- Elite Camp [Commuter]" at bounding box center [298, 167] width 392 height 22
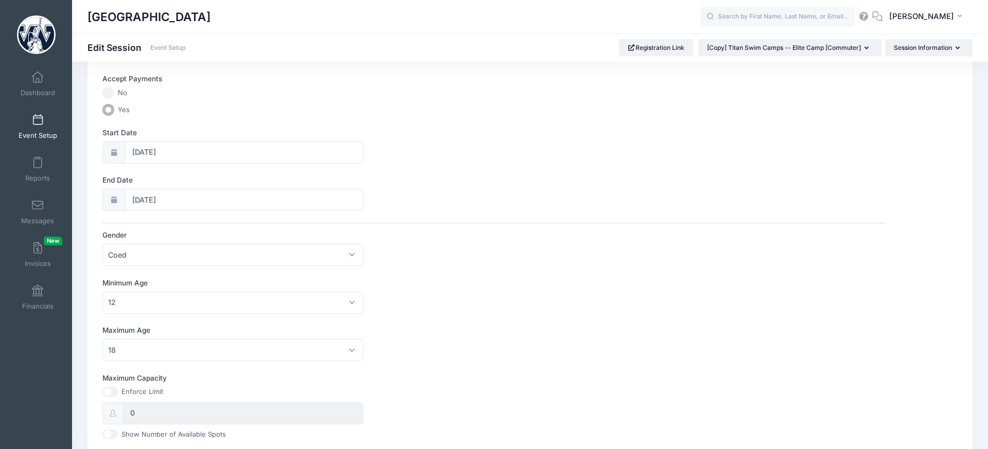
scroll to position [117, 0]
type input "Titan Swim Camps -- Dive Camp [Commuter]"
click at [177, 307] on span "12" at bounding box center [232, 302] width 261 height 22
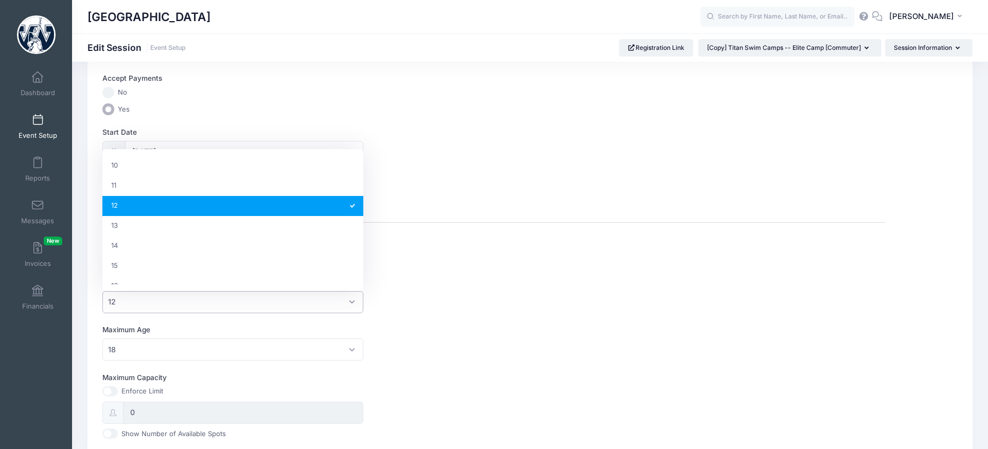
scroll to position [182, 0]
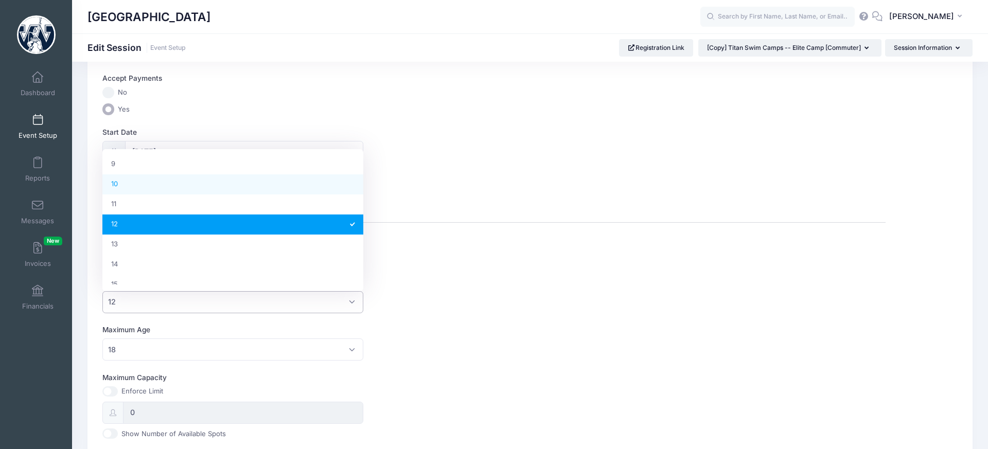
select select "10"
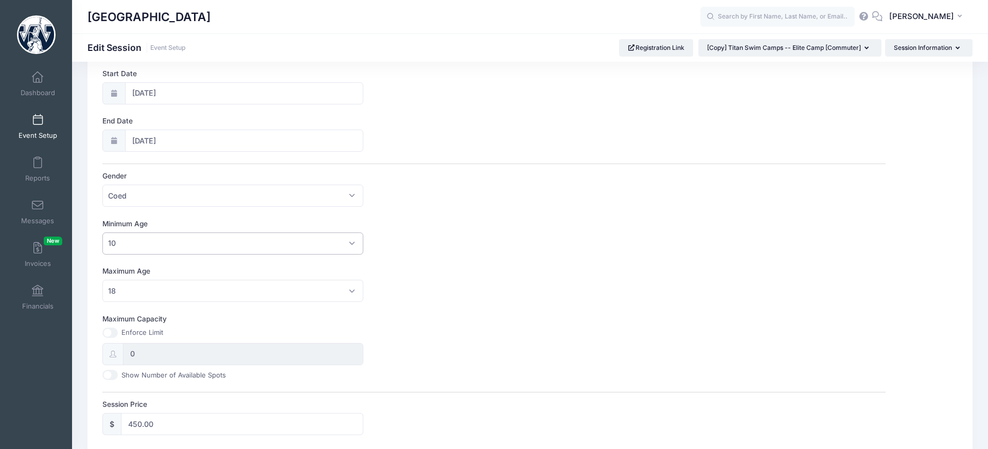
scroll to position [175, 0]
drag, startPoint x: 158, startPoint y: 422, endPoint x: 129, endPoint y: 427, distance: 29.6
click at [129, 427] on input "450.00" at bounding box center [242, 425] width 242 height 22
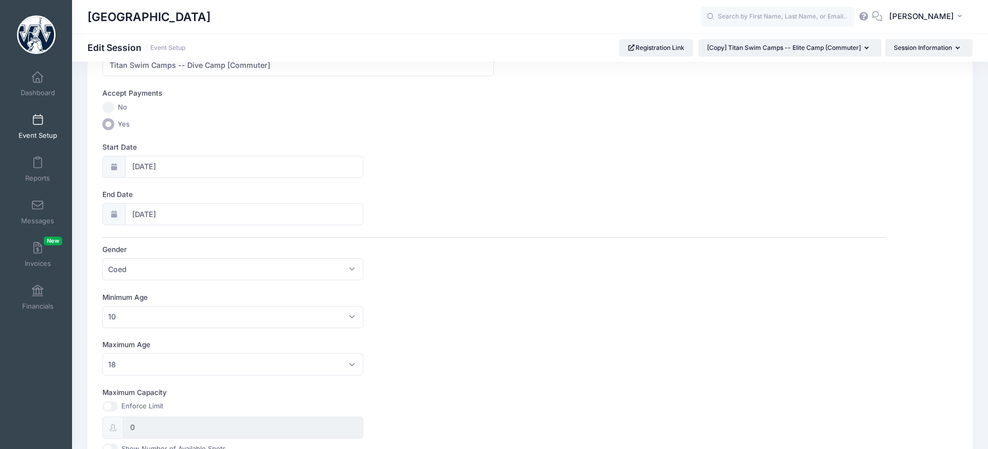
scroll to position [0, 0]
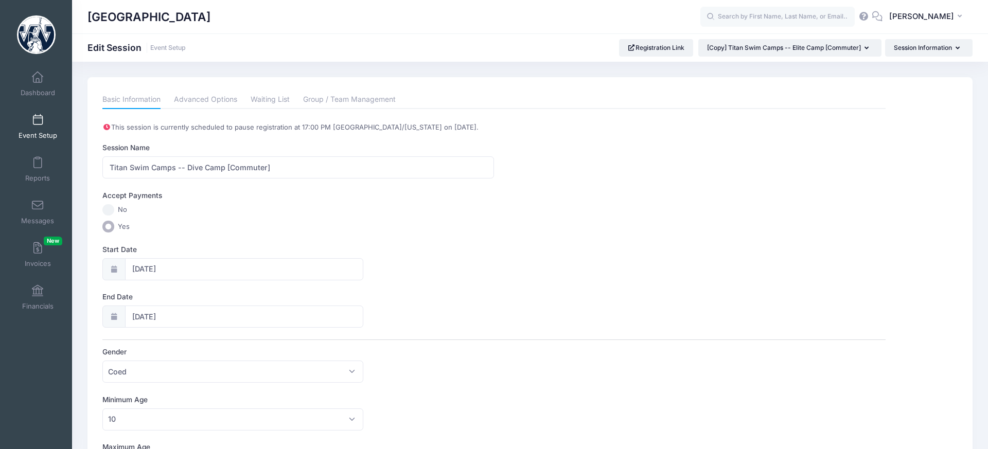
type input "500.00"
drag, startPoint x: 277, startPoint y: 169, endPoint x: 229, endPoint y: 167, distance: 47.9
click at [229, 167] on input "Titan Swim Camps -- Dive Camp [Commuter]" at bounding box center [298, 167] width 392 height 22
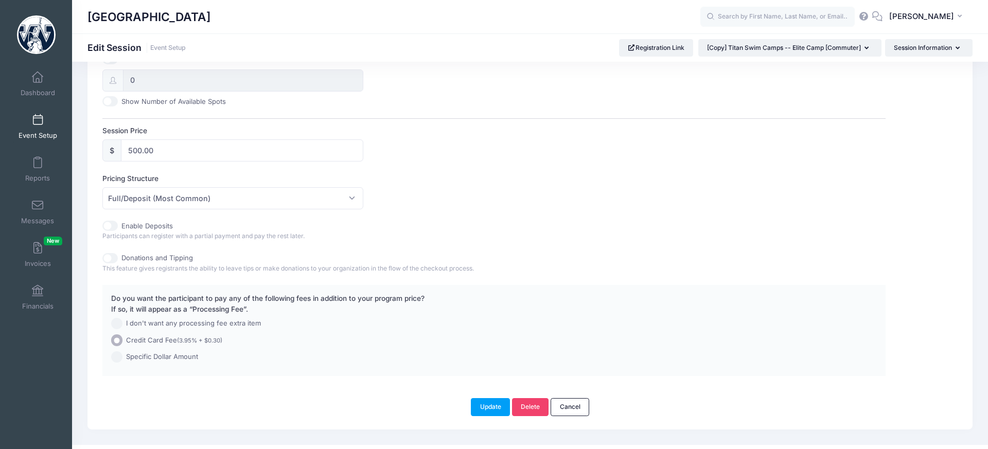
scroll to position [469, 0]
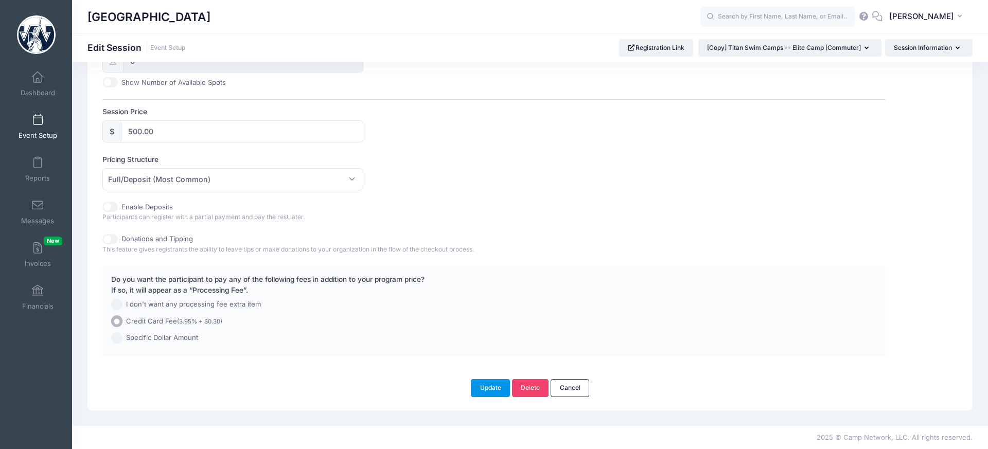
type input "Titan Swim Camps -- Dive Camp [Residential]"
click at [495, 392] on button "Update" at bounding box center [490, 387] width 39 height 17
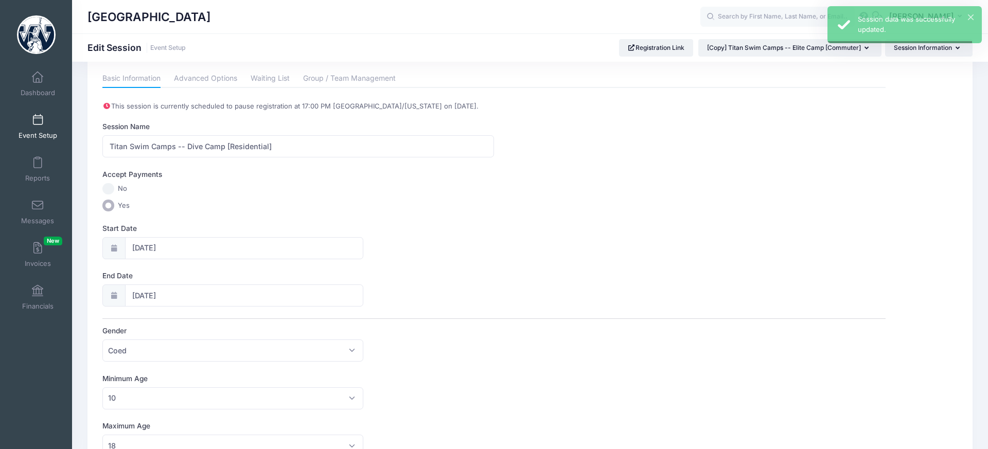
scroll to position [0, 0]
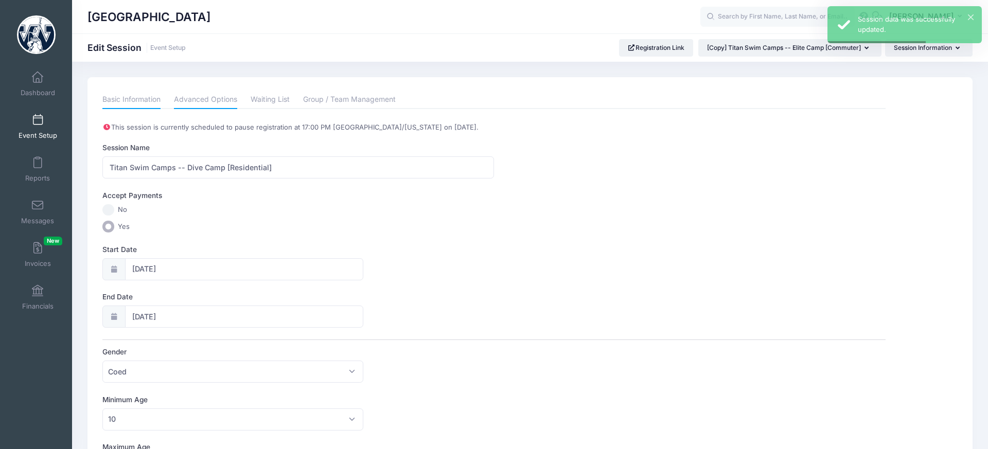
click at [209, 101] on link "Advanced Options" at bounding box center [205, 100] width 63 height 19
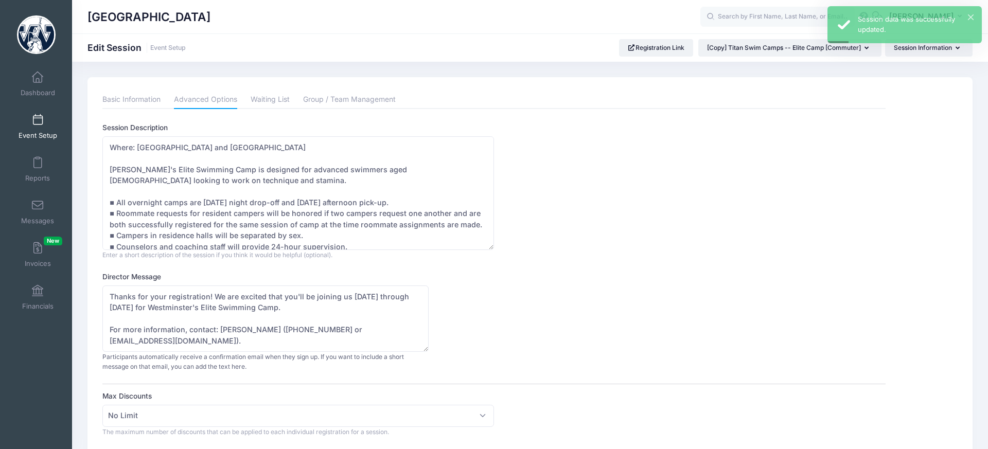
drag, startPoint x: 489, startPoint y: 200, endPoint x: 526, endPoint y: 247, distance: 60.5
click at [526, 247] on div "Session Description Where: Westminster College's Memorial Field House and Natat…" at bounding box center [493, 190] width 783 height 137
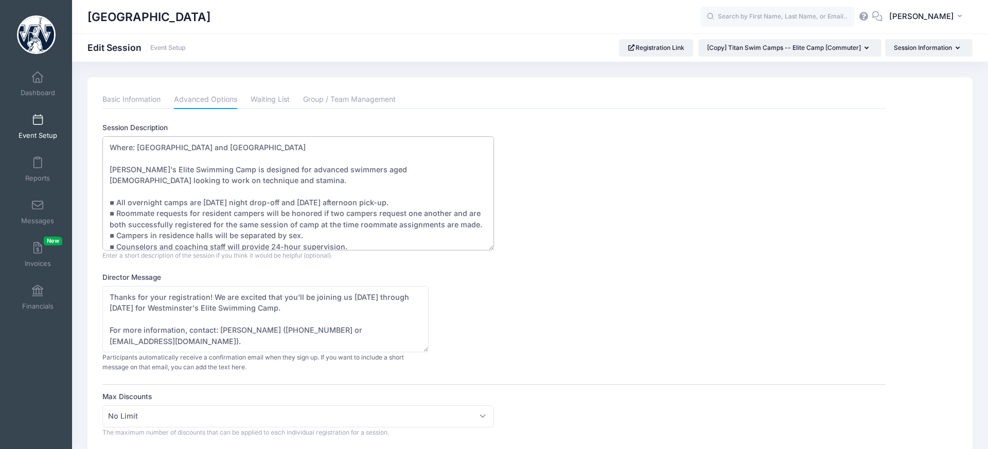
drag, startPoint x: 238, startPoint y: 171, endPoint x: 166, endPoint y: 188, distance: 74.1
click at [161, 168] on textarea "Where: Westminster College's Memorial Field House and Natatorium Westminster's …" at bounding box center [298, 193] width 392 height 114
drag, startPoint x: 211, startPoint y: 171, endPoint x: 211, endPoint y: 178, distance: 7.2
click at [211, 178] on textarea "Where: Westminster College's Memorial Field House and Natatorium Westminster's …" at bounding box center [298, 193] width 392 height 114
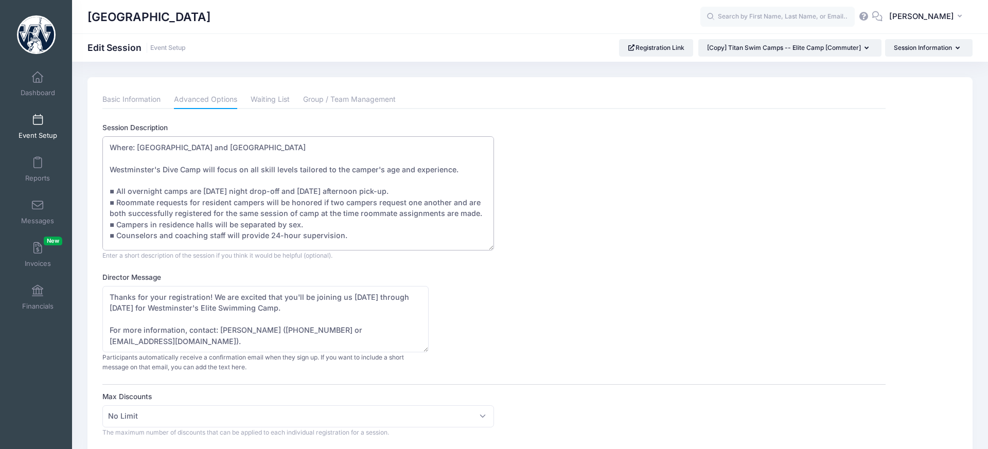
click at [297, 168] on textarea "Where: Westminster College's Memorial Field House and Natatorium Westminster's …" at bounding box center [298, 193] width 392 height 114
click at [348, 167] on textarea "Where: Westminster College's Memorial Field House and Natatorium Westminster's …" at bounding box center [298, 193] width 392 height 114
click at [465, 171] on textarea "Where: Westminster College's Memorial Field House and Natatorium Westminster's …" at bounding box center [298, 193] width 392 height 114
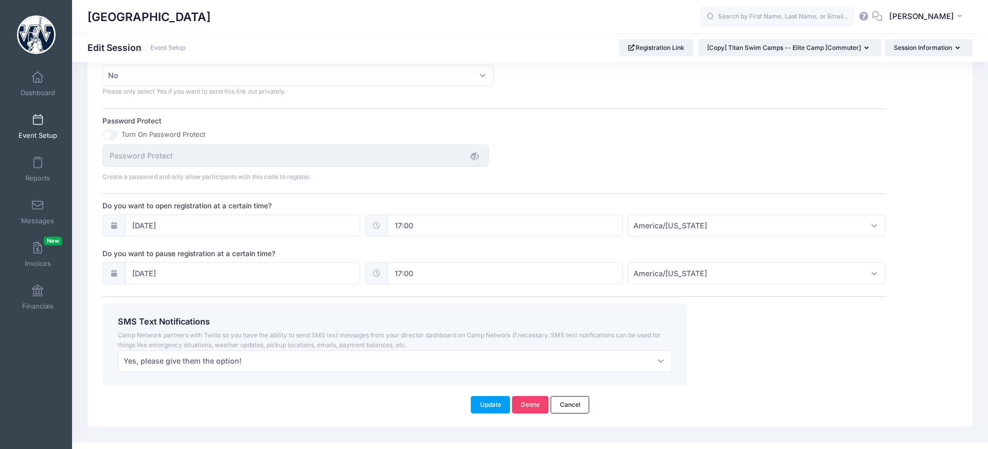
scroll to position [680, 0]
type textarea "Where: Westminster College's Memorial Field House and Natatorium Westminster's …"
click at [488, 406] on button "Update" at bounding box center [490, 404] width 39 height 17
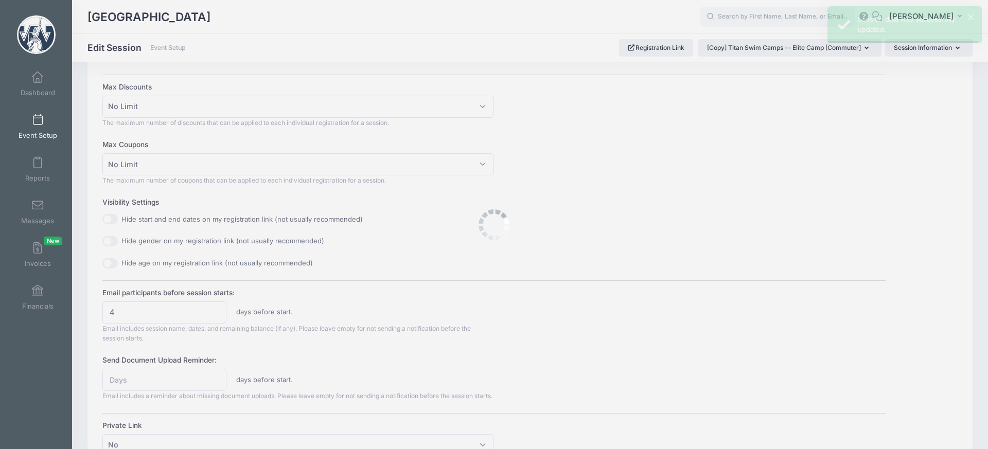
scroll to position [0, 0]
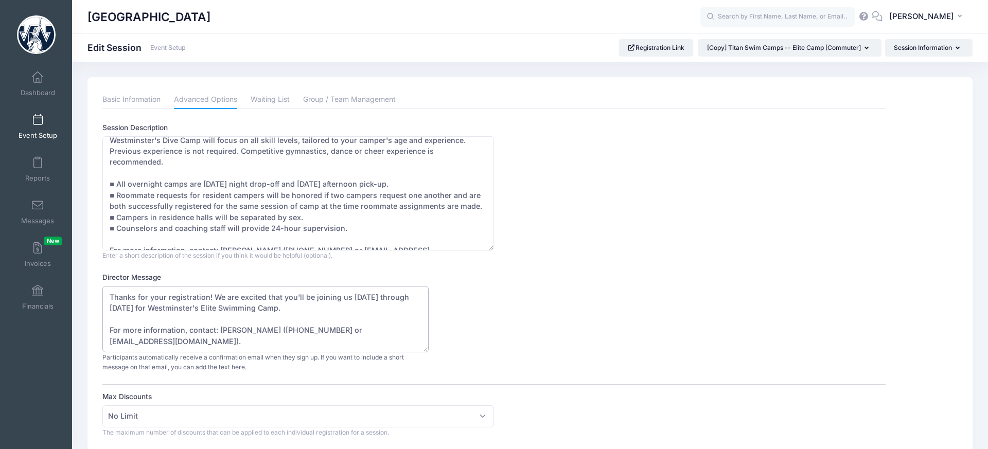
drag, startPoint x: 272, startPoint y: 307, endPoint x: 327, endPoint y: 307, distance: 55.0
click at [327, 307] on textarea "Thanks for your registration! We are excited that you'll be joining us Sunday, …" at bounding box center [265, 319] width 326 height 66
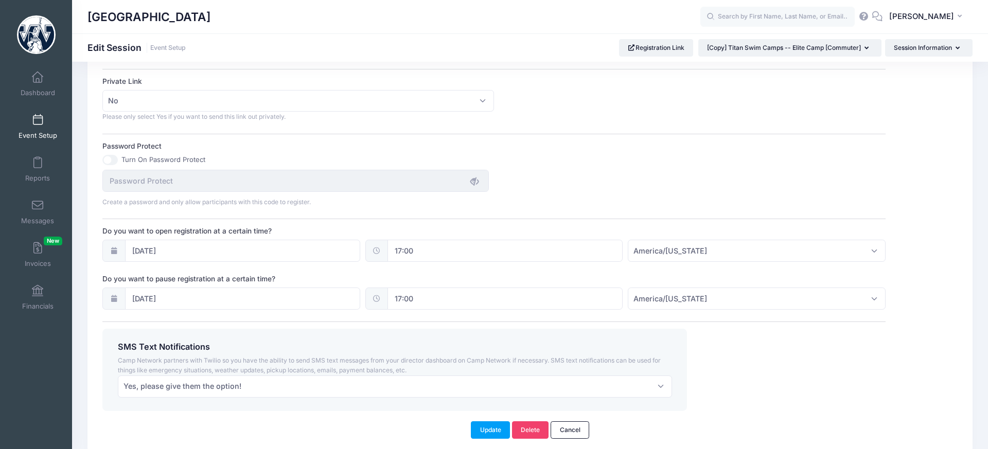
scroll to position [706, 0]
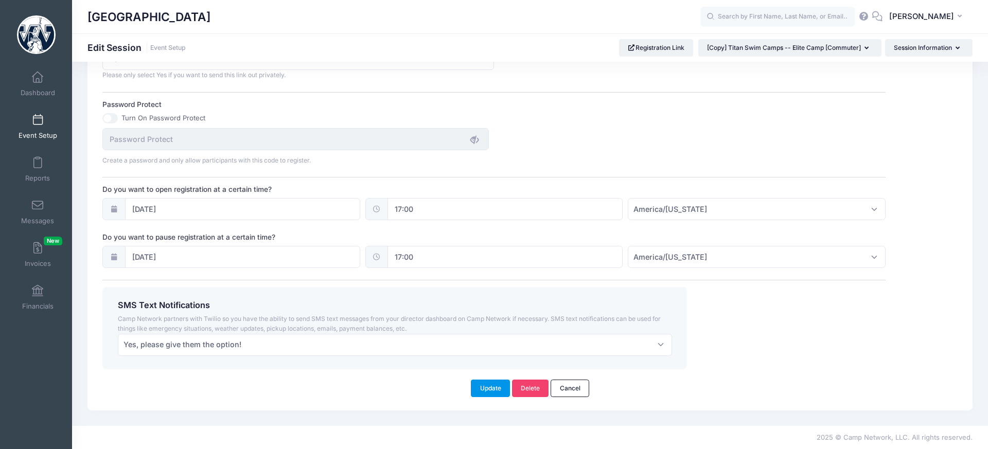
type textarea "Thanks for your registration! We are excited that you'll be joining us Sunday, …"
click at [486, 390] on button "Update" at bounding box center [490, 388] width 39 height 17
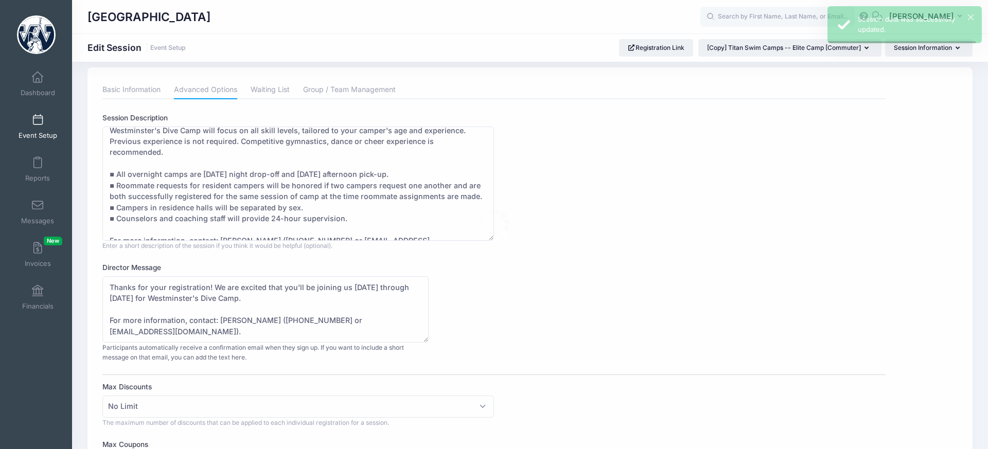
scroll to position [0, 0]
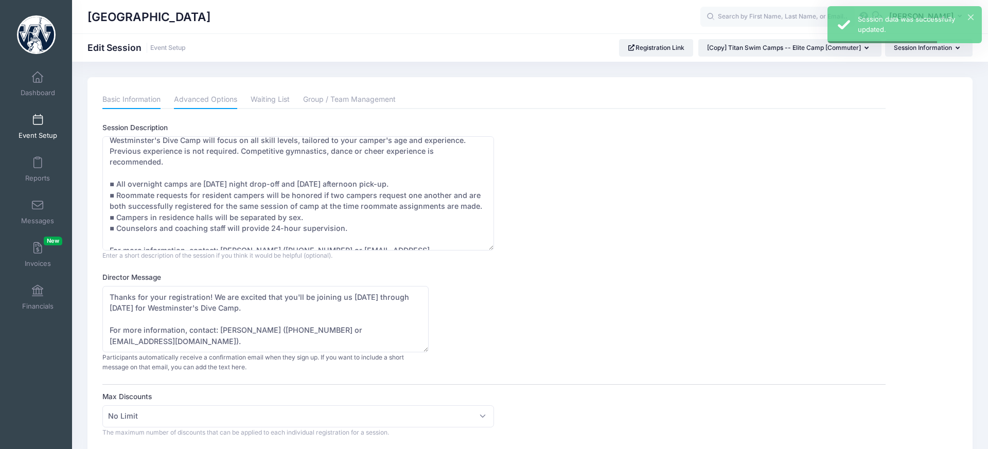
click at [133, 93] on link "Basic Information" at bounding box center [131, 100] width 58 height 19
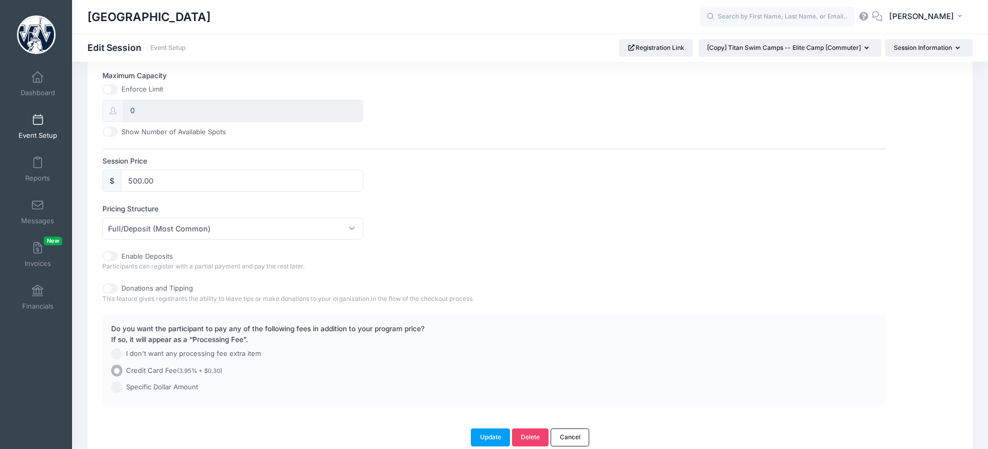
scroll to position [469, 0]
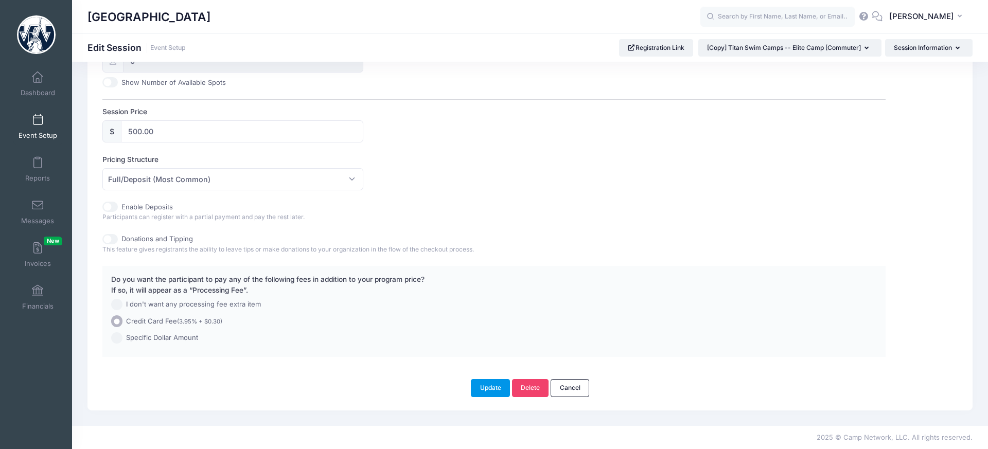
click at [491, 388] on button "Update" at bounding box center [490, 387] width 39 height 17
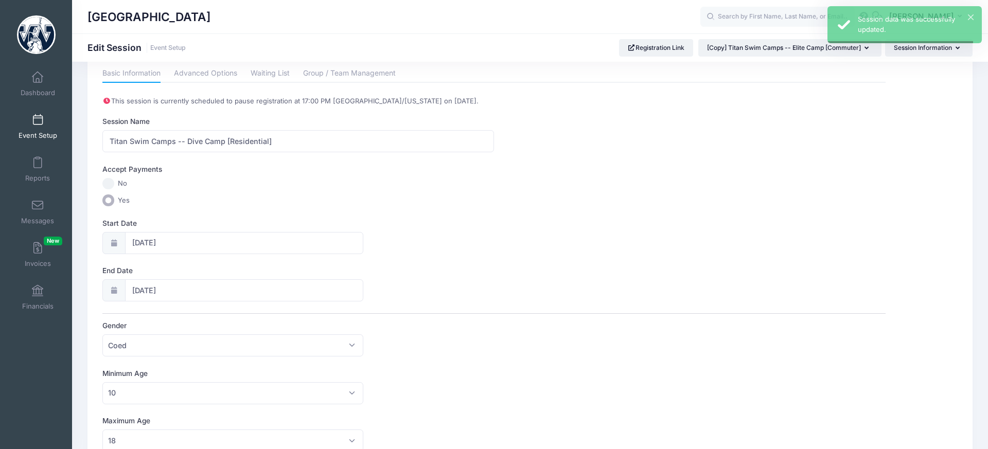
scroll to position [0, 0]
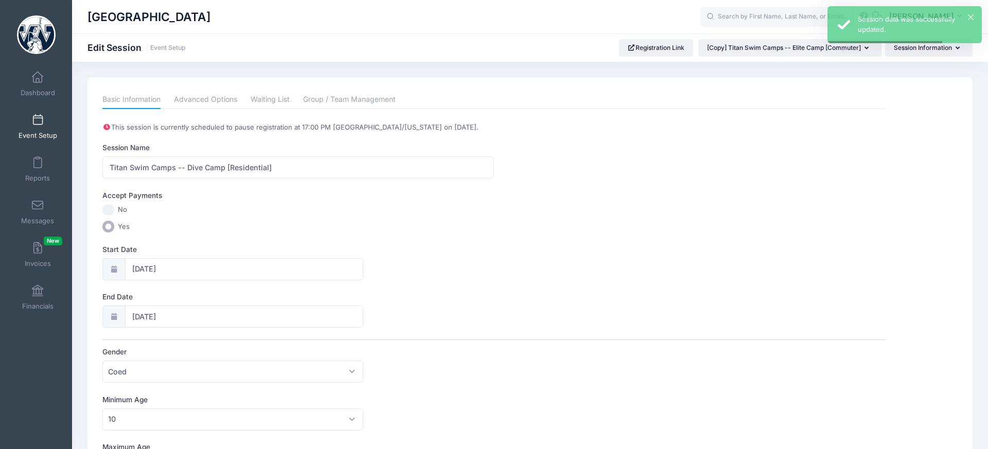
click at [37, 113] on link "Event Setup" at bounding box center [37, 127] width 49 height 36
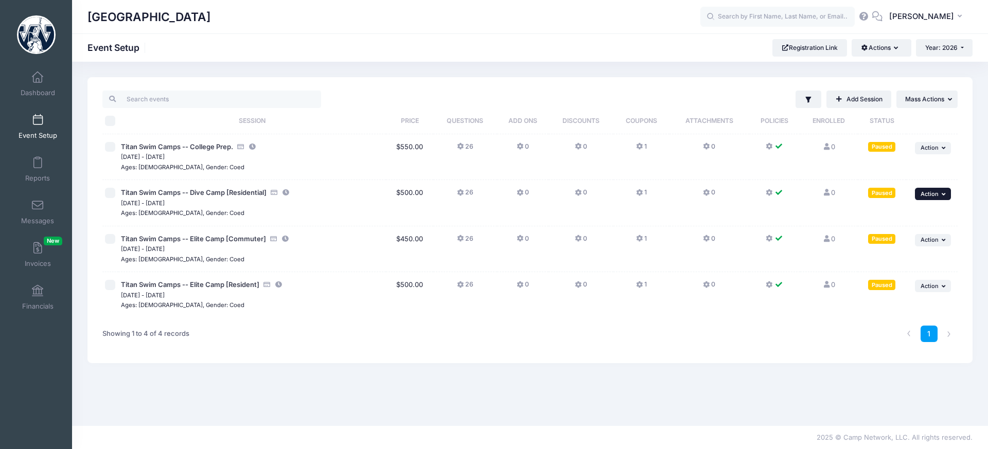
click at [934, 197] on span "Action" at bounding box center [929, 193] width 18 height 7
click at [921, 259] on link "Duplicate Session" at bounding box center [899, 256] width 93 height 20
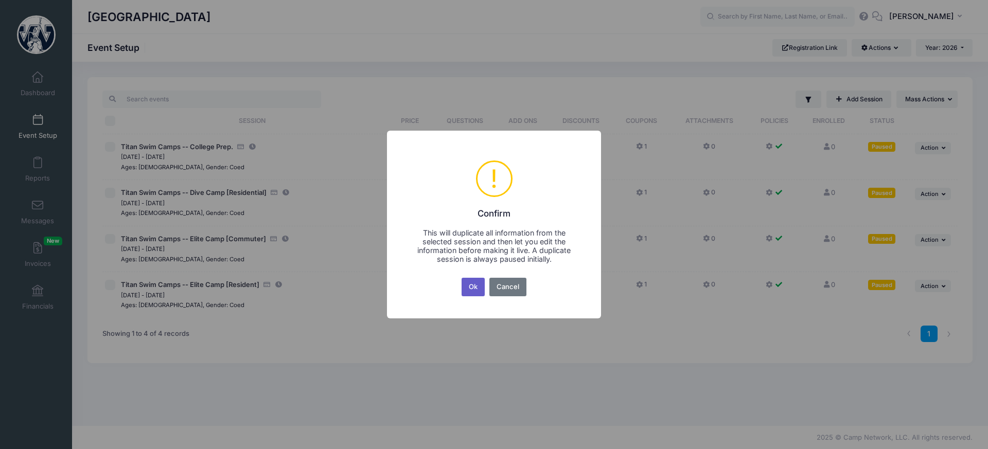
click at [469, 289] on button "Ok" at bounding box center [473, 287] width 24 height 19
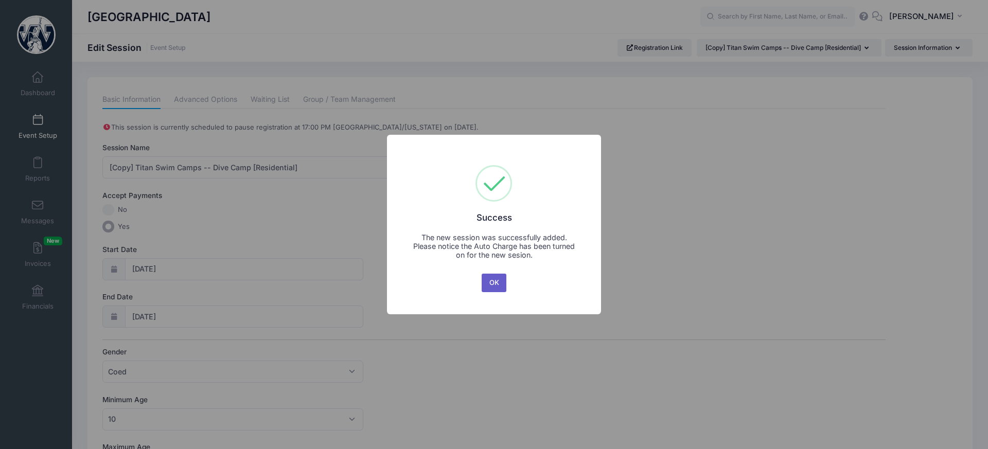
click at [484, 279] on button "OK" at bounding box center [494, 283] width 25 height 19
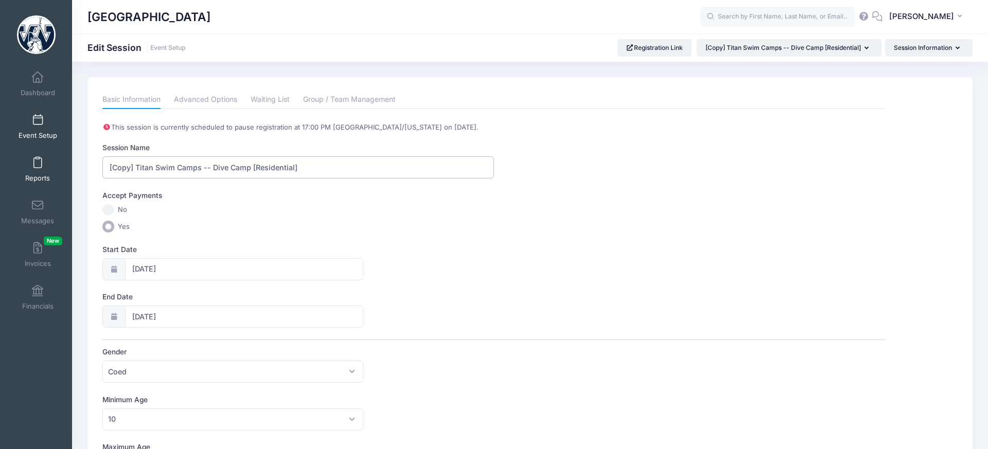
drag, startPoint x: 61, startPoint y: 158, endPoint x: 55, endPoint y: 157, distance: 6.2
drag, startPoint x: 280, startPoint y: 169, endPoint x: 229, endPoint y: 167, distance: 51.0
click at [229, 167] on input "Titan Swim Camps -- Dive Camp [Residential]" at bounding box center [298, 167] width 392 height 22
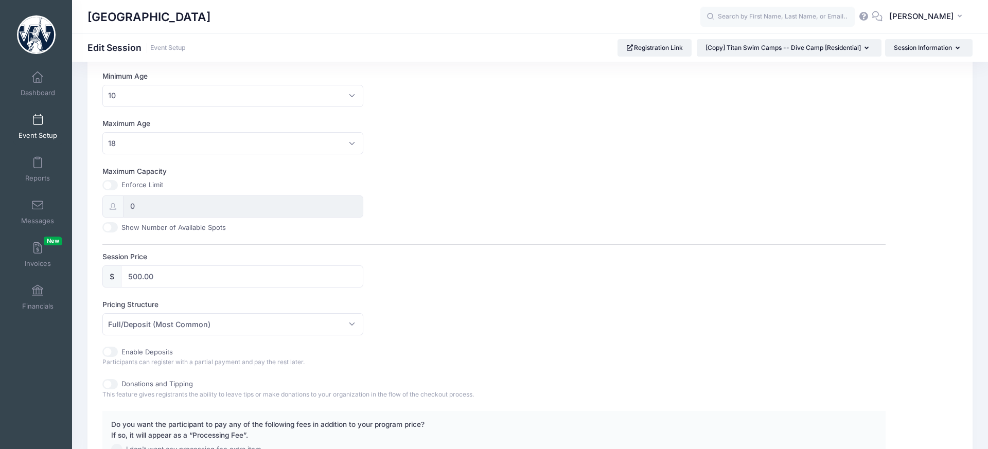
scroll to position [346, 0]
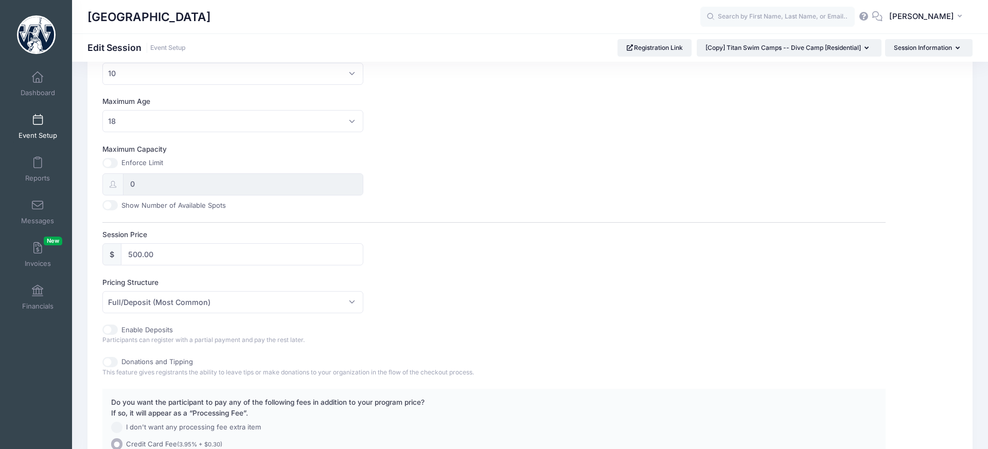
type input "Titan Swim Camps -- Dive Camp [Commuter]"
drag, startPoint x: 182, startPoint y: 257, endPoint x: 106, endPoint y: 251, distance: 75.9
click at [106, 251] on div "$ 500.00" at bounding box center [232, 254] width 261 height 22
type input "450.00"
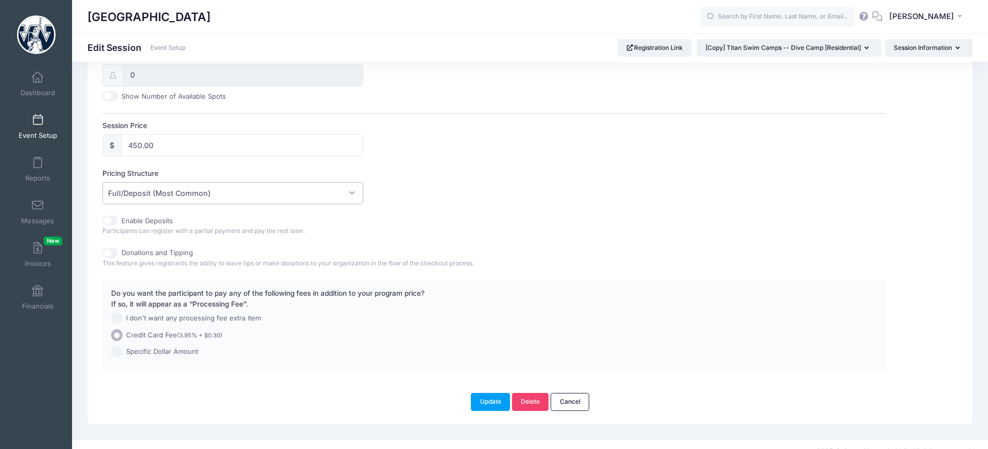
scroll to position [469, 0]
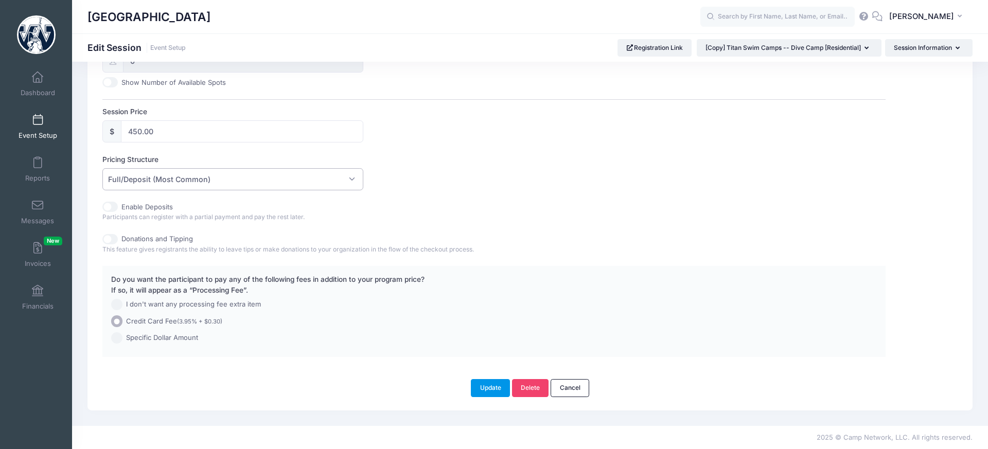
click at [489, 394] on button "Update" at bounding box center [490, 387] width 39 height 17
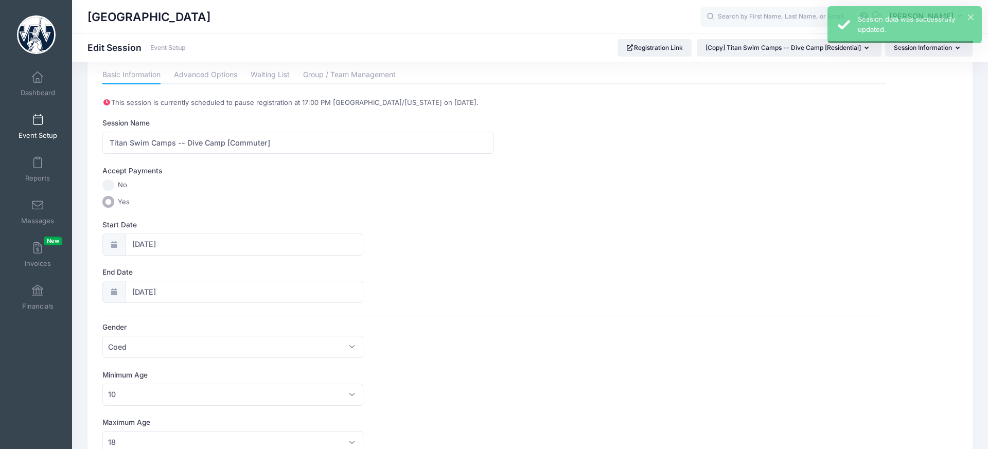
scroll to position [0, 0]
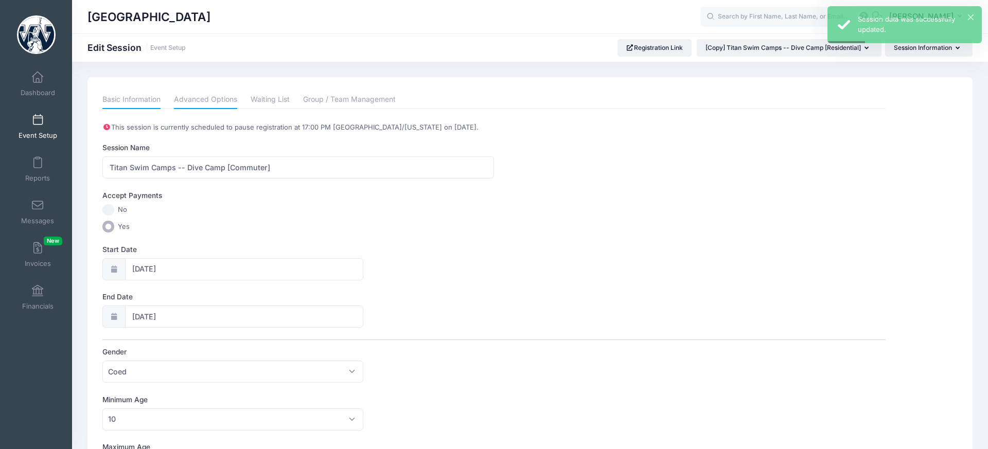
click at [215, 102] on link "Advanced Options" at bounding box center [205, 100] width 63 height 19
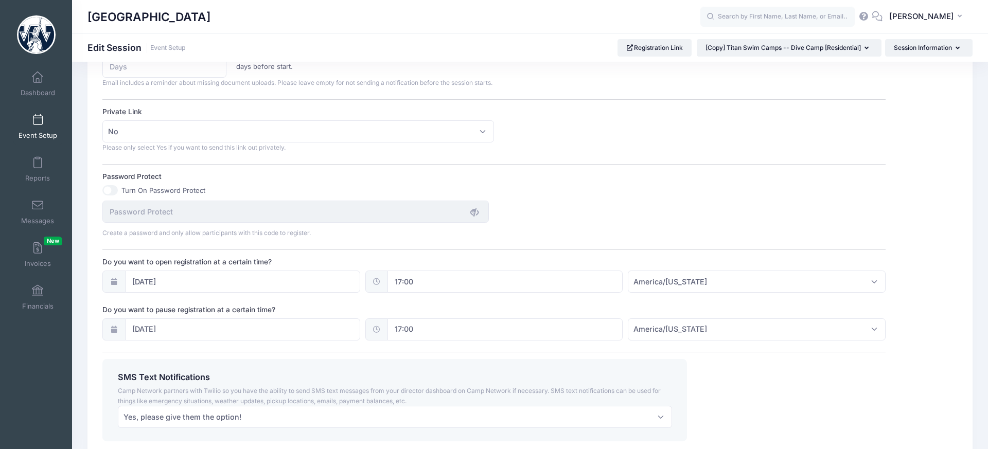
scroll to position [658, 0]
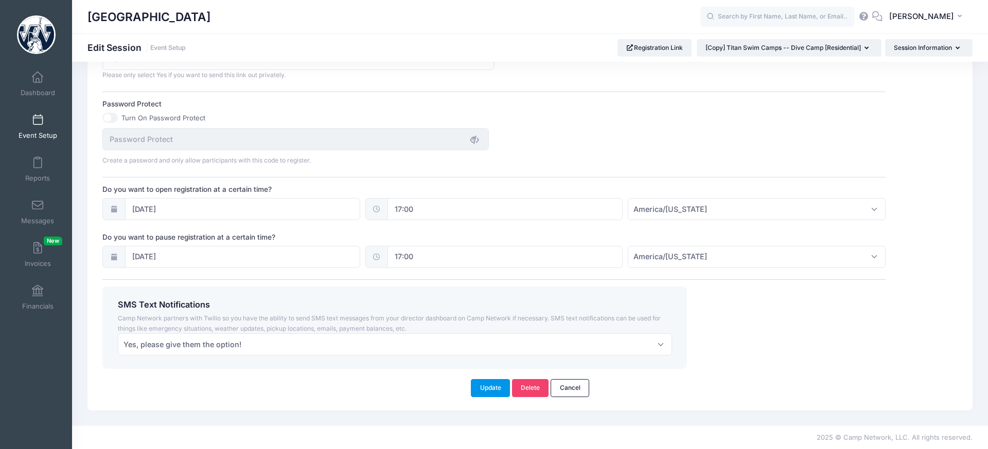
click at [501, 381] on button "Update" at bounding box center [490, 387] width 39 height 17
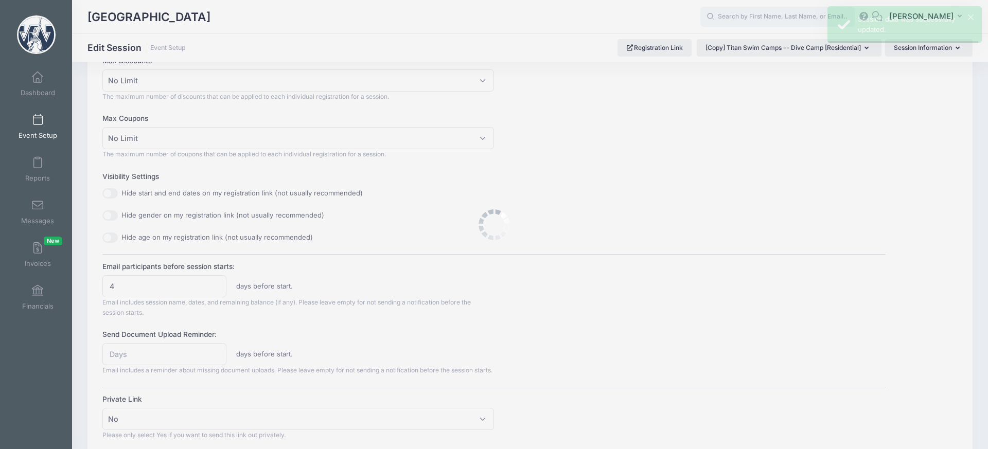
scroll to position [0, 0]
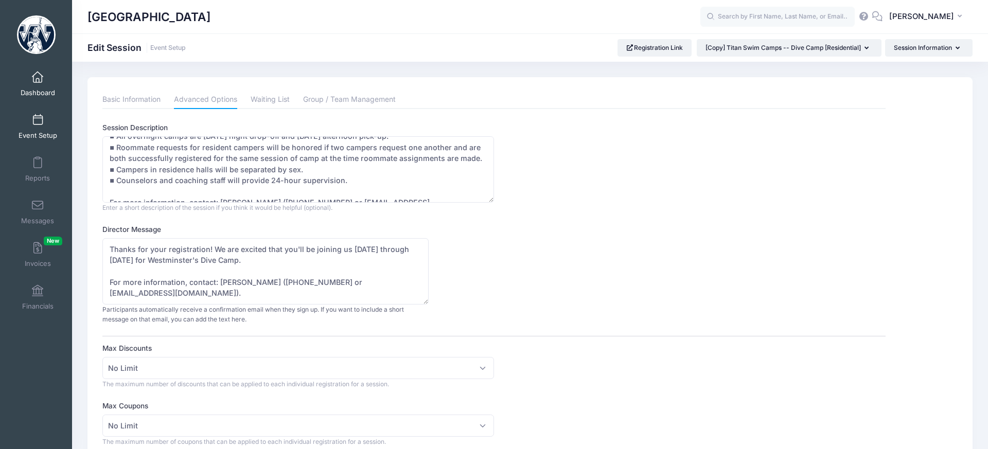
click at [38, 72] on span at bounding box center [38, 77] width 0 height 11
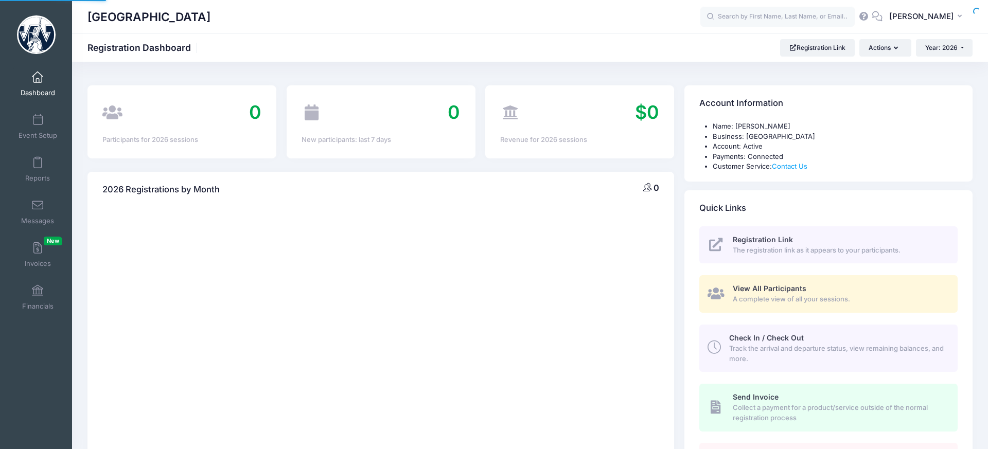
select select
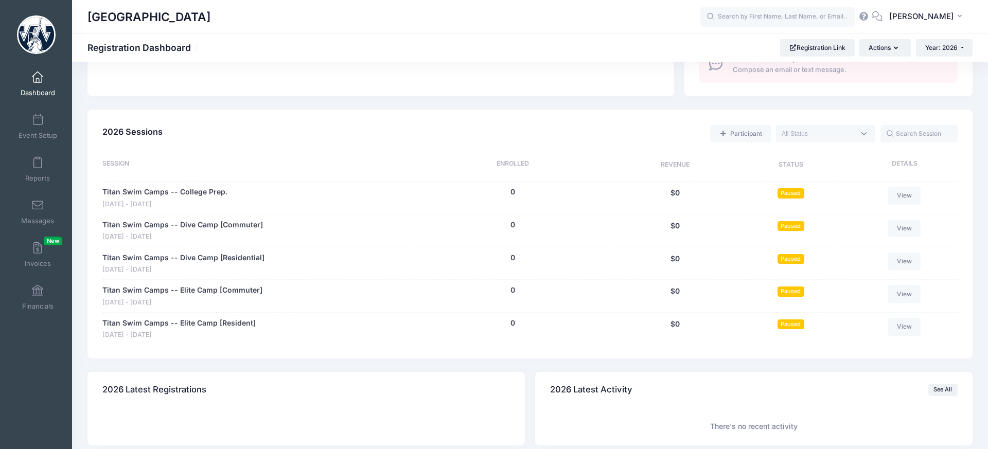
scroll to position [400, 0]
click at [786, 192] on span "Paused" at bounding box center [790, 191] width 27 height 10
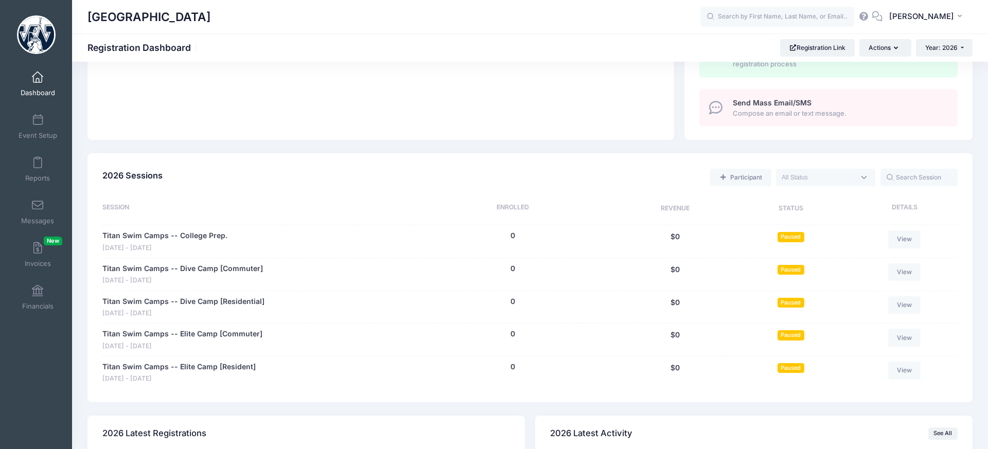
scroll to position [352, 0]
click at [38, 132] on span "Event Setup" at bounding box center [38, 135] width 39 height 9
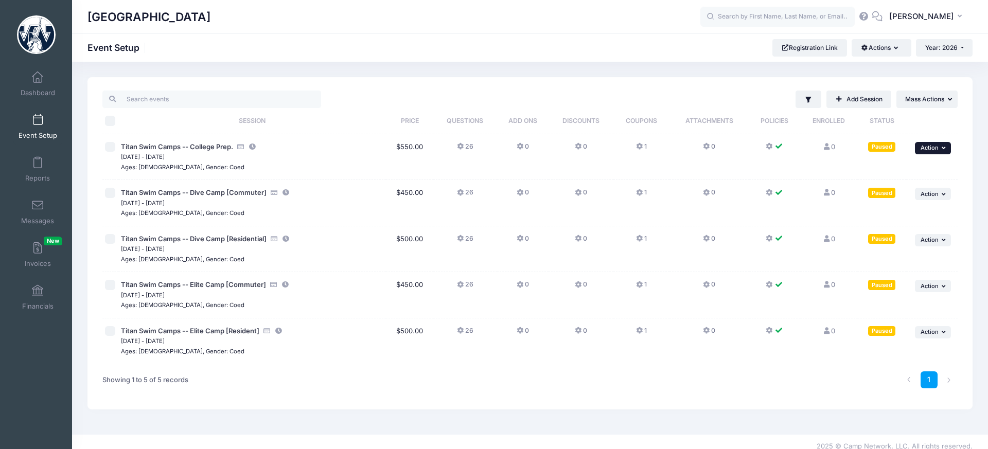
click at [930, 148] on span "Action" at bounding box center [929, 147] width 18 height 7
click at [922, 171] on link "Resume Session" at bounding box center [899, 171] width 93 height 20
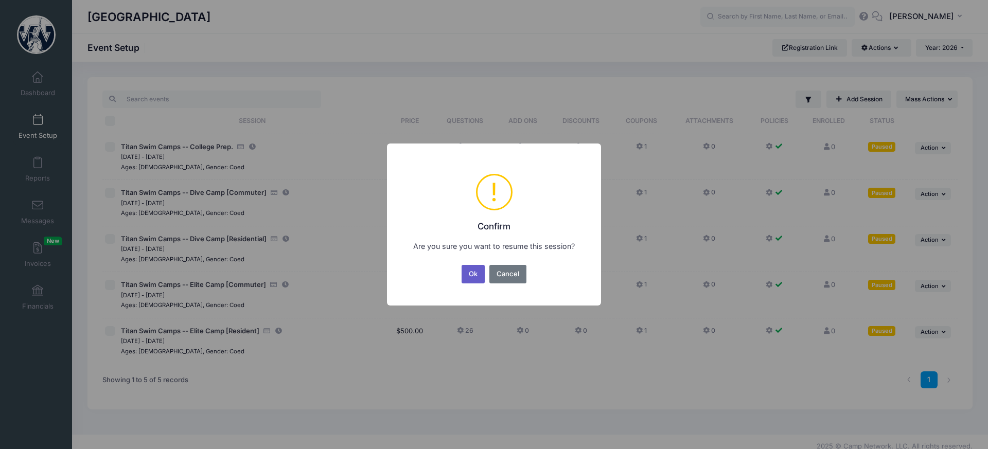
click at [468, 279] on button "Ok" at bounding box center [473, 274] width 24 height 19
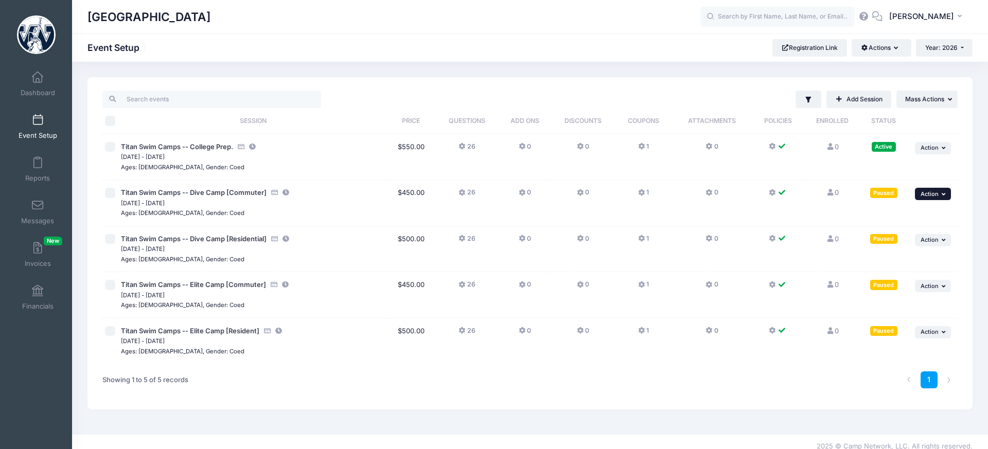
click at [929, 198] on button "... Action" at bounding box center [933, 194] width 36 height 12
click at [919, 212] on link "Resume Session" at bounding box center [899, 217] width 93 height 20
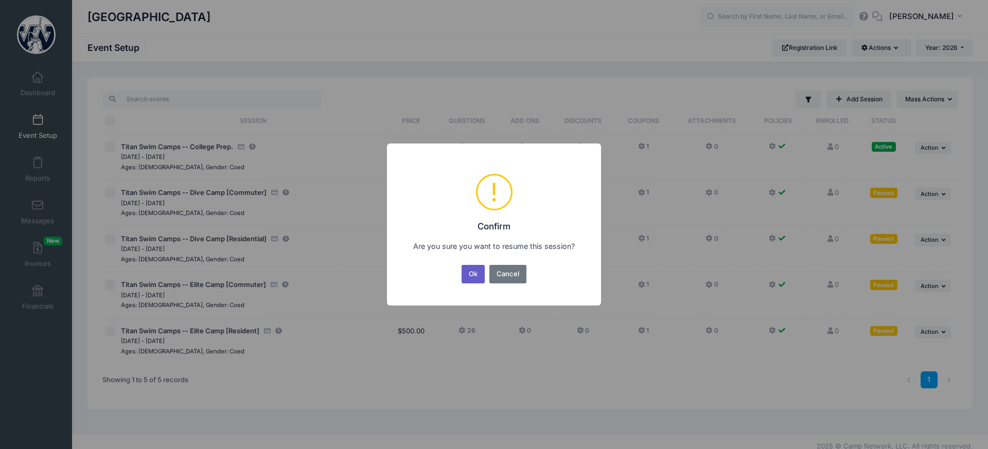
click at [485, 275] on div "Ok No Cancel" at bounding box center [493, 274] width 69 height 23
click at [480, 275] on button "Ok" at bounding box center [473, 274] width 24 height 19
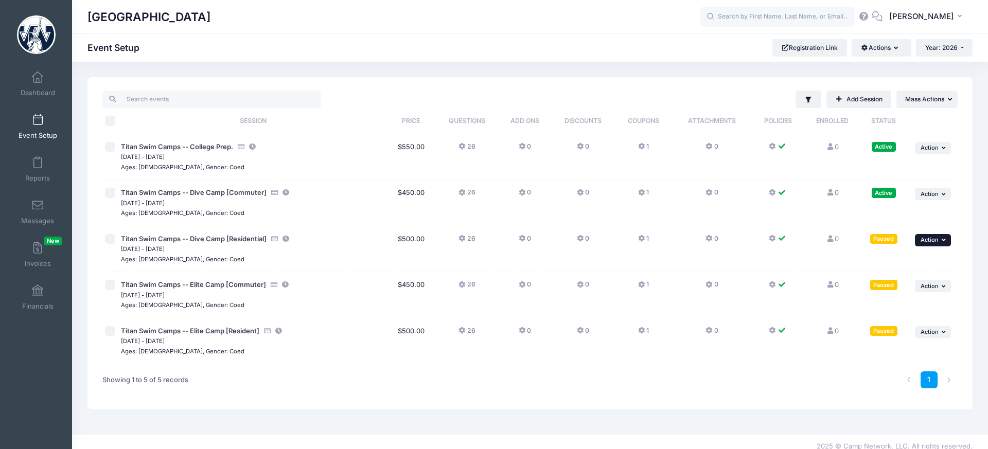
click at [927, 239] on span "Action" at bounding box center [929, 239] width 18 height 7
click at [909, 259] on link "Resume Session" at bounding box center [899, 263] width 93 height 20
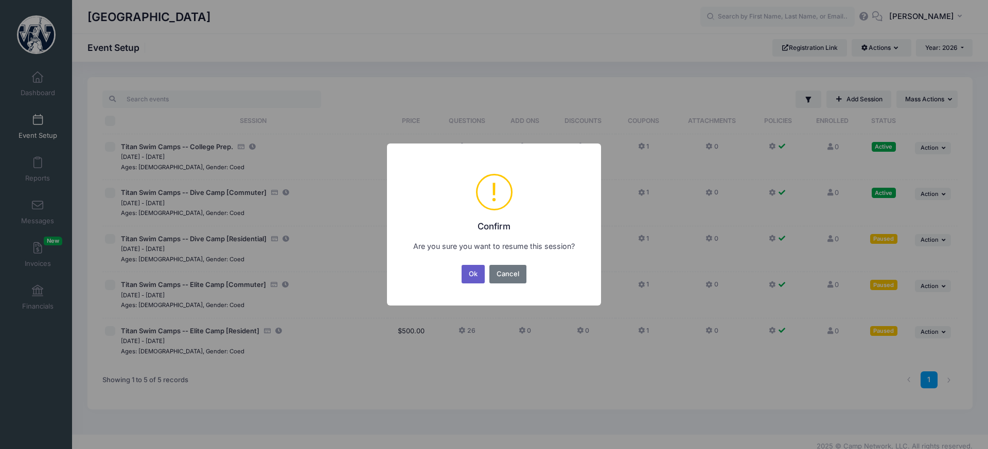
click at [477, 271] on button "Ok" at bounding box center [473, 274] width 24 height 19
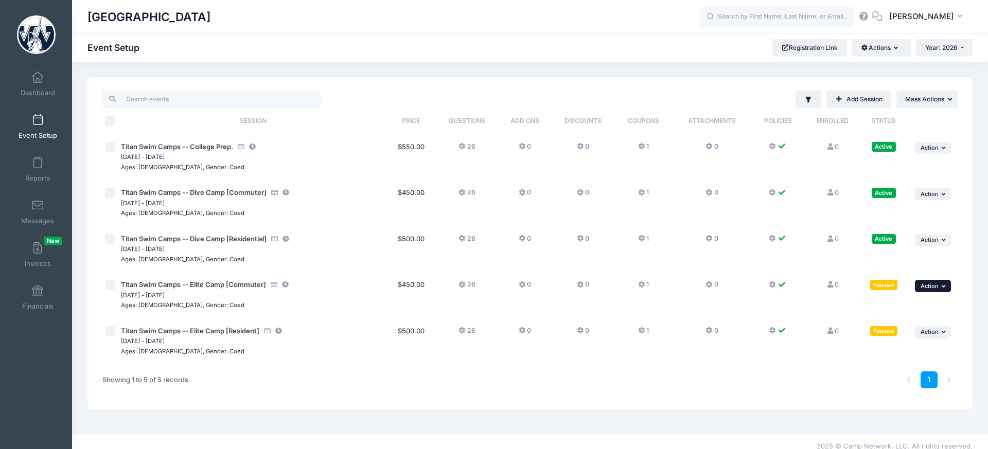
click at [920, 288] on span "Action" at bounding box center [929, 285] width 18 height 7
click at [916, 304] on link "Resume Session" at bounding box center [899, 309] width 93 height 20
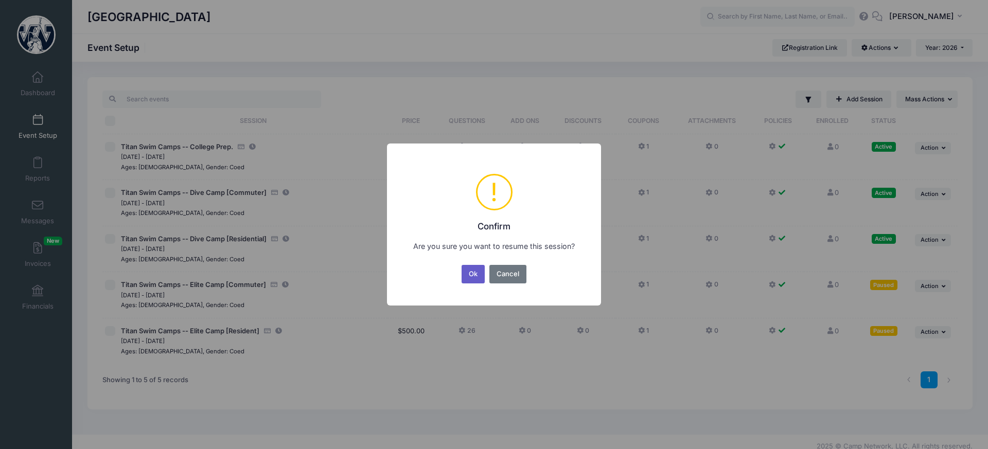
click at [482, 273] on button "Ok" at bounding box center [473, 274] width 24 height 19
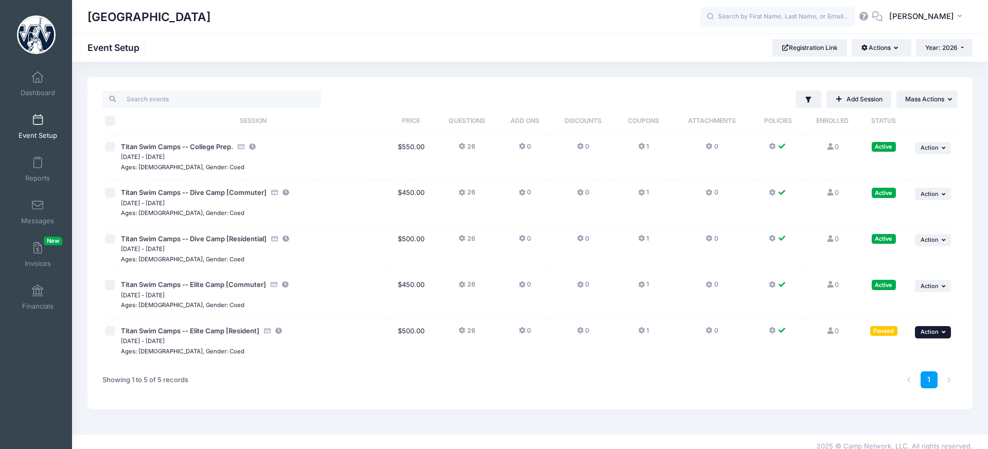
click at [918, 336] on button "... Action" at bounding box center [933, 332] width 36 height 12
click at [918, 343] on td "... Action Resume Session Pause Session Edit Session Duplicate Session Delete S…" at bounding box center [931, 341] width 51 height 46
click at [922, 338] on button "... Action" at bounding box center [933, 332] width 36 height 12
click at [902, 236] on link "Resume Session" at bounding box center [899, 231] width 93 height 20
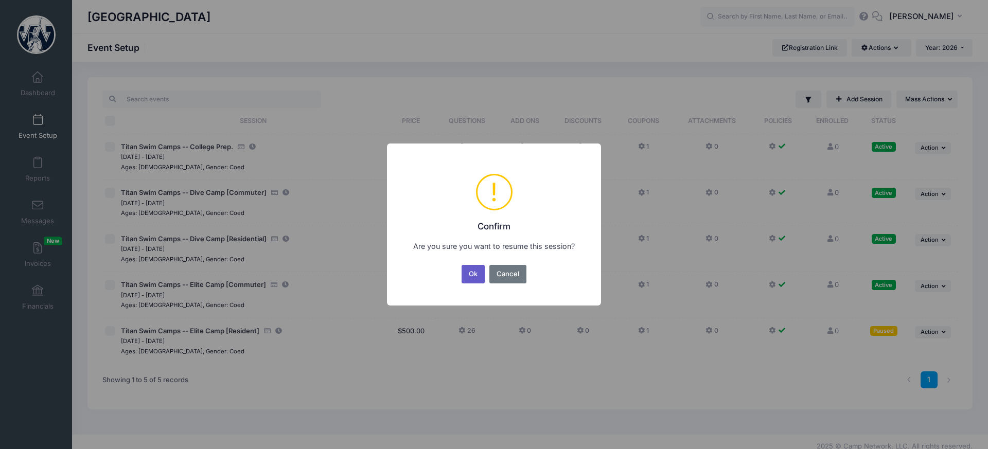
click at [471, 281] on button "Ok" at bounding box center [473, 274] width 24 height 19
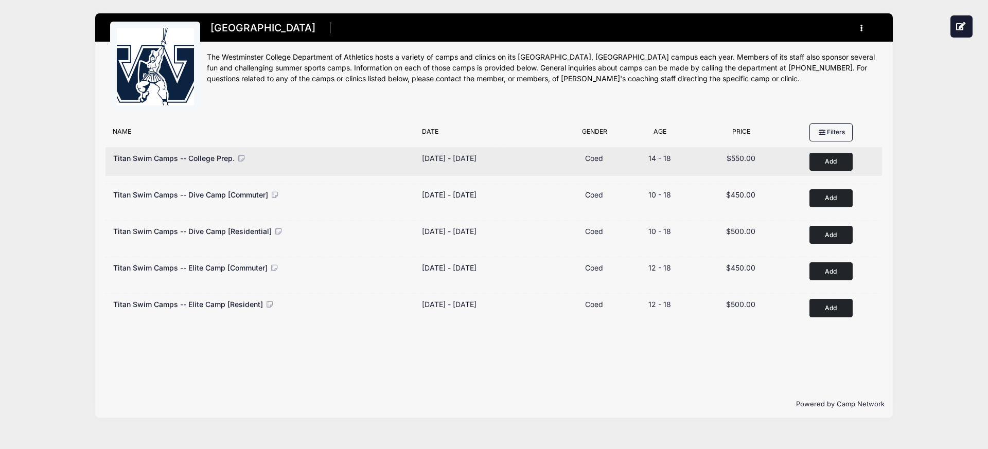
click at [244, 158] on icon at bounding box center [241, 158] width 9 height 7
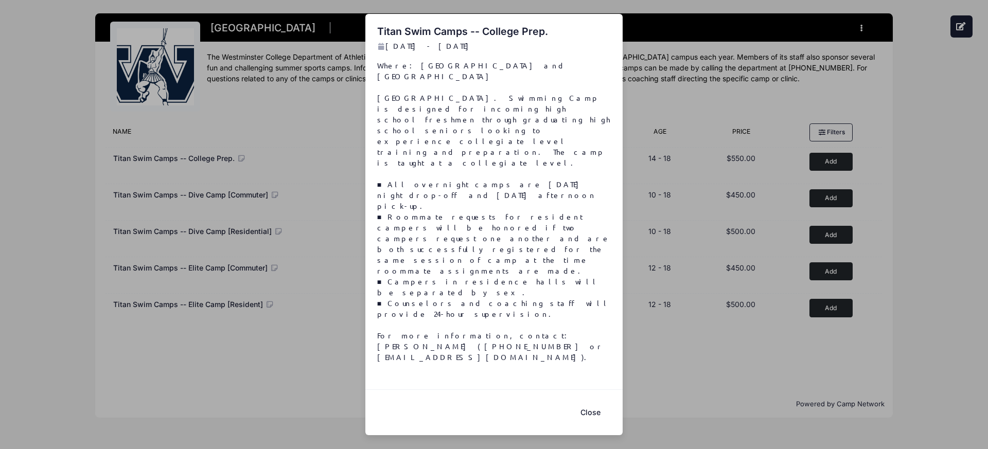
click at [583, 401] on button "Close" at bounding box center [590, 412] width 41 height 22
